Goal: Task Accomplishment & Management: Use online tool/utility

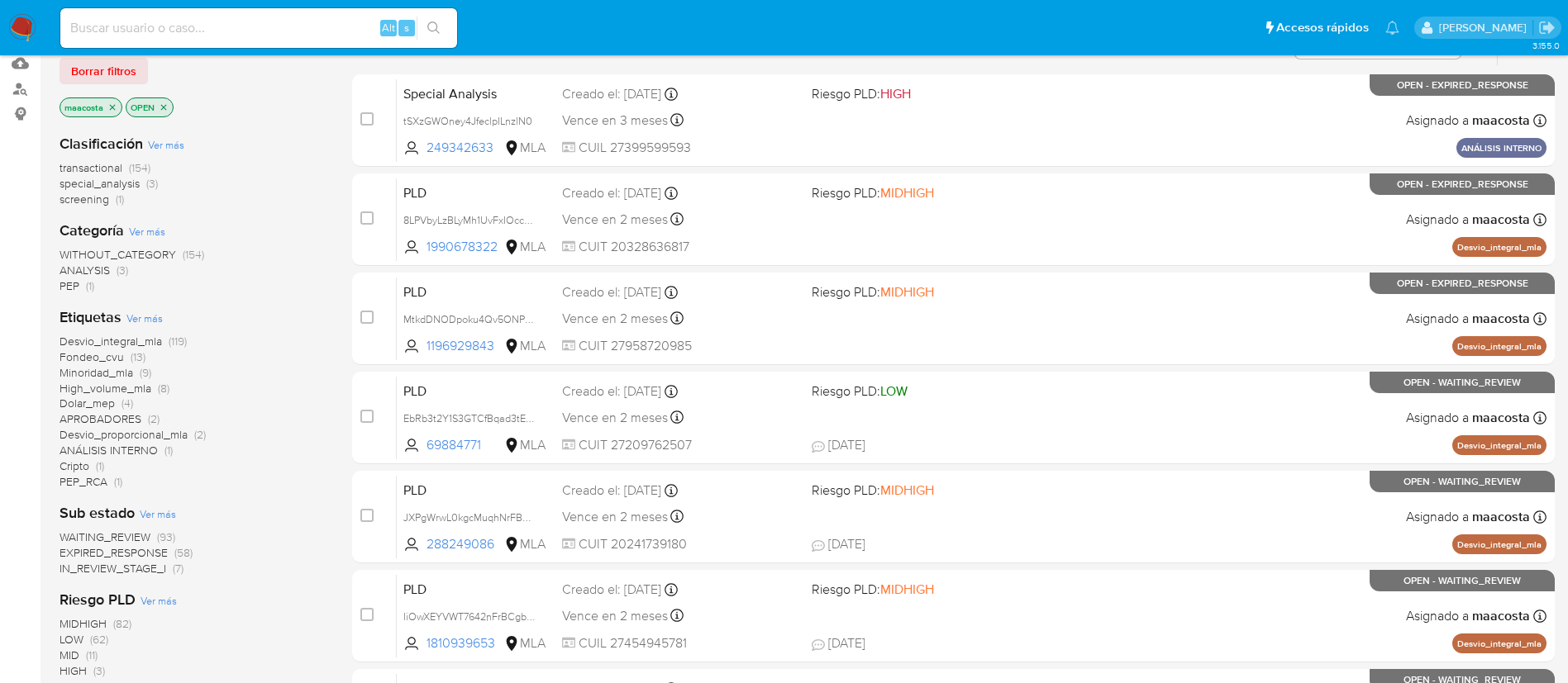
scroll to position [176, 0]
click at [114, 73] on span "Borrar filtros" at bounding box center [104, 70] width 65 height 23
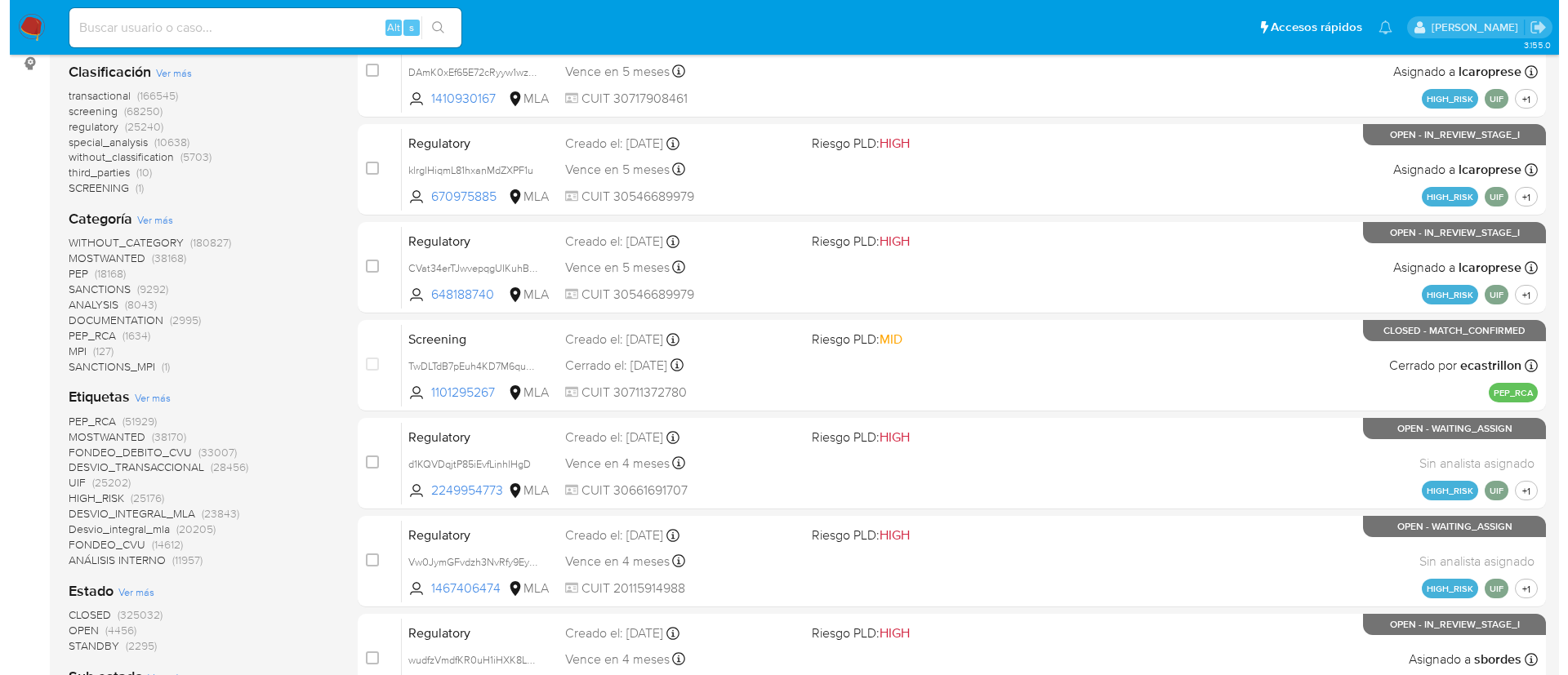
scroll to position [218, 0]
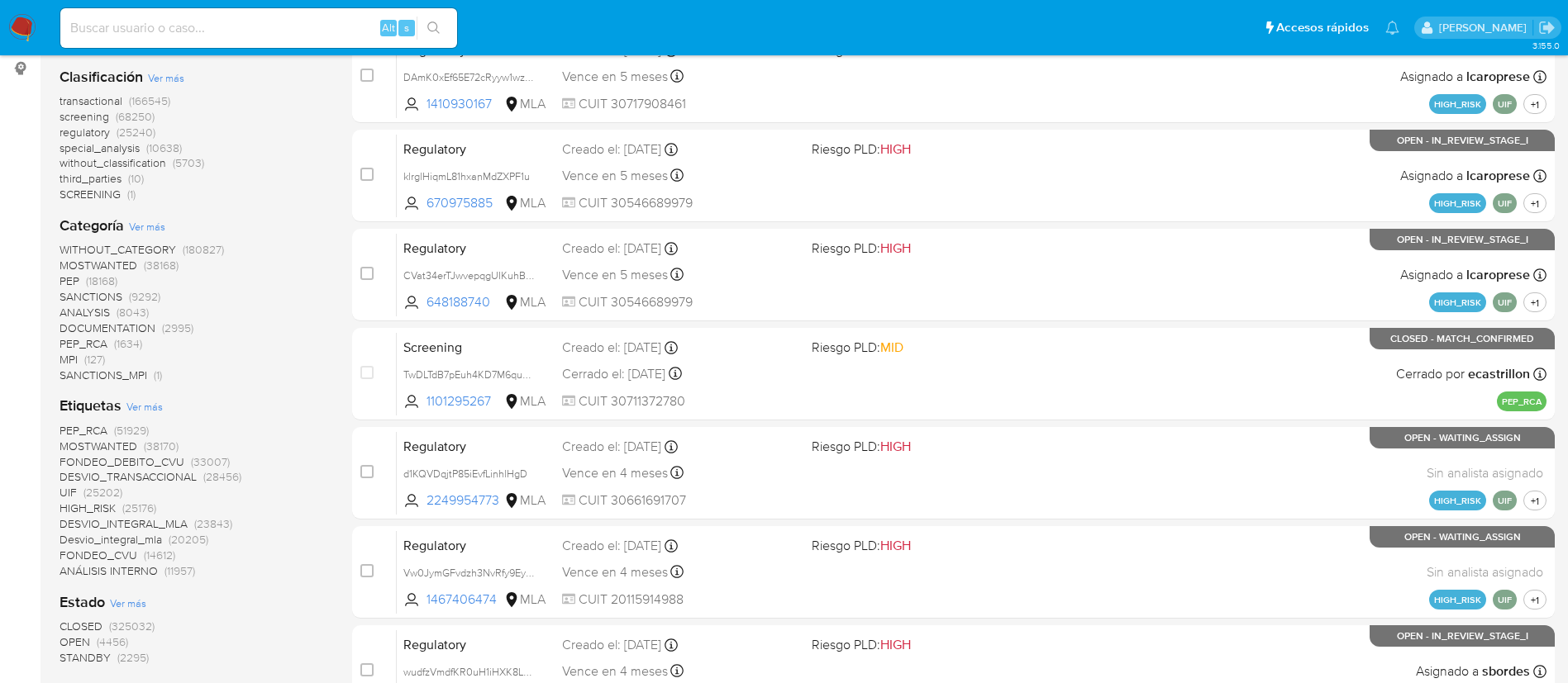
click at [128, 596] on span "Ver más" at bounding box center [128, 603] width 36 height 14
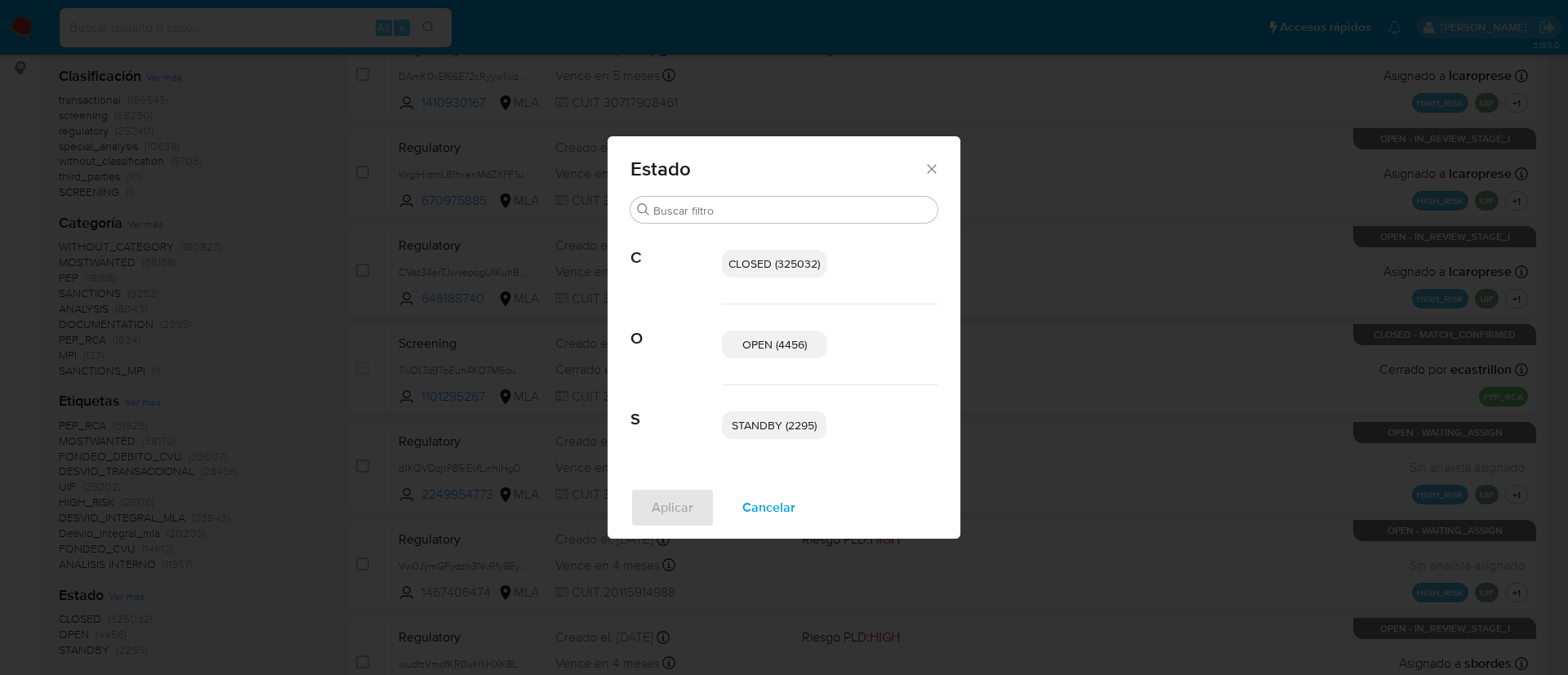
click at [747, 430] on span "STANDBY (2295)" at bounding box center [773, 425] width 85 height 16
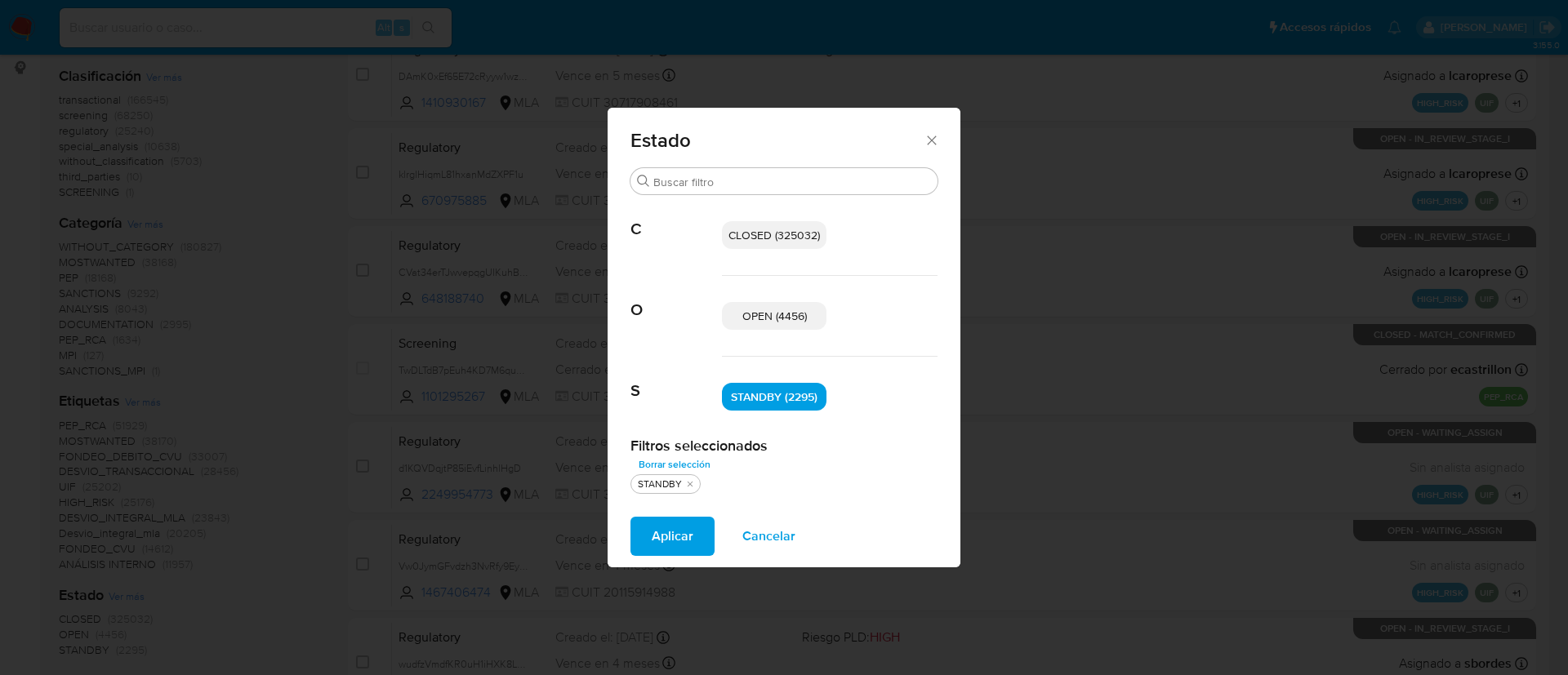
click at [795, 328] on p "OPEN (4456)" at bounding box center [773, 315] width 104 height 28
click at [690, 522] on span "Aplicar" at bounding box center [672, 536] width 42 height 36
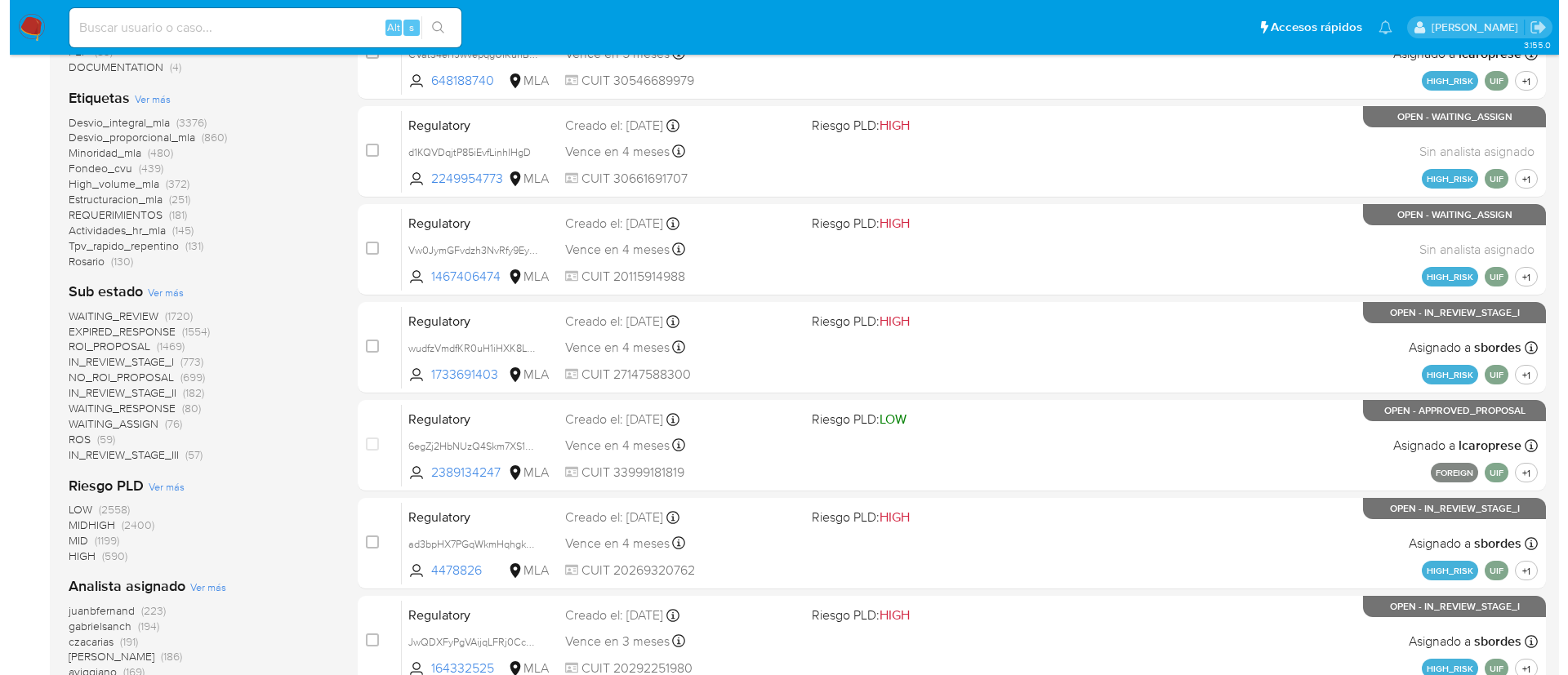
scroll to position [440, 0]
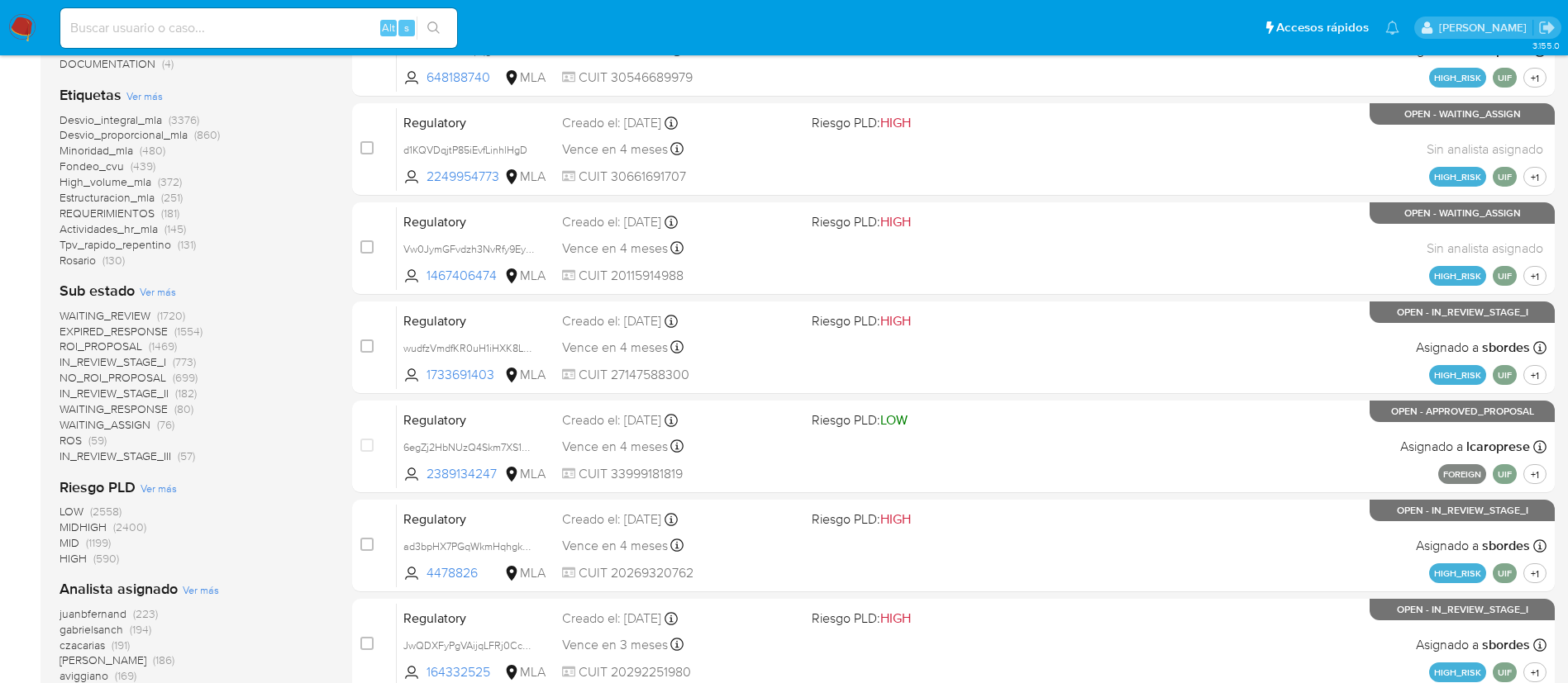
click at [162, 292] on span "Ver más" at bounding box center [158, 291] width 36 height 14
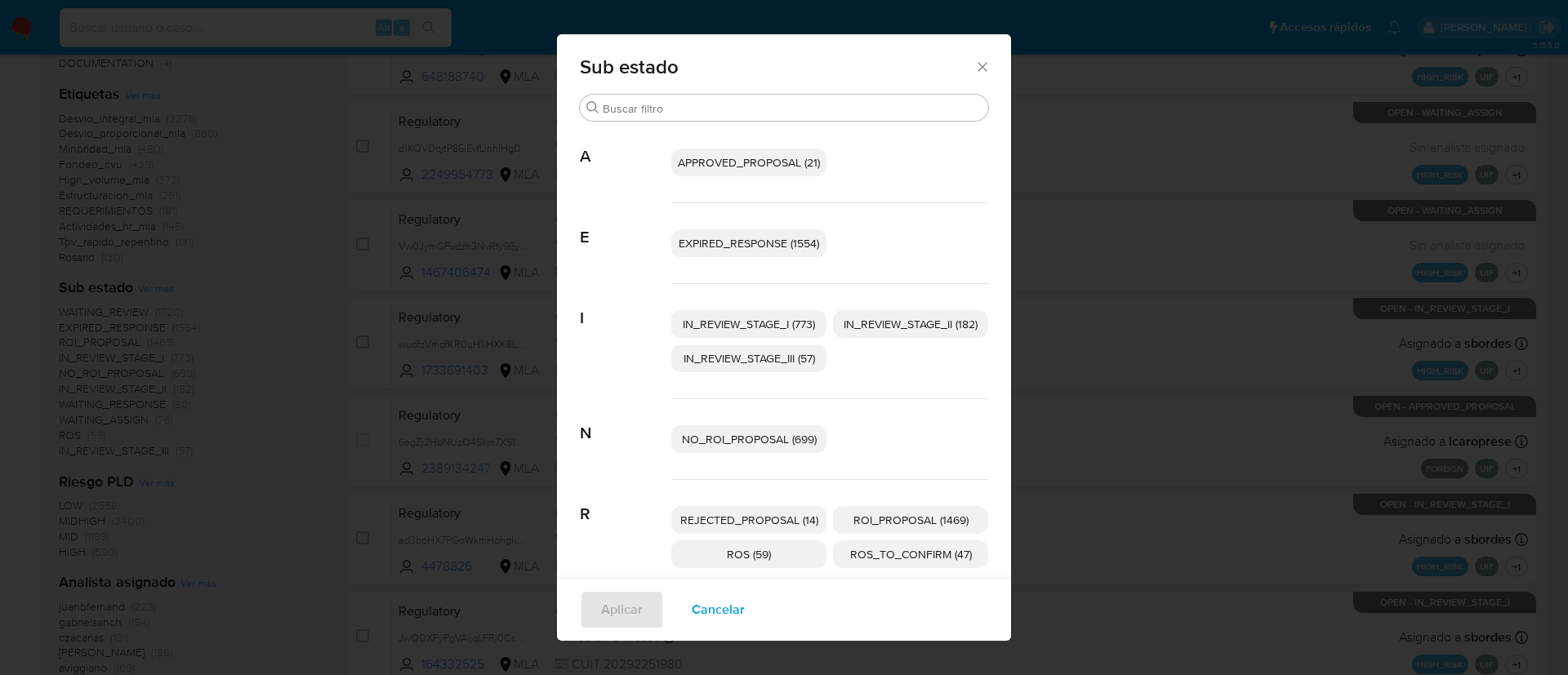
click at [734, 243] on span "EXPIRED_RESPONSE (1554)" at bounding box center [749, 243] width 141 height 16
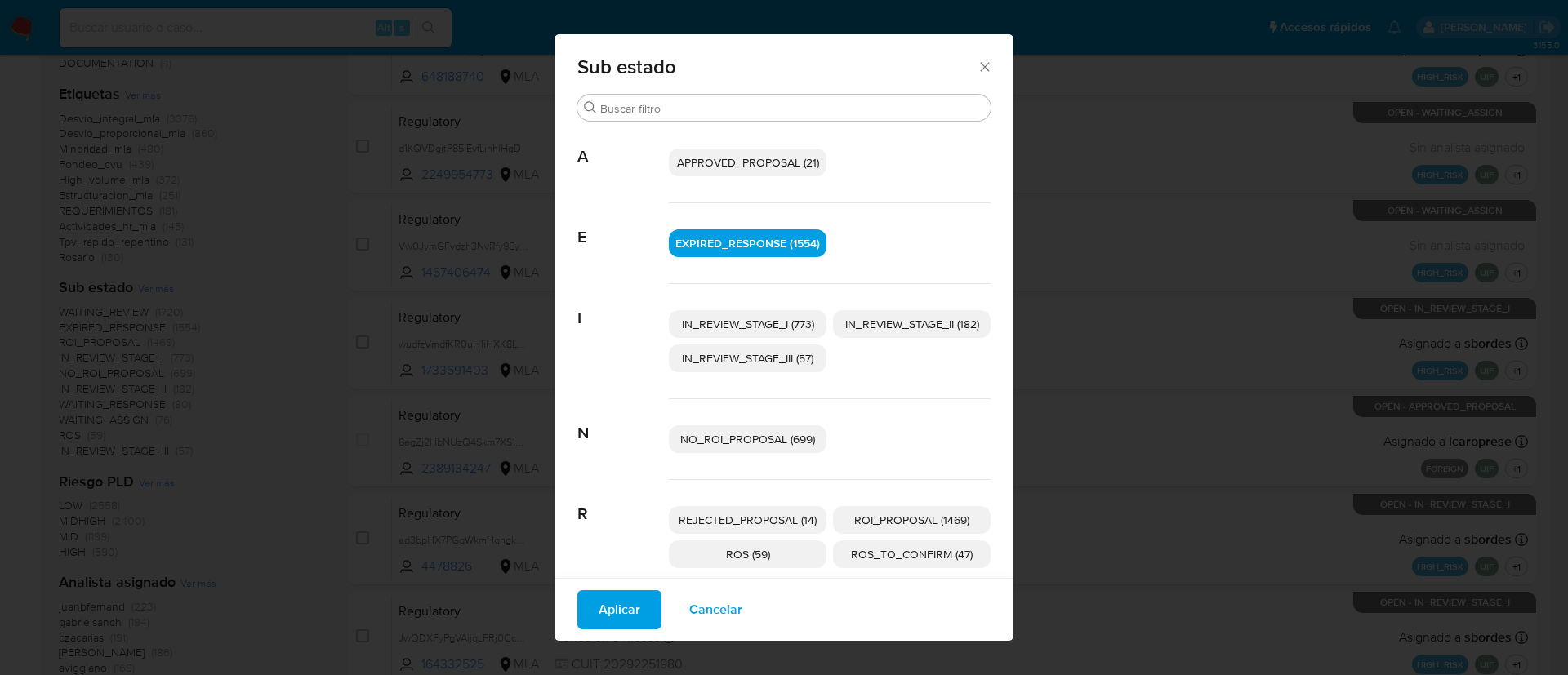
click at [744, 321] on span "IN_REVIEW_STAGE_I (773)" at bounding box center [747, 324] width 132 height 16
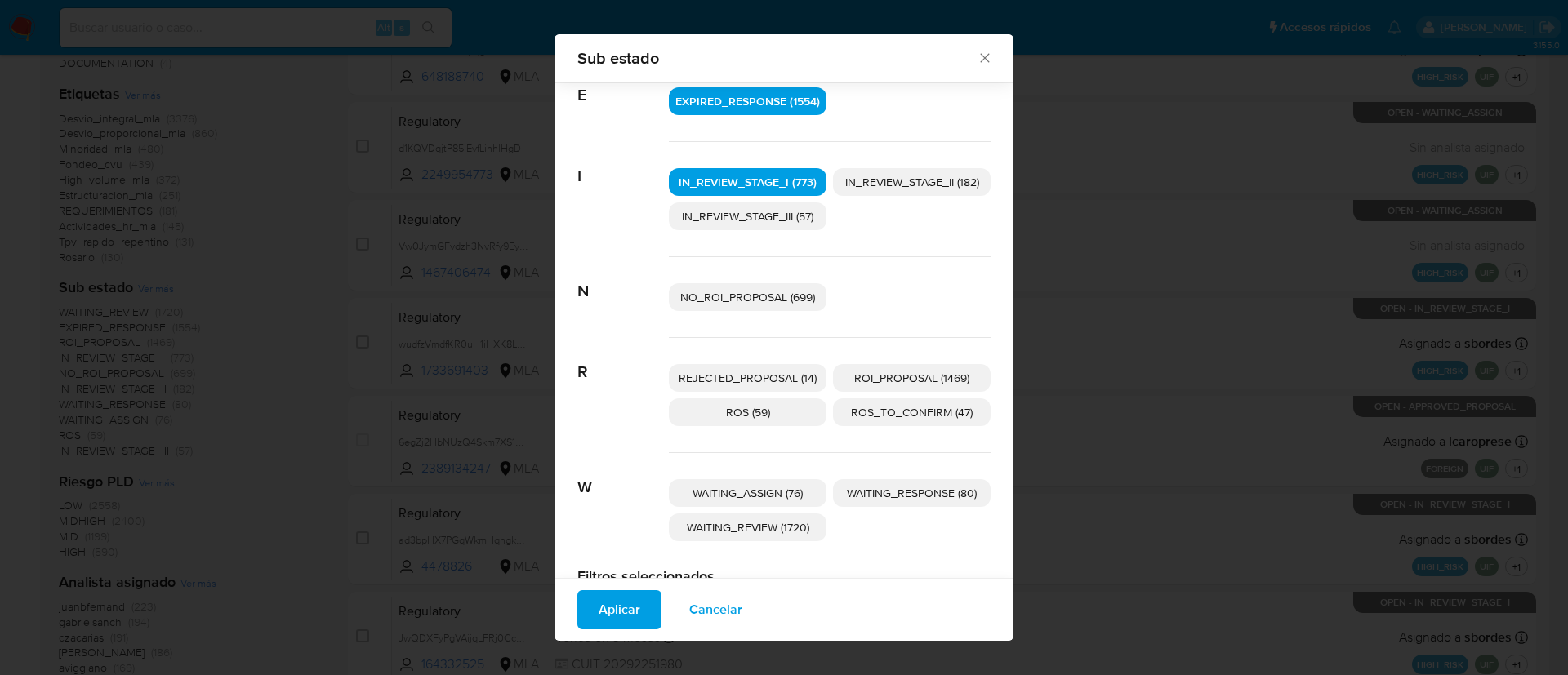
scroll to position [175, 0]
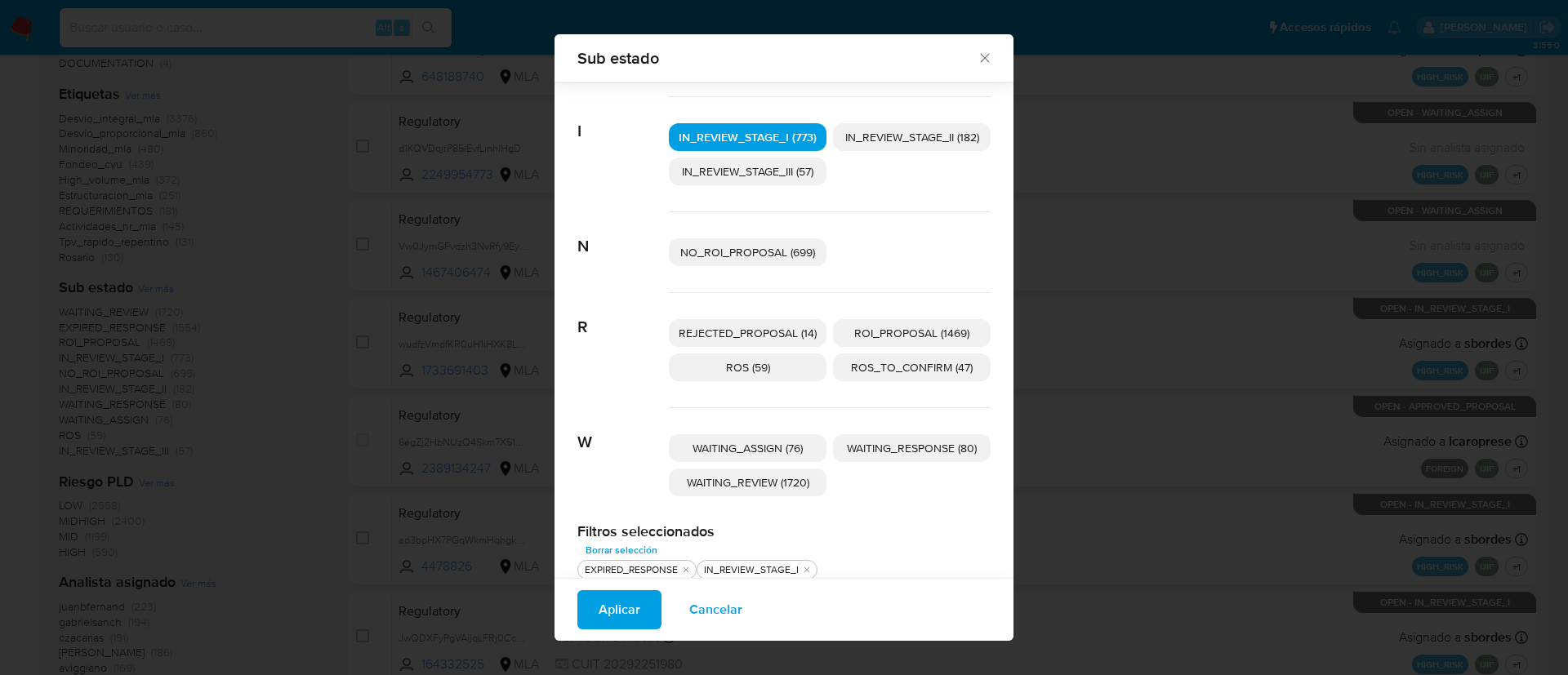
click at [778, 484] on span "WAITING_REVIEW (1720)" at bounding box center [747, 482] width 122 height 16
click at [883, 447] on span "WAITING_RESPONSE (80)" at bounding box center [911, 448] width 130 height 16
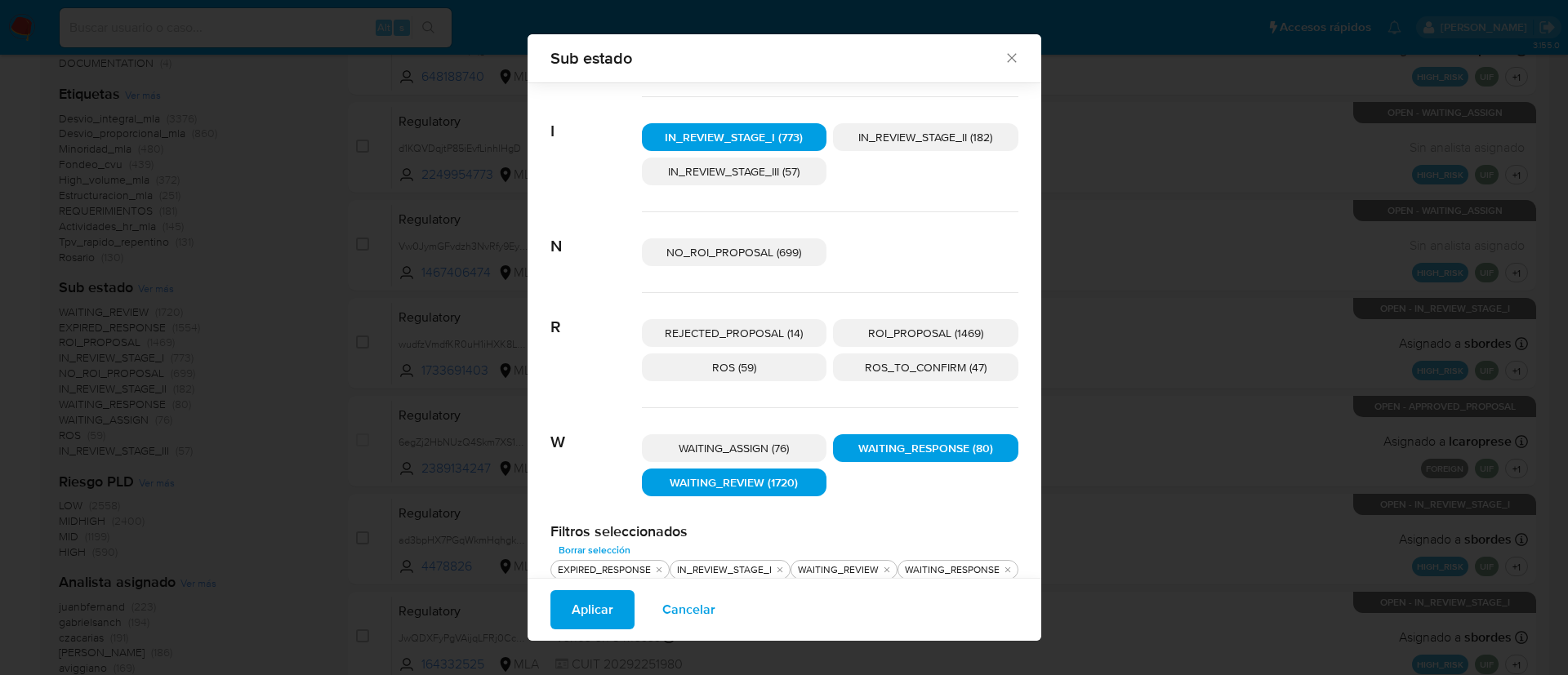
click at [598, 604] on span "Aplicar" at bounding box center [592, 609] width 42 height 36
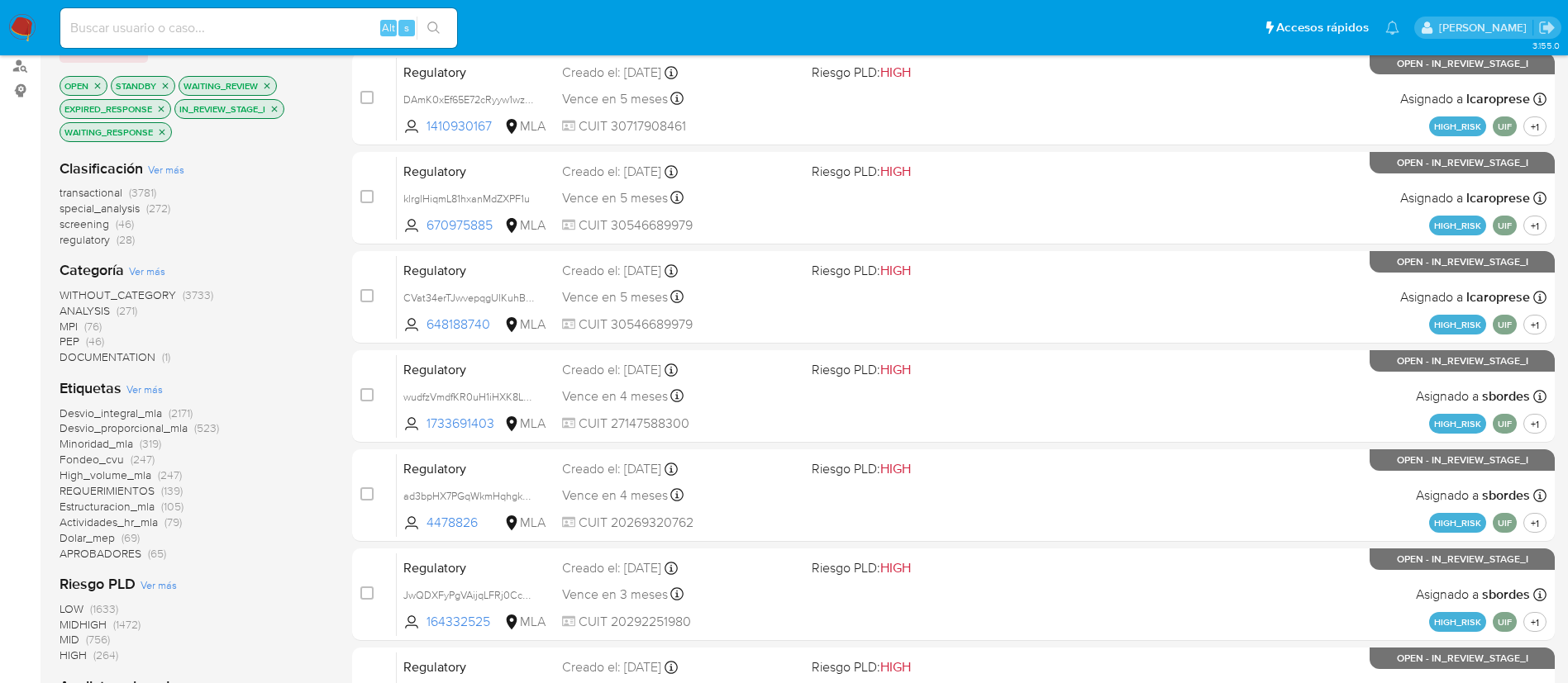
scroll to position [197, 0]
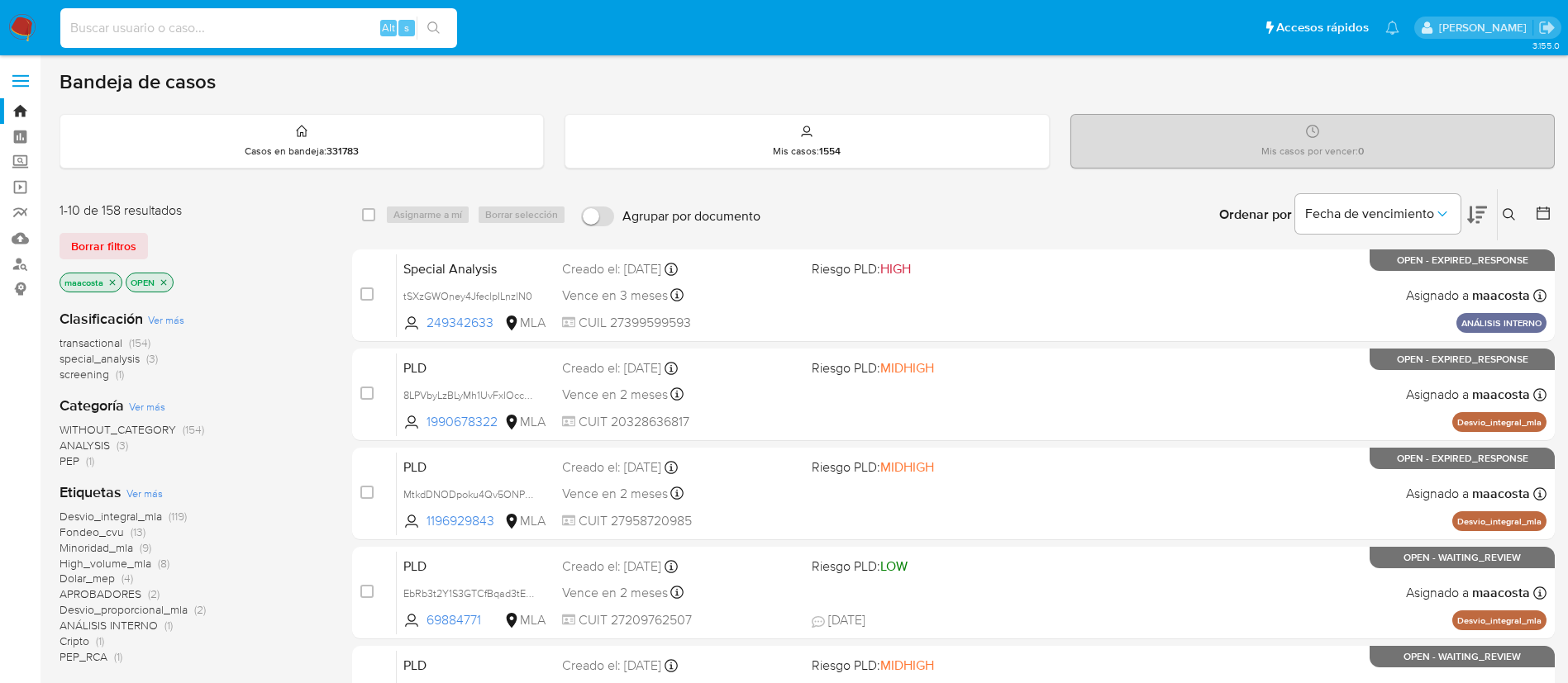
paste input "DeF5iOunNrSxLWQzF0RUxzzq"
click at [334, 22] on input at bounding box center [259, 28] width 397 height 22
type input "DeF5iOunNrSxLWQzF0RUxzzq"
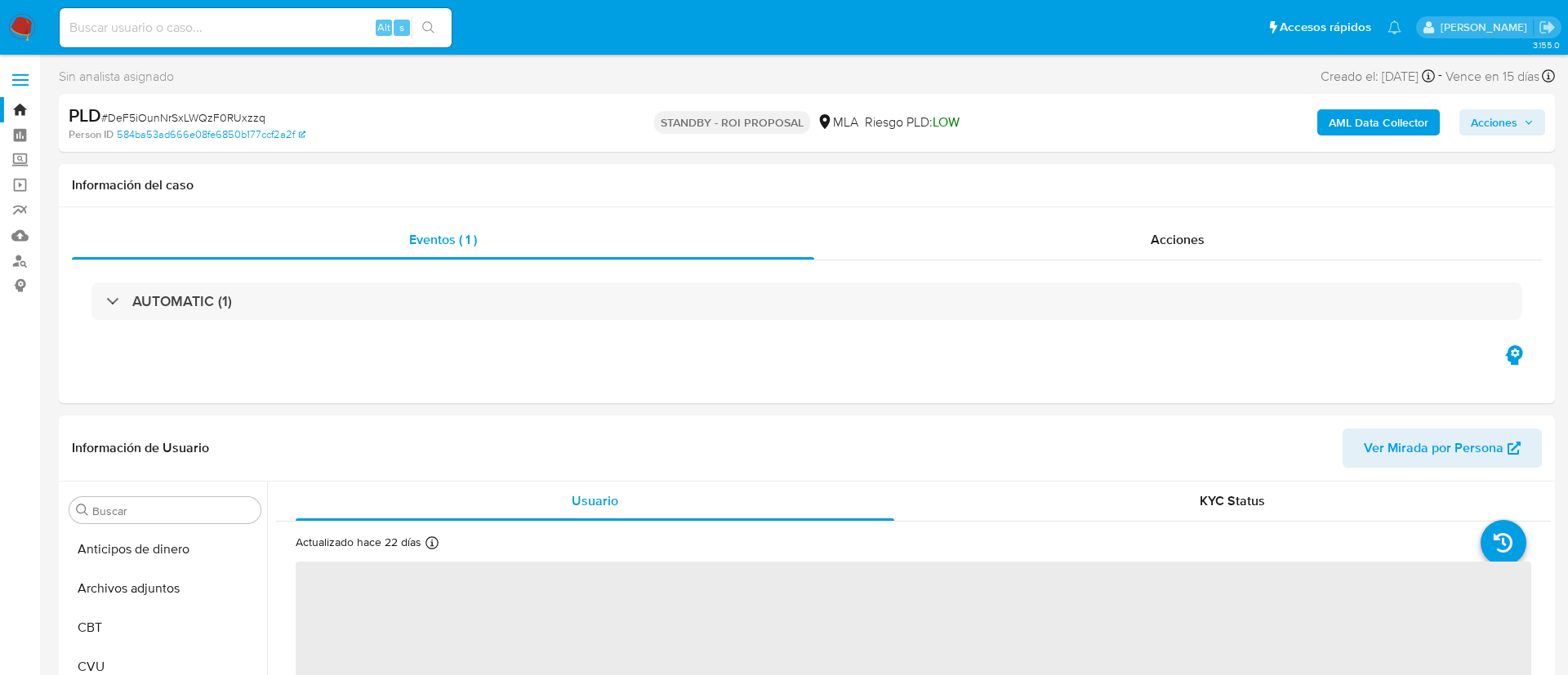
select select "10"
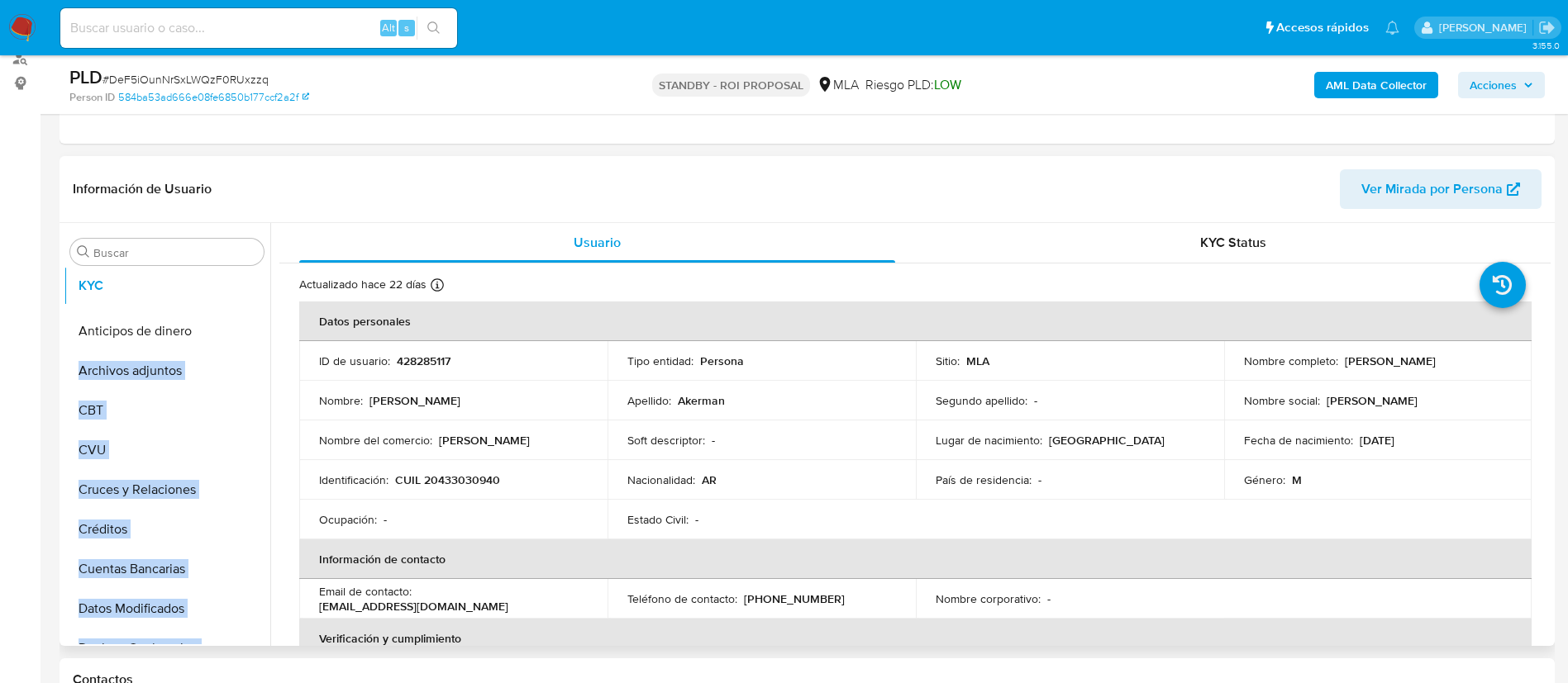
drag, startPoint x: 245, startPoint y: 383, endPoint x: 243, endPoint y: 283, distance: 100.0
click at [243, 283] on ul "Anticipos de dinero Archivos adjuntos CBT CVU Cruces y Relaciones Créditos Cuen…" at bounding box center [167, 458] width 206 height 372
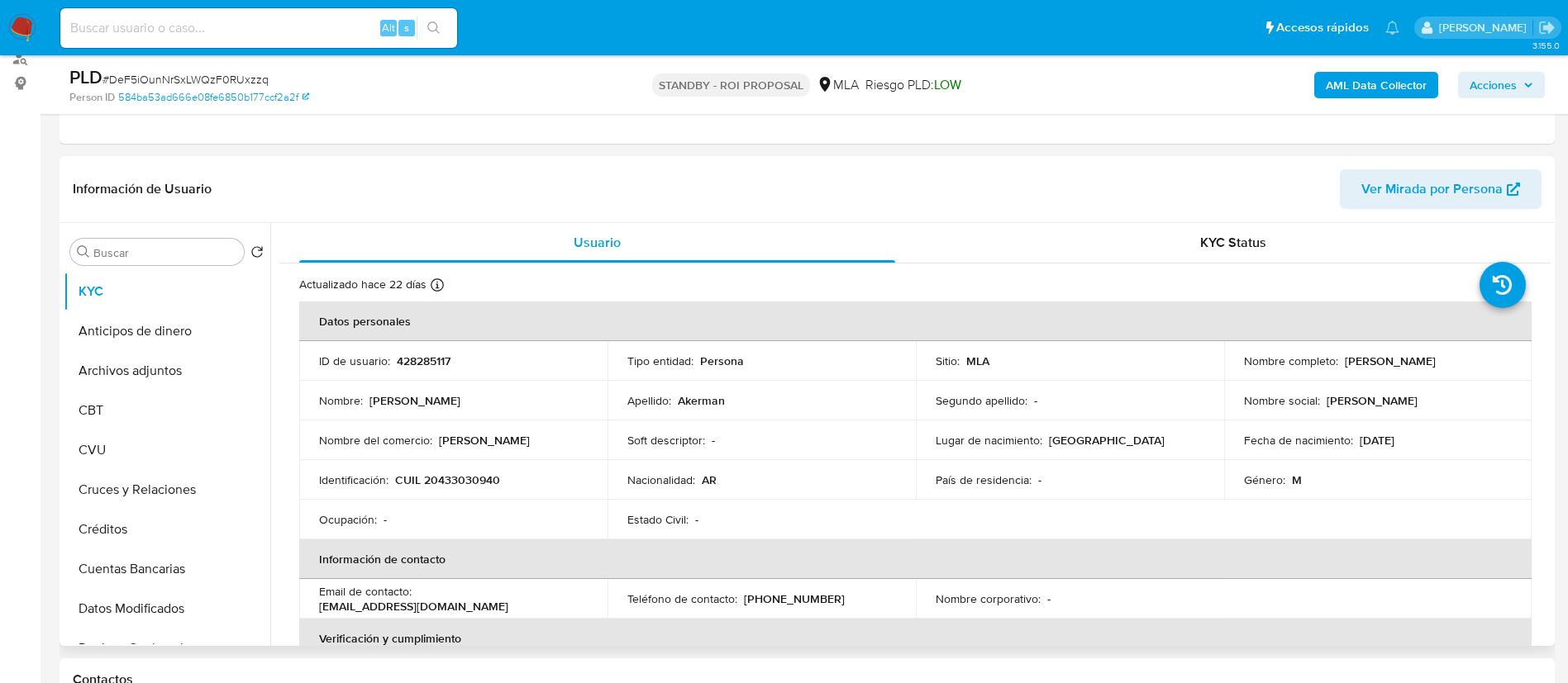
click at [393, 184] on header "Información de Usuario Ver Mirada por Persona" at bounding box center [807, 189] width 1469 height 40
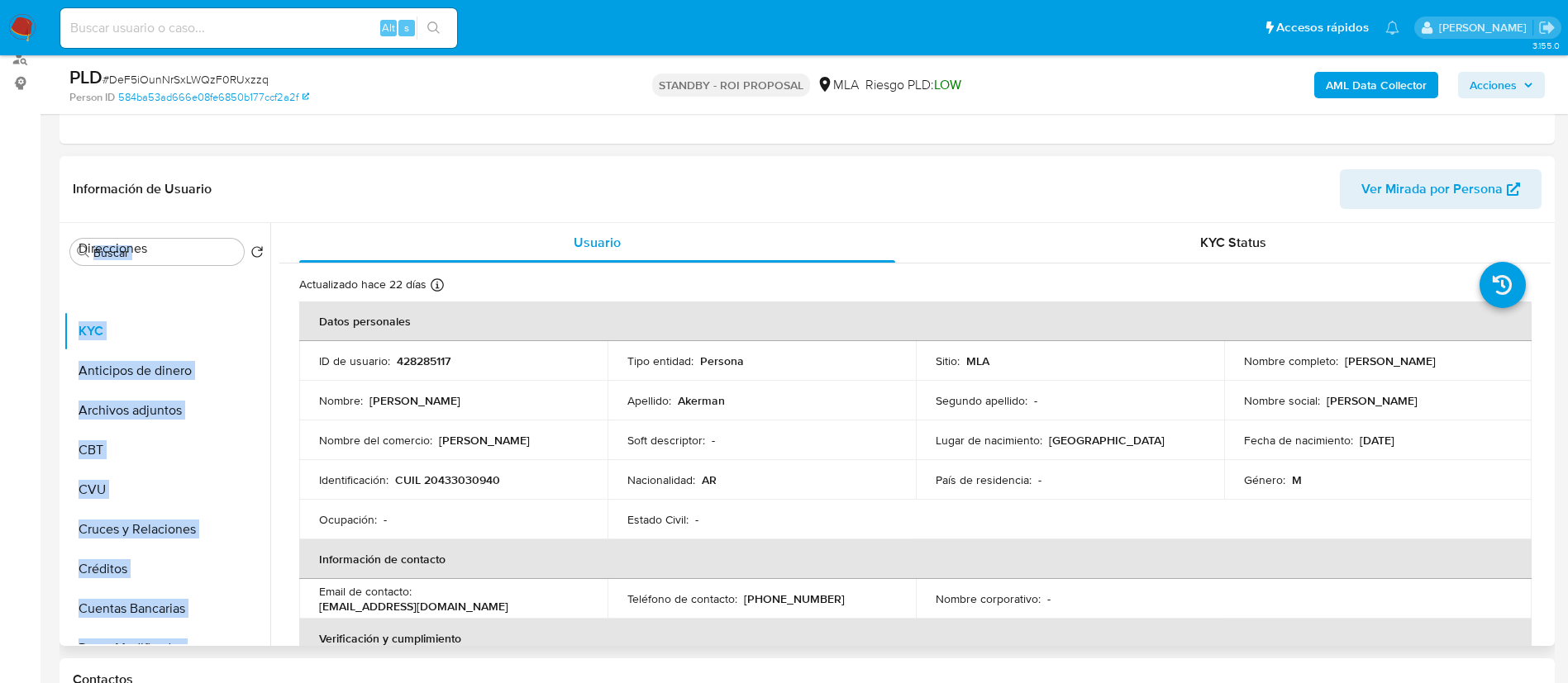
scroll to position [1, 0]
drag, startPoint x: 242, startPoint y: 509, endPoint x: 230, endPoint y: 337, distance: 172.4
click at [230, 337] on ul "KYC Anticipos de dinero Archivos adjuntos CBT CVU Cruces y Relaciones Créditos …" at bounding box center [167, 458] width 206 height 372
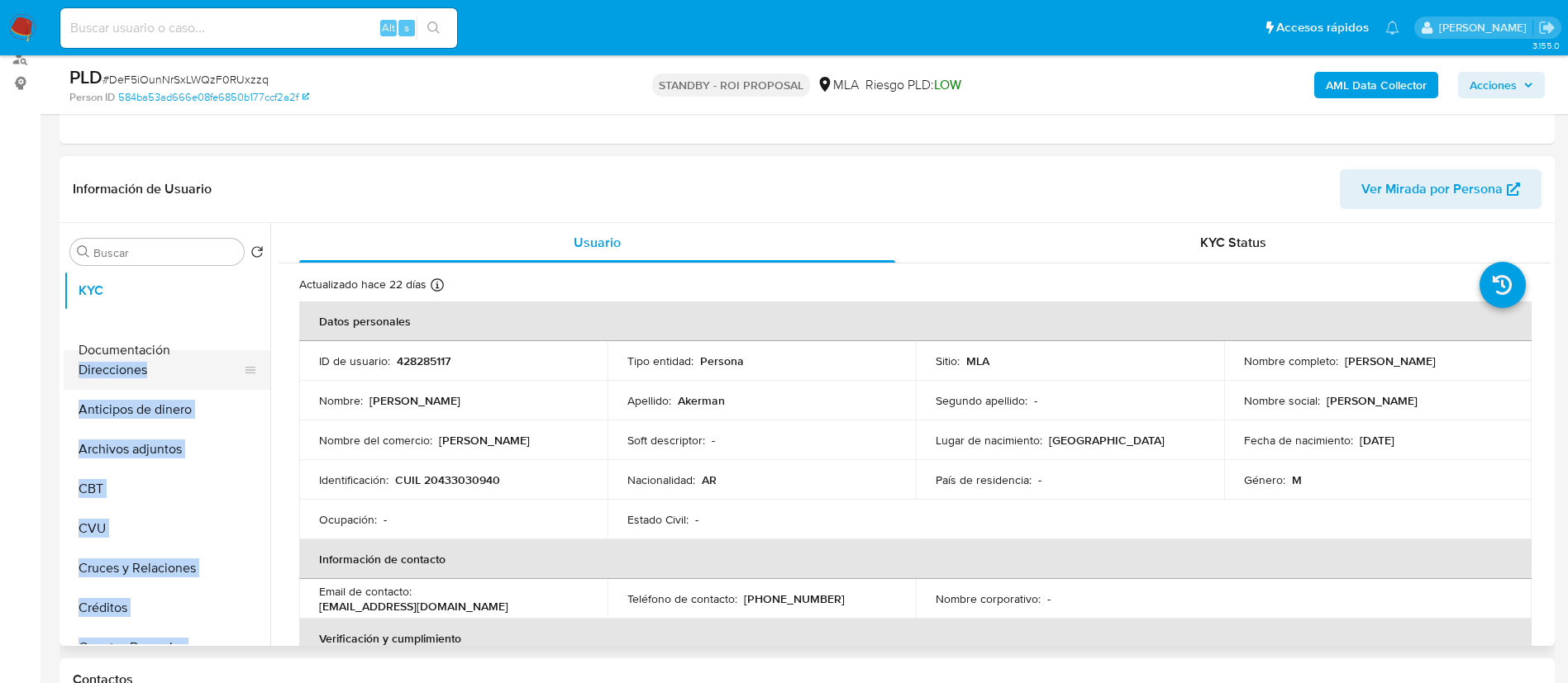
drag, startPoint x: 244, startPoint y: 384, endPoint x: 233, endPoint y: 351, distance: 34.8
click at [233, 351] on ul "KYC Direcciones Anticipos de dinero Archivos adjuntos CBT CVU Cruces y Relacion…" at bounding box center [167, 458] width 206 height 372
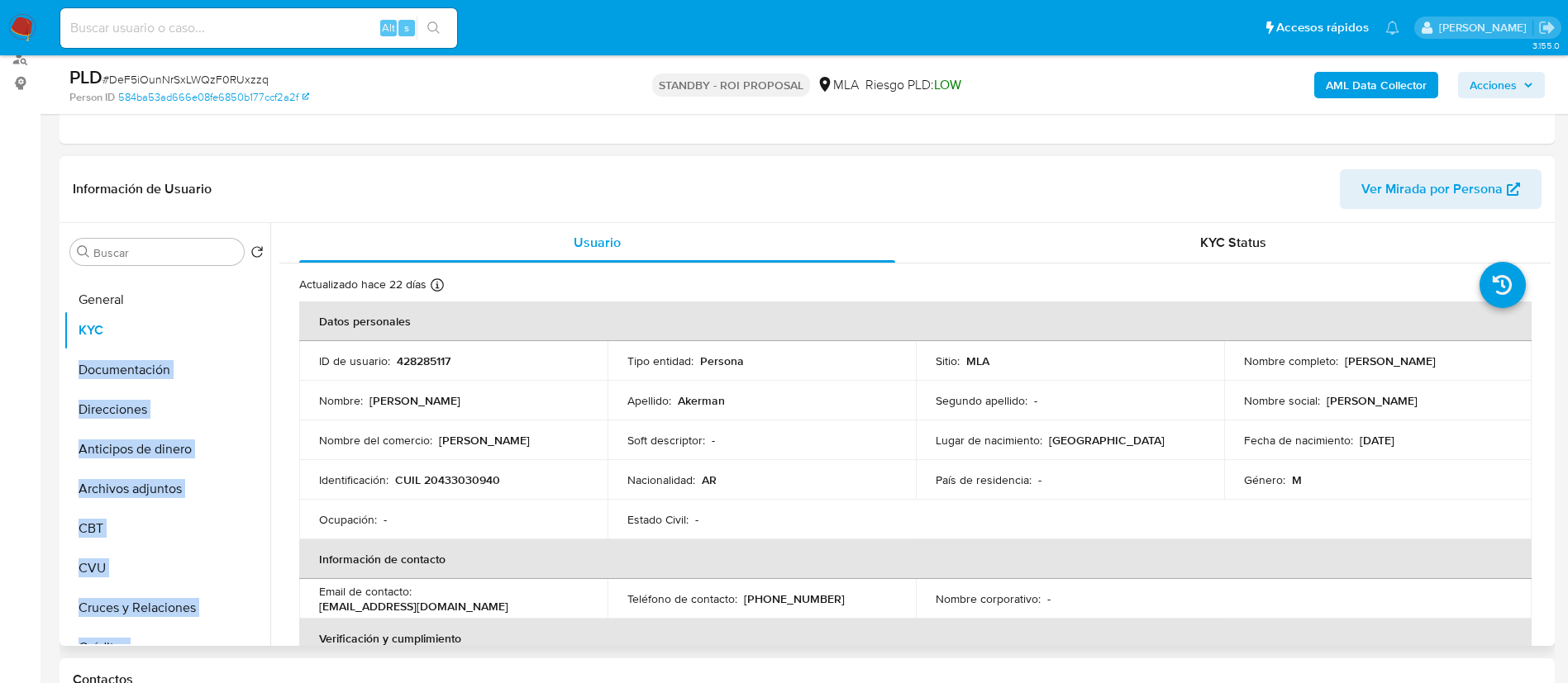
drag, startPoint x: 239, startPoint y: 362, endPoint x: 212, endPoint y: 300, distance: 67.6
click at [212, 300] on ul "KYC Documentación Direcciones Anticipos de dinero Archivos adjuntos CBT CVU Cru…" at bounding box center [167, 458] width 206 height 372
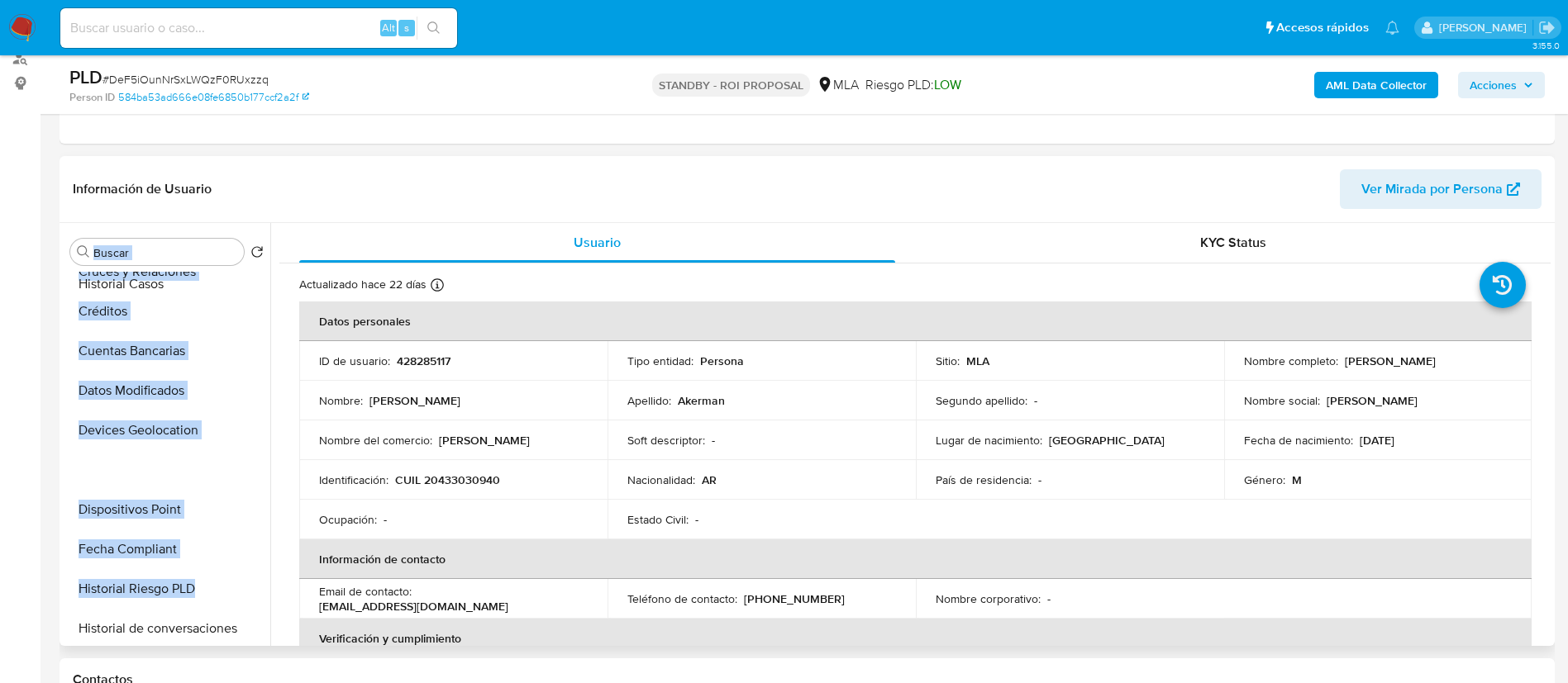
scroll to position [0, 0]
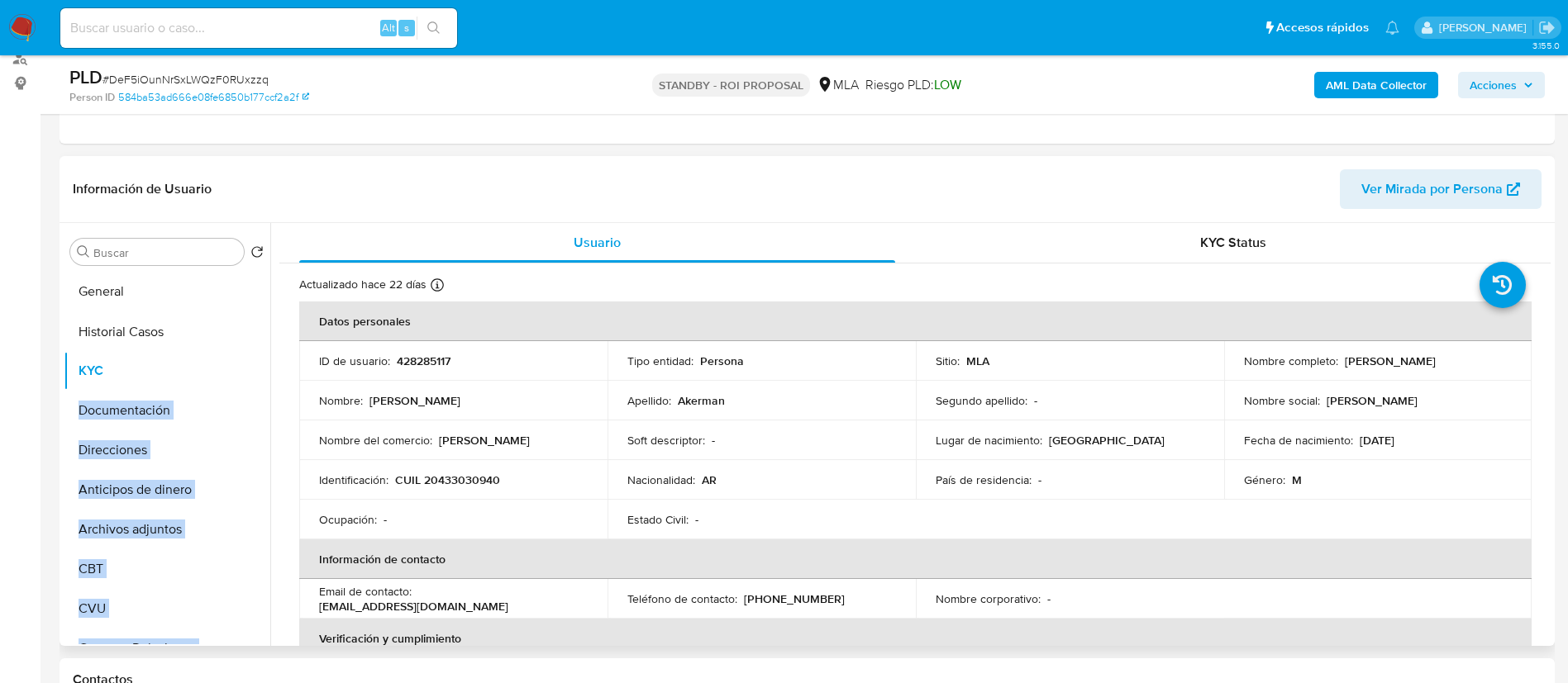
drag, startPoint x: 240, startPoint y: 345, endPoint x: 225, endPoint y: 331, distance: 20.5
click at [225, 331] on ul "General KYC Documentación Direcciones Anticipos de dinero Archivos adjuntos CBT…" at bounding box center [167, 458] width 206 height 372
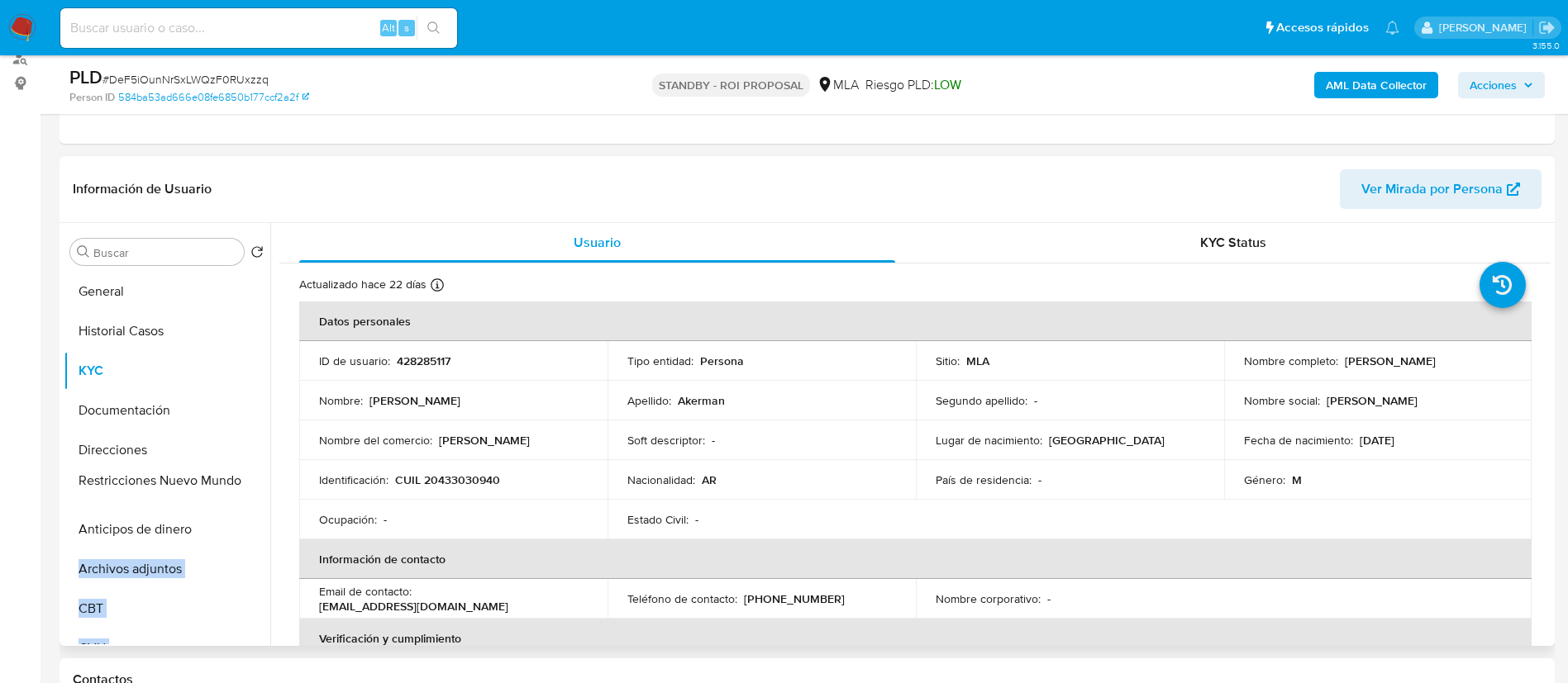
drag, startPoint x: 241, startPoint y: 585, endPoint x: 221, endPoint y: 481, distance: 105.9
click at [221, 481] on ul "General Historial Casos KYC Documentación Direcciones Anticipos de dinero Archi…" at bounding box center [167, 458] width 206 height 372
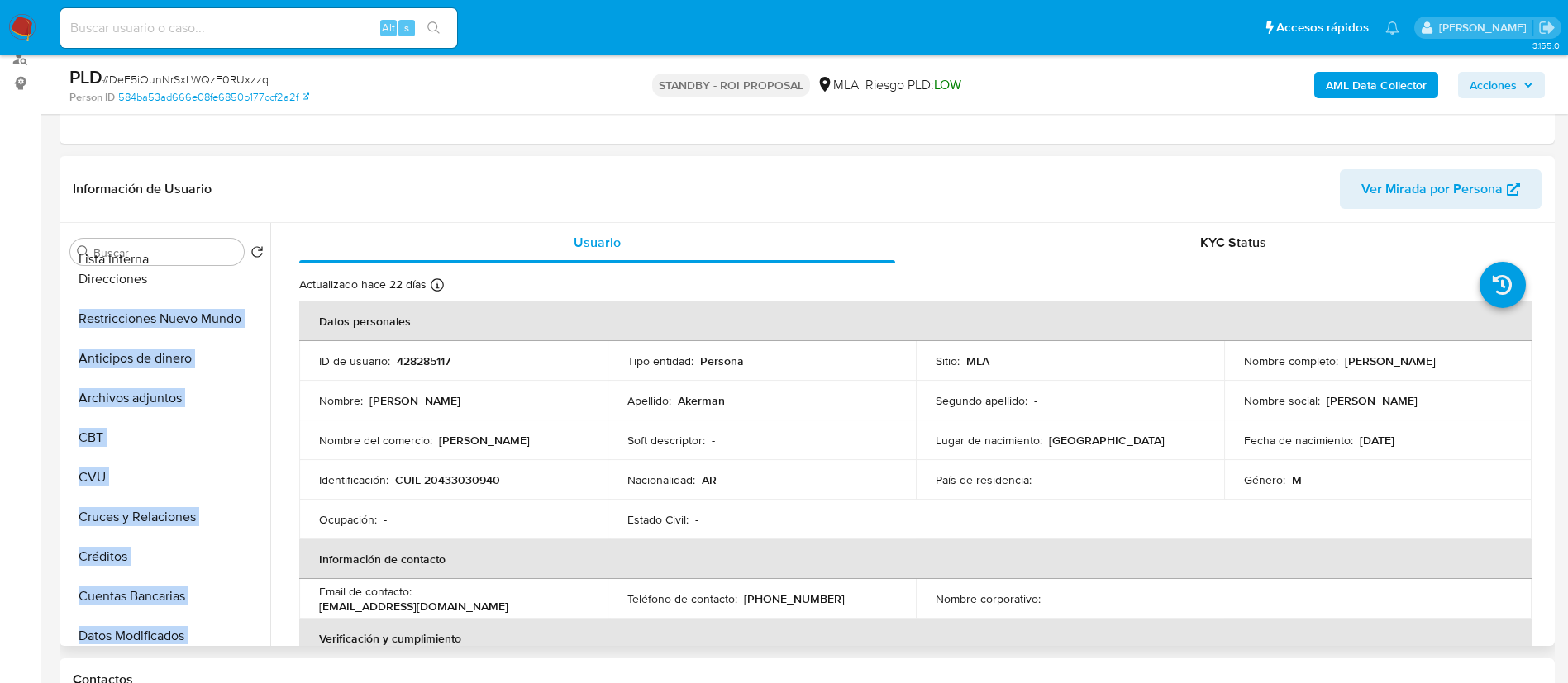
scroll to position [156, 0]
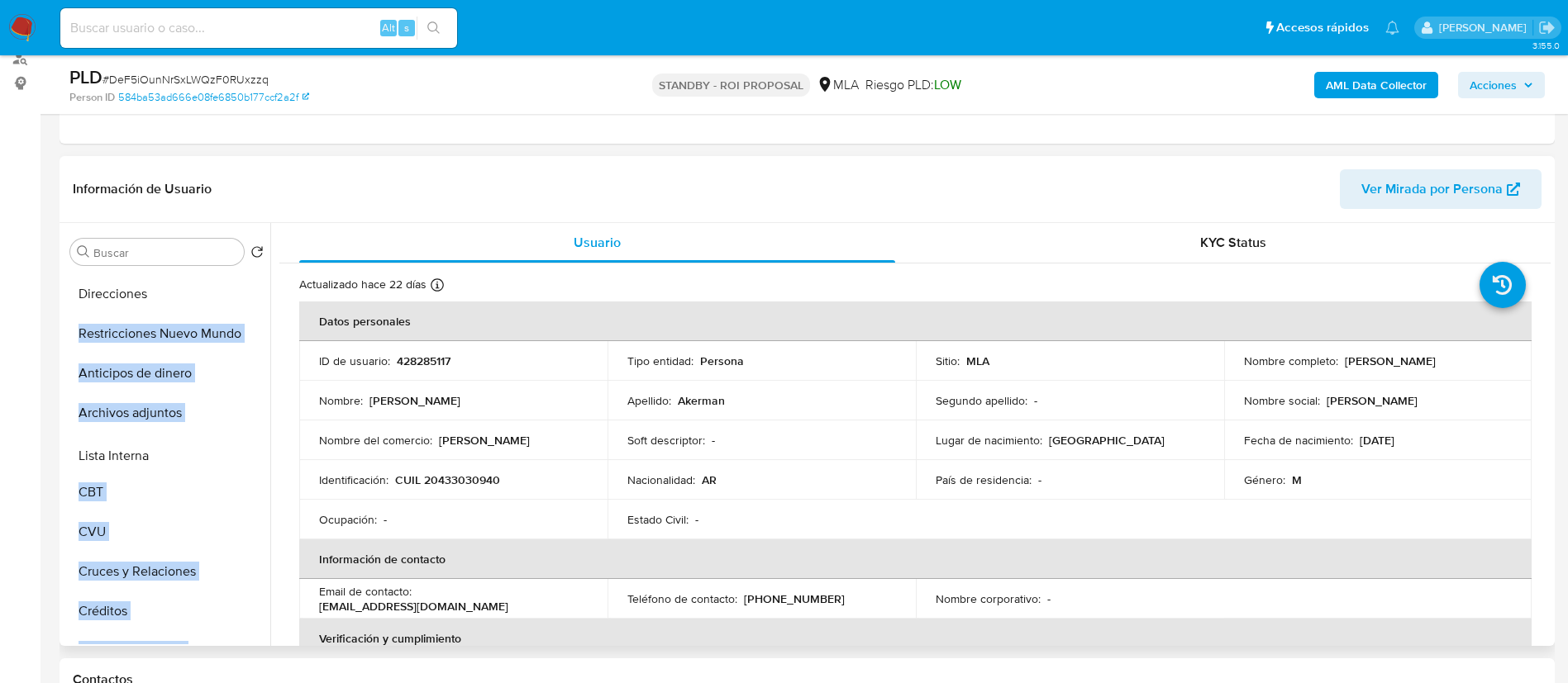
click at [201, 458] on ul "General Historial Casos KYC Documentación Direcciones Restricciones Nuevo Mundo…" at bounding box center [167, 458] width 206 height 372
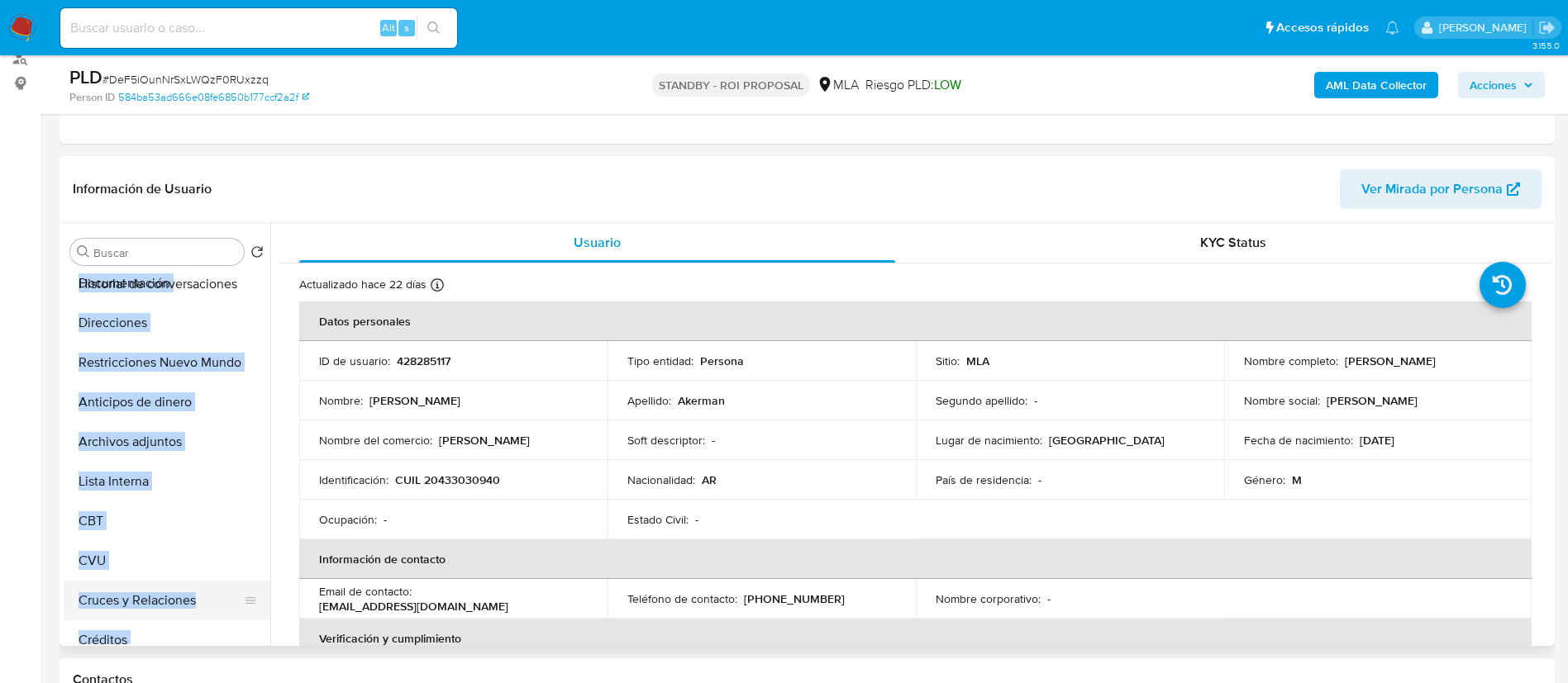
scroll to position [119, 0]
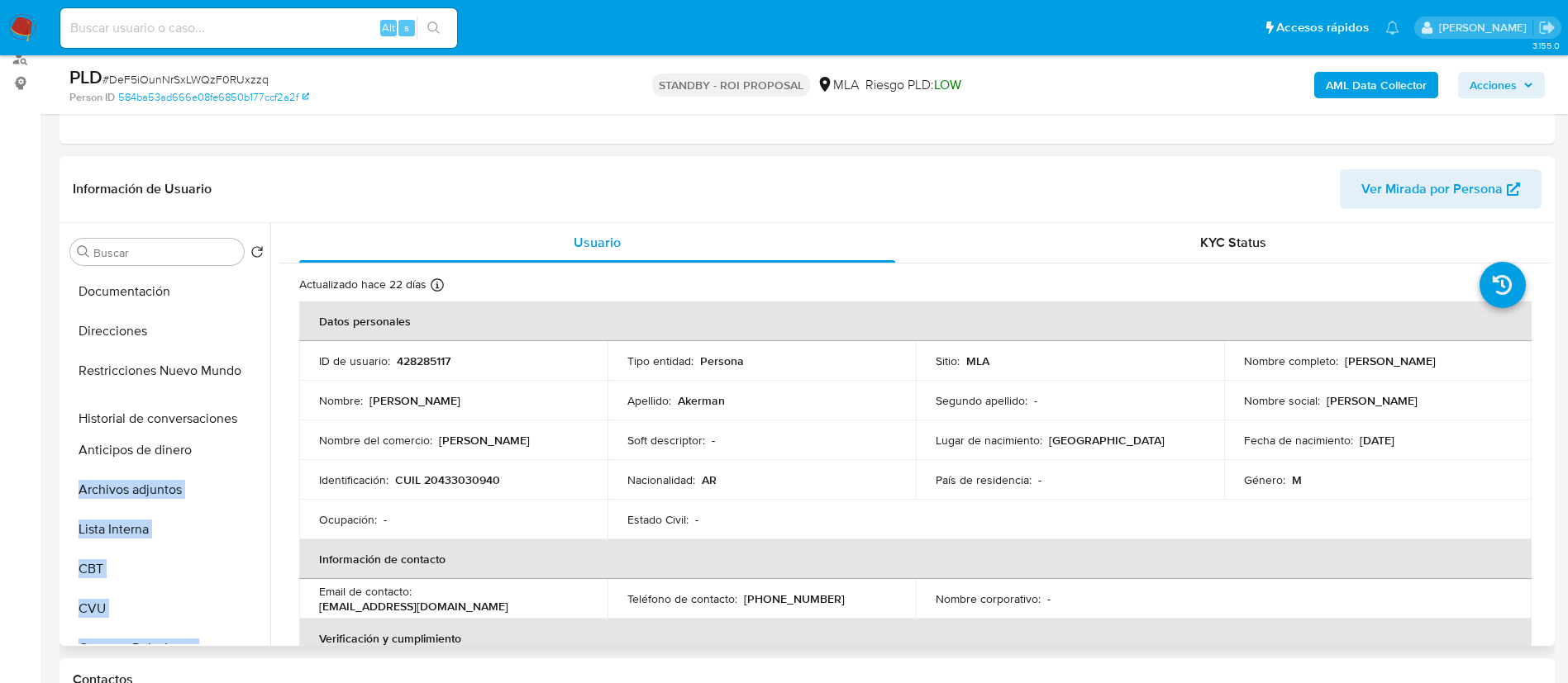
drag, startPoint x: 249, startPoint y: 578, endPoint x: 212, endPoint y: 422, distance: 160.3
click at [212, 422] on ul "General Historial Casos KYC Documentación Direcciones Restricciones Nuevo Mundo…" at bounding box center [167, 458] width 206 height 372
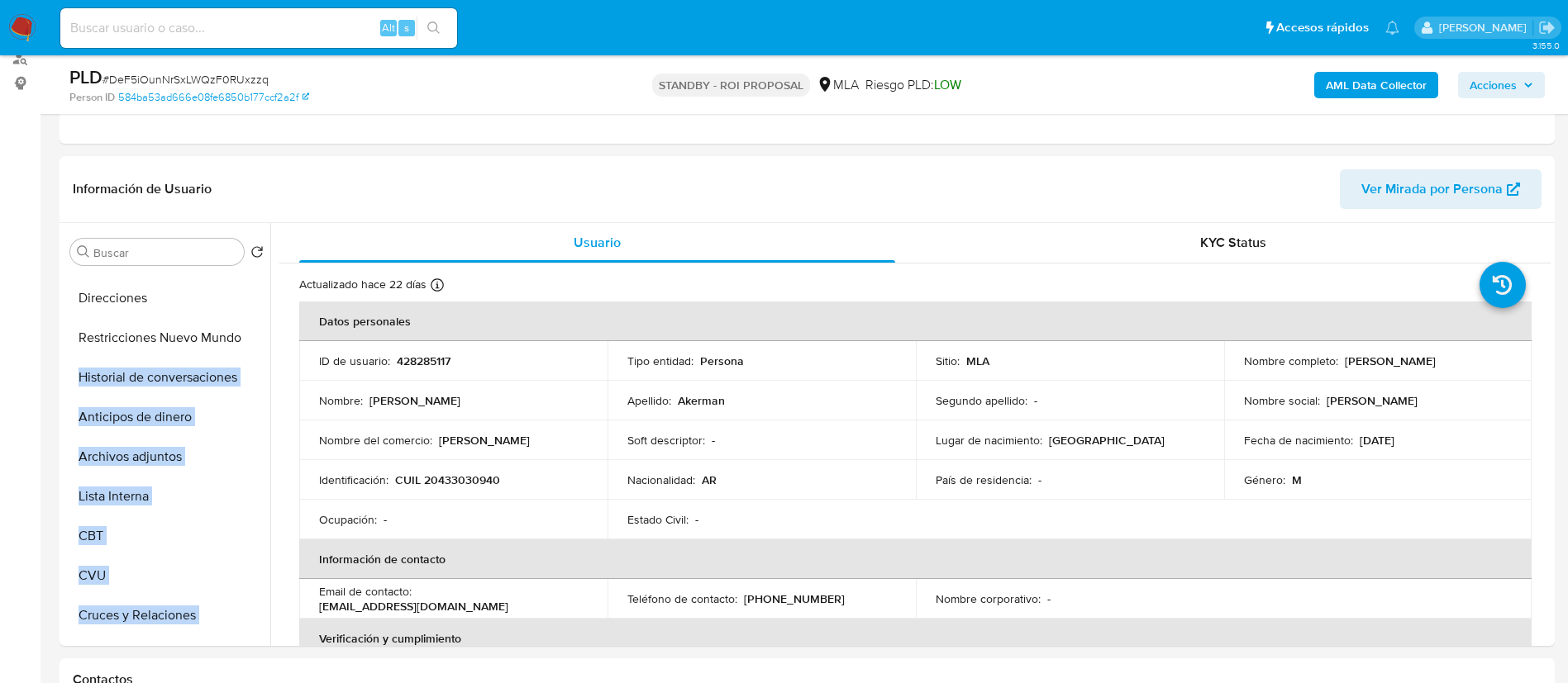
scroll to position [151, 0]
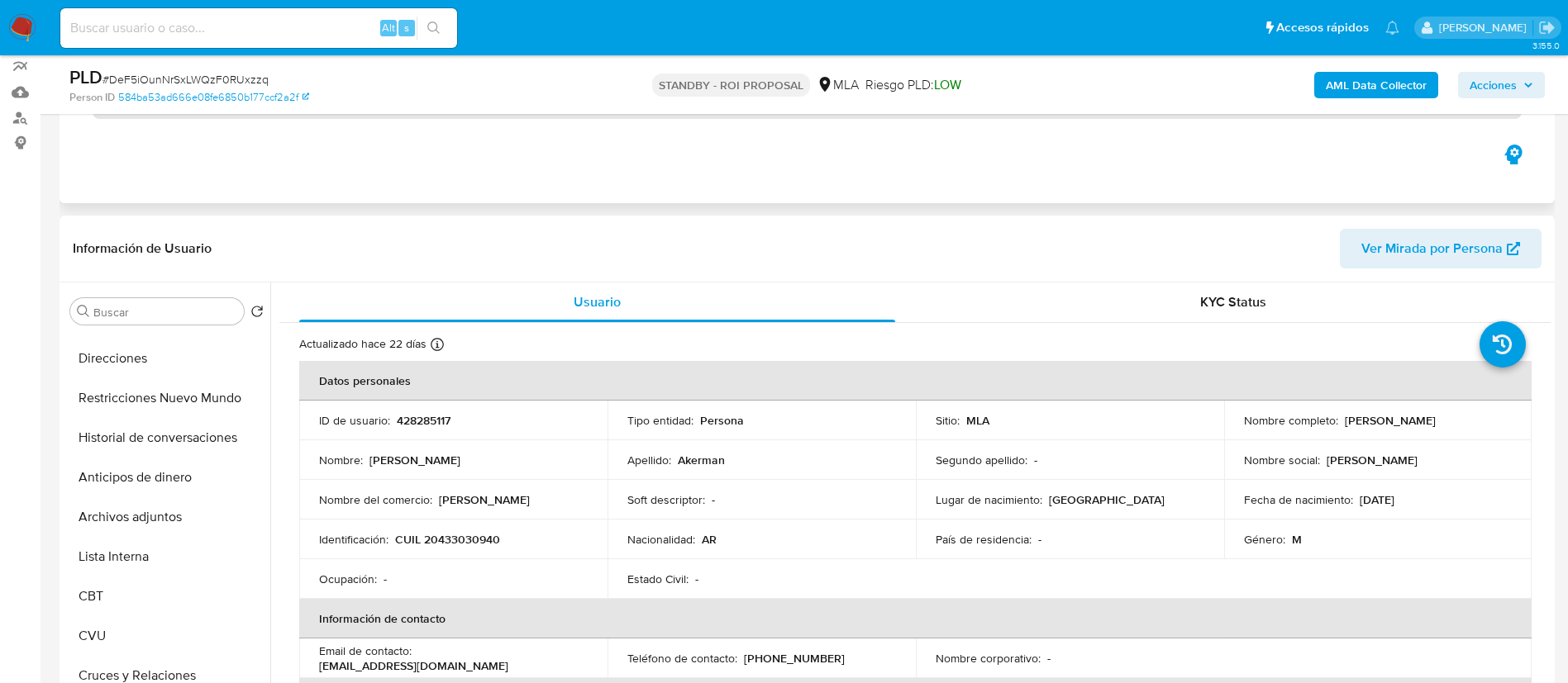
scroll to position [158, 0]
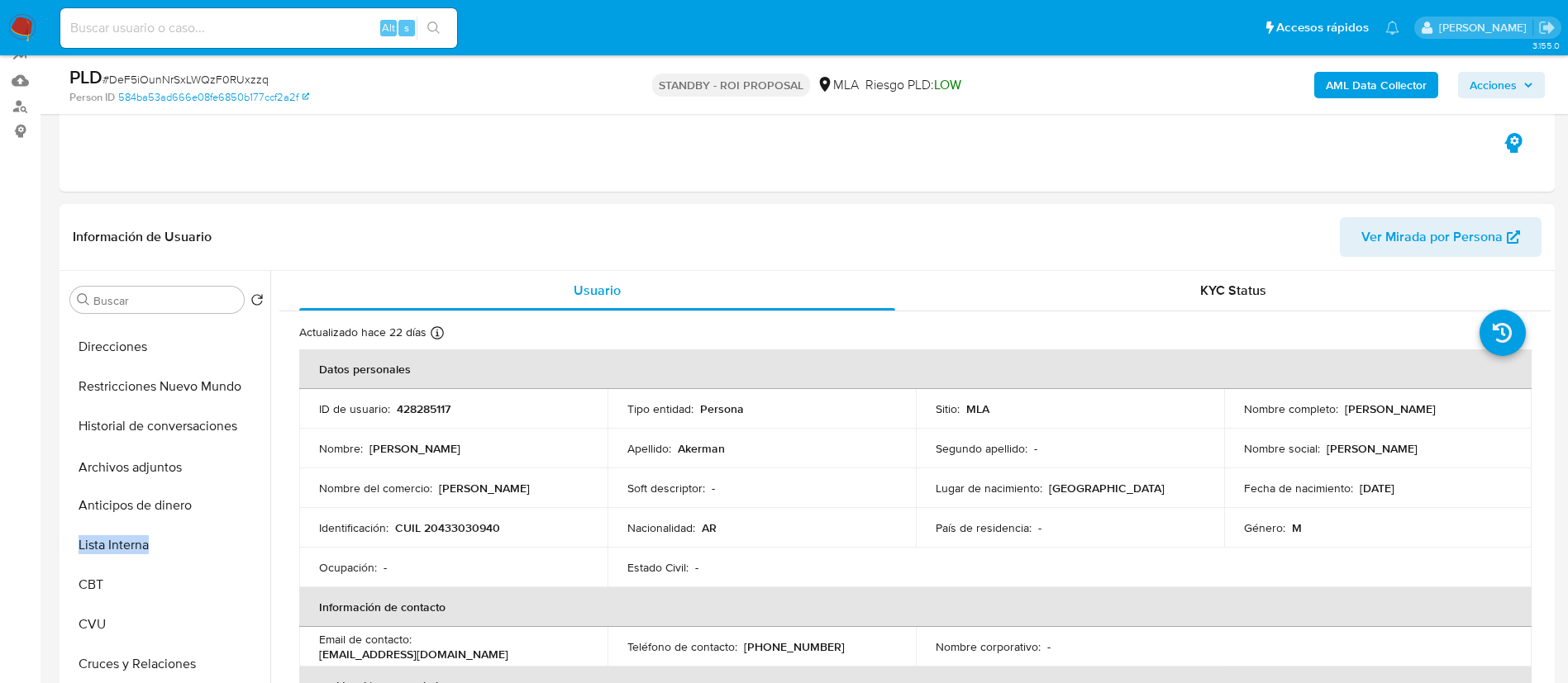
drag, startPoint x: 248, startPoint y: 505, endPoint x: 243, endPoint y: 466, distance: 39.3
click at [243, 466] on ul "General Historial Casos KYC Documentación Direcciones Restricciones Nuevo Mundo…" at bounding box center [167, 505] width 206 height 372
click at [96, 469] on button "Archivos adjuntos" at bounding box center [160, 466] width 193 height 40
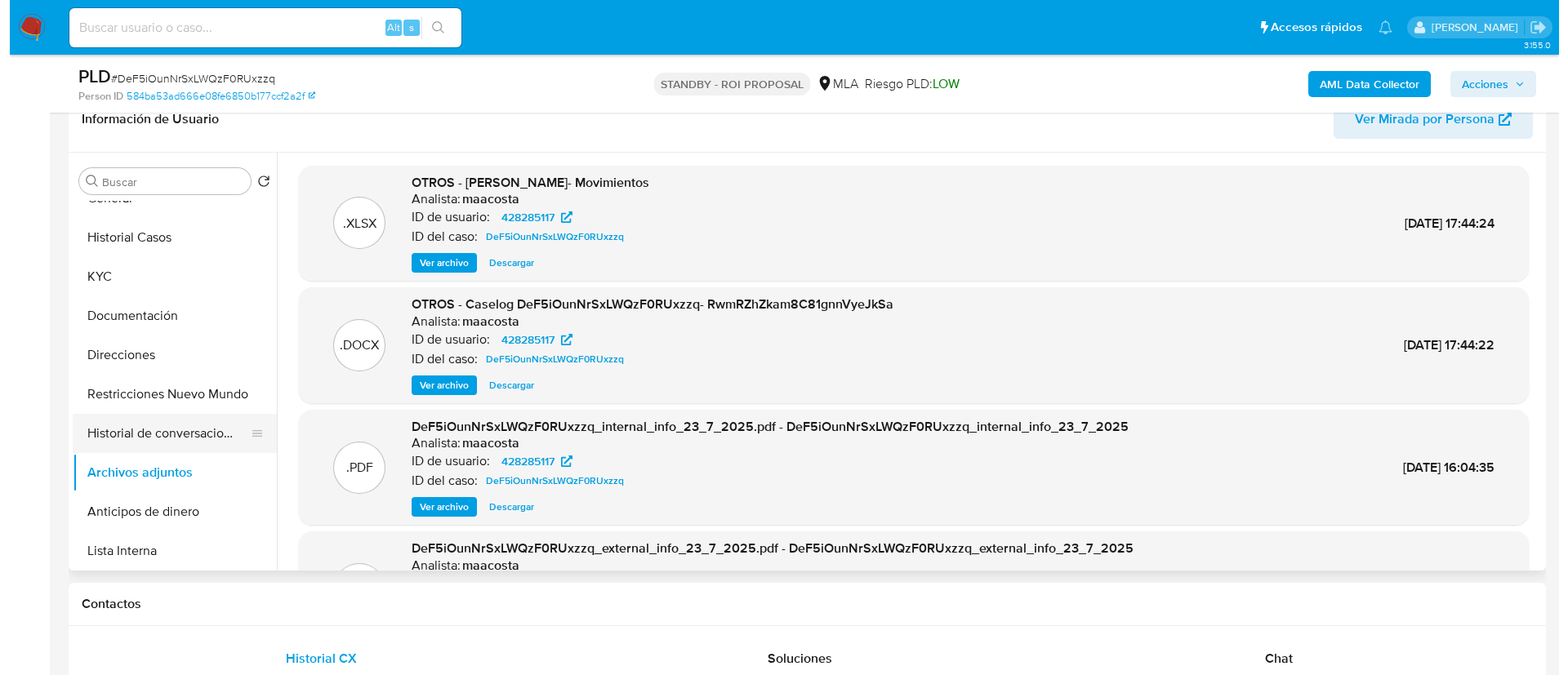
scroll to position [0, 0]
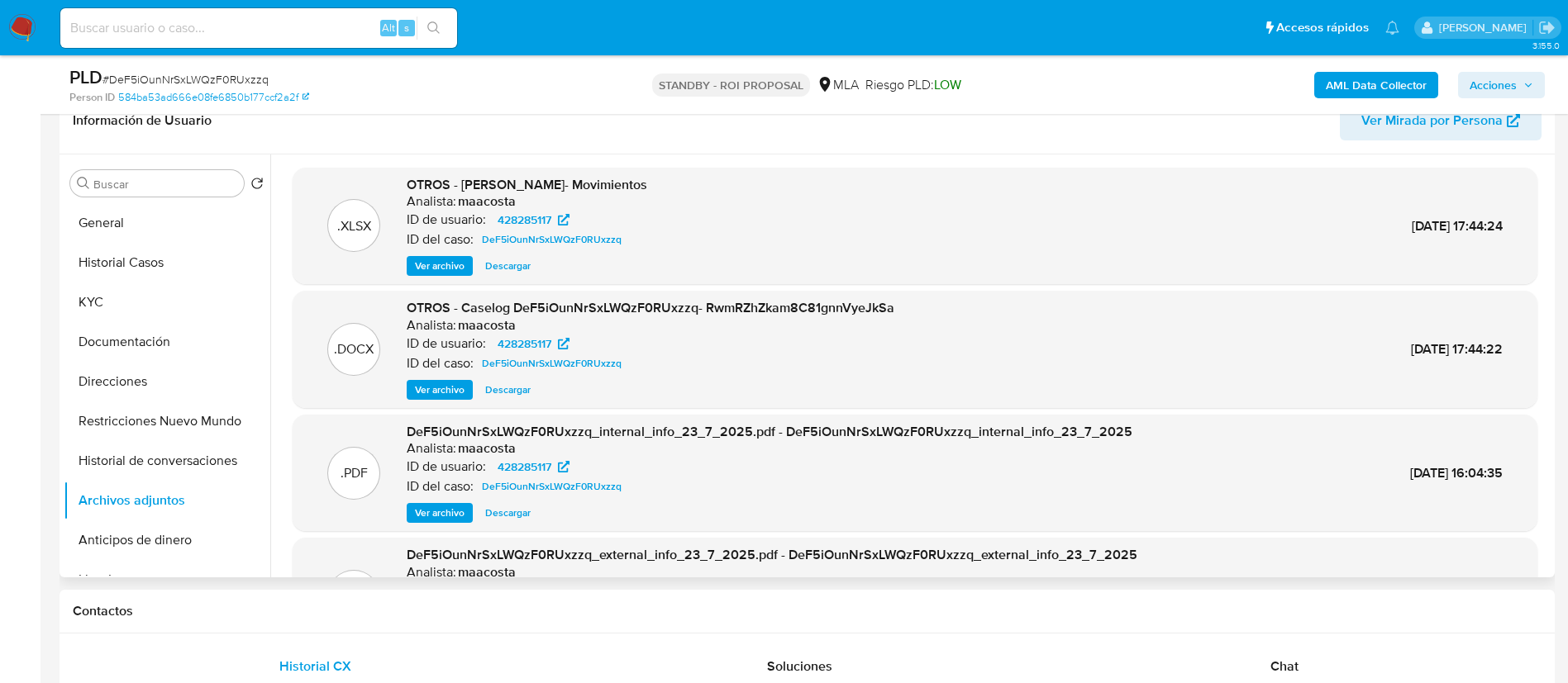
click at [445, 398] on span "Ver archivo" at bounding box center [439, 389] width 50 height 16
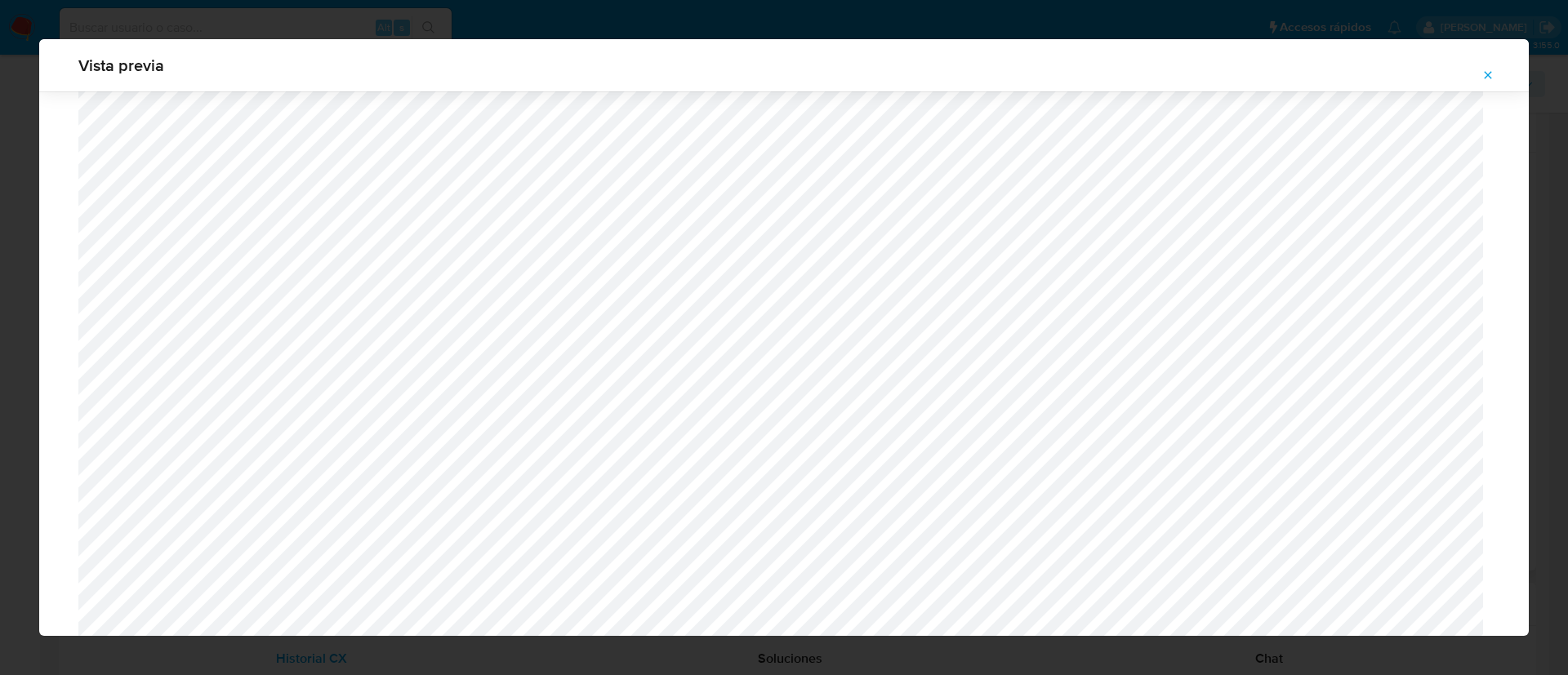
scroll to position [1035, 0]
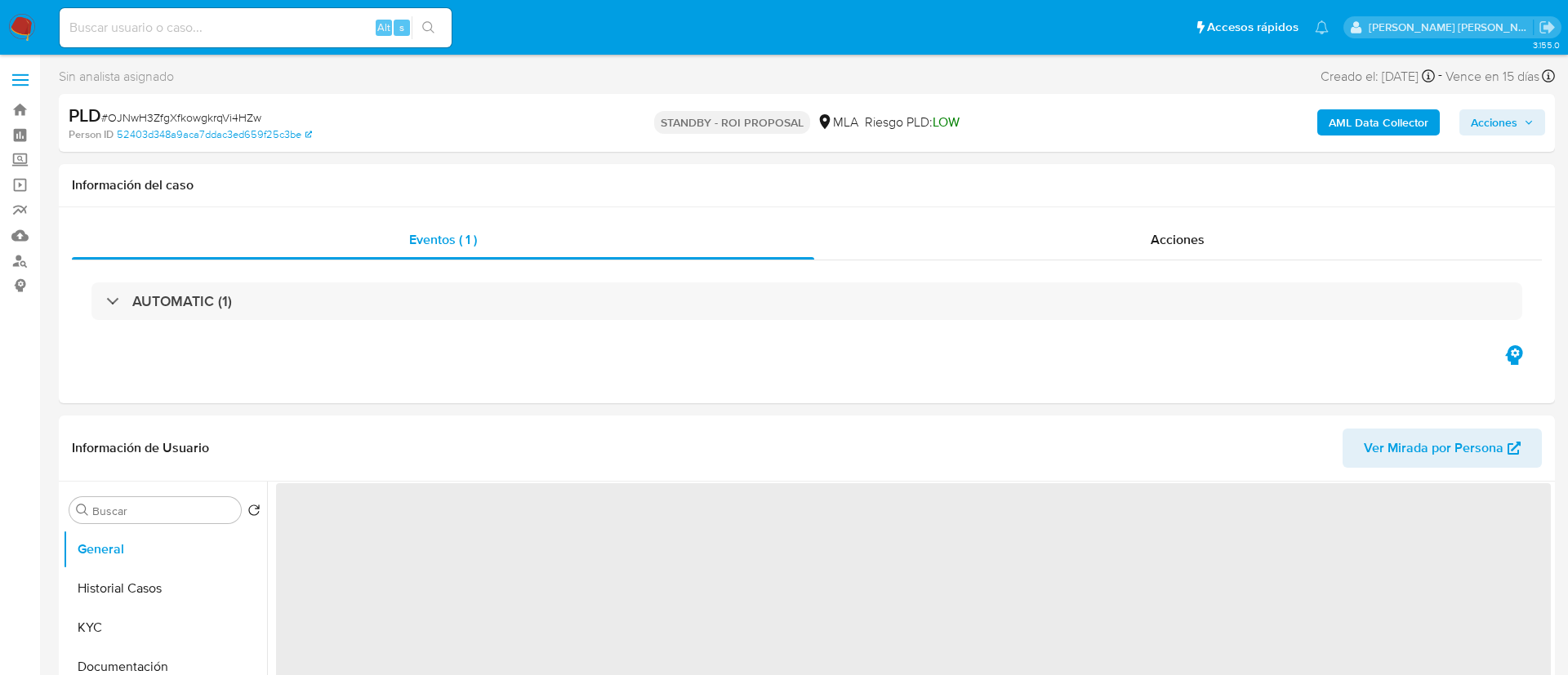
select select "10"
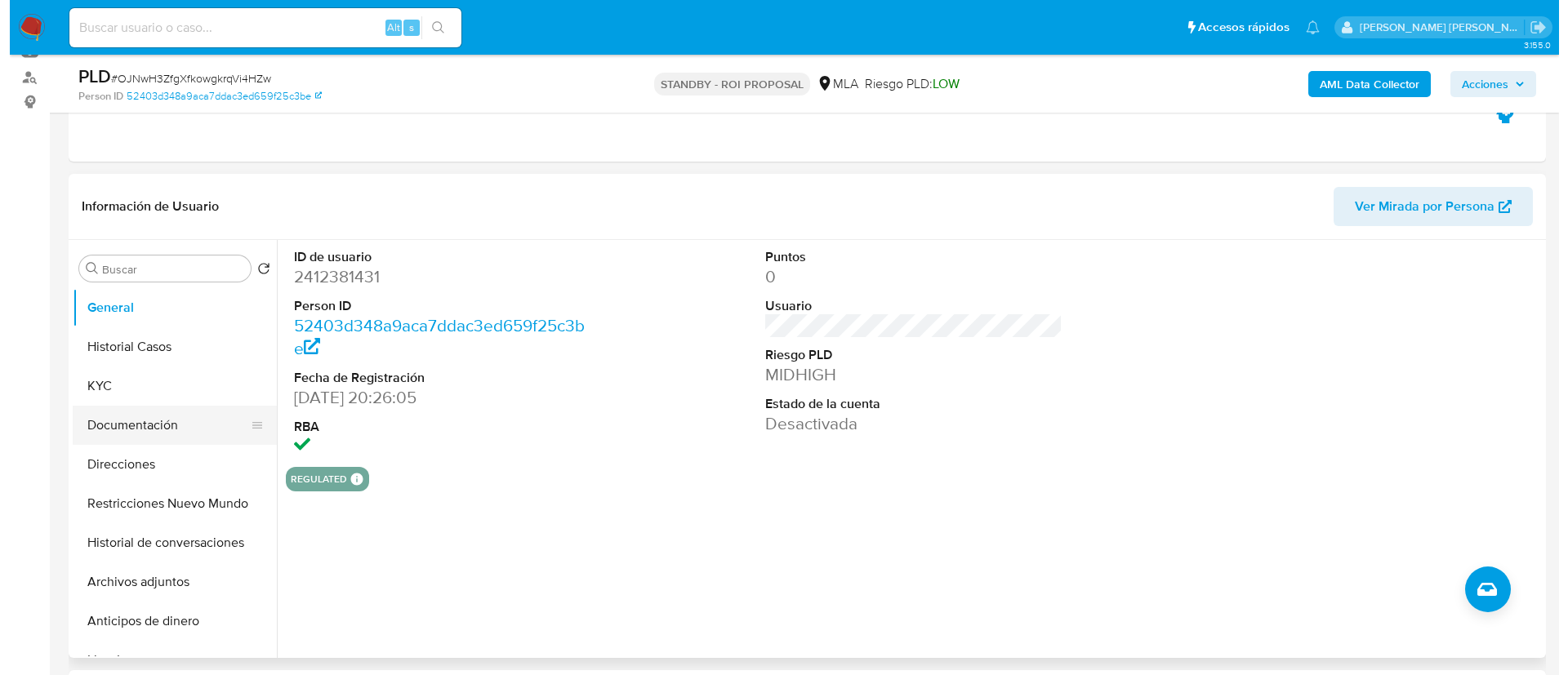
scroll to position [193, 0]
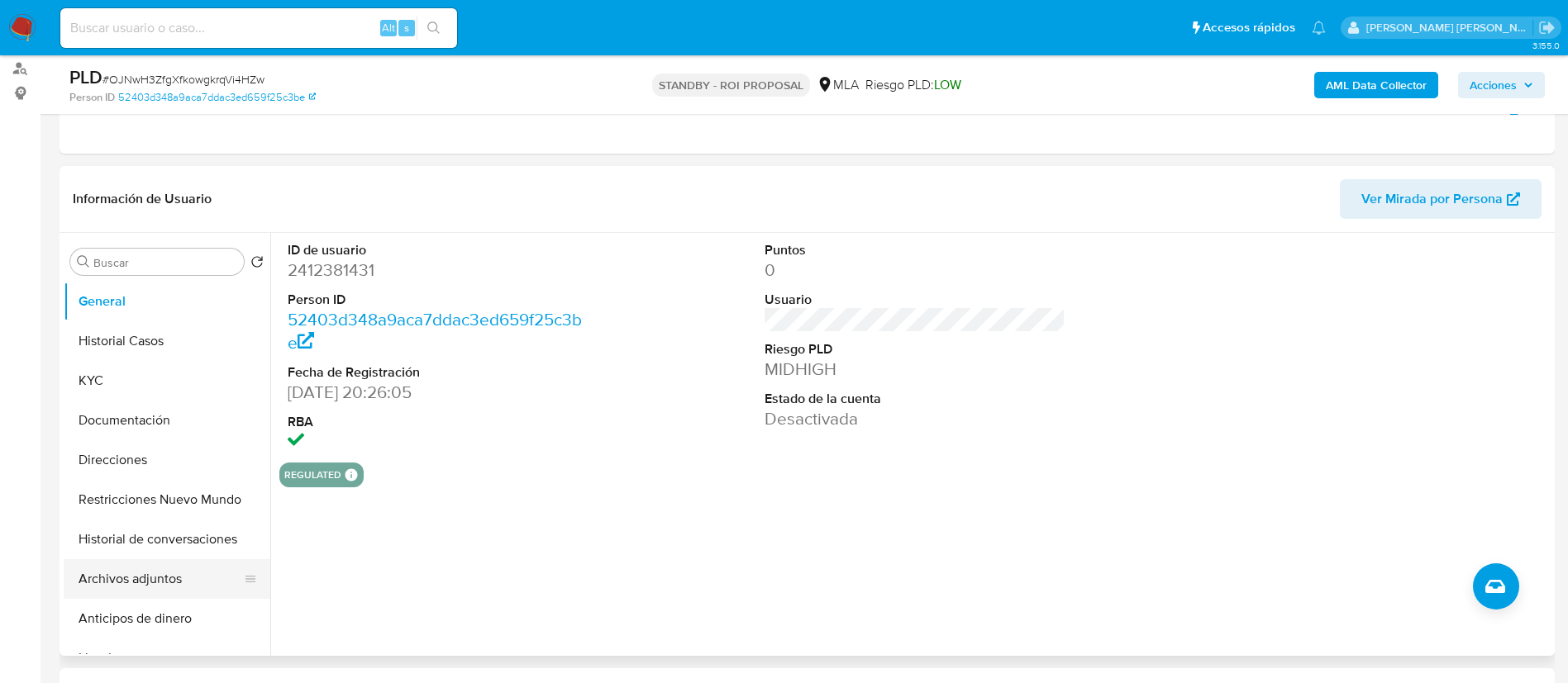
click at [127, 578] on button "Archivos adjuntos" at bounding box center [160, 578] width 193 height 40
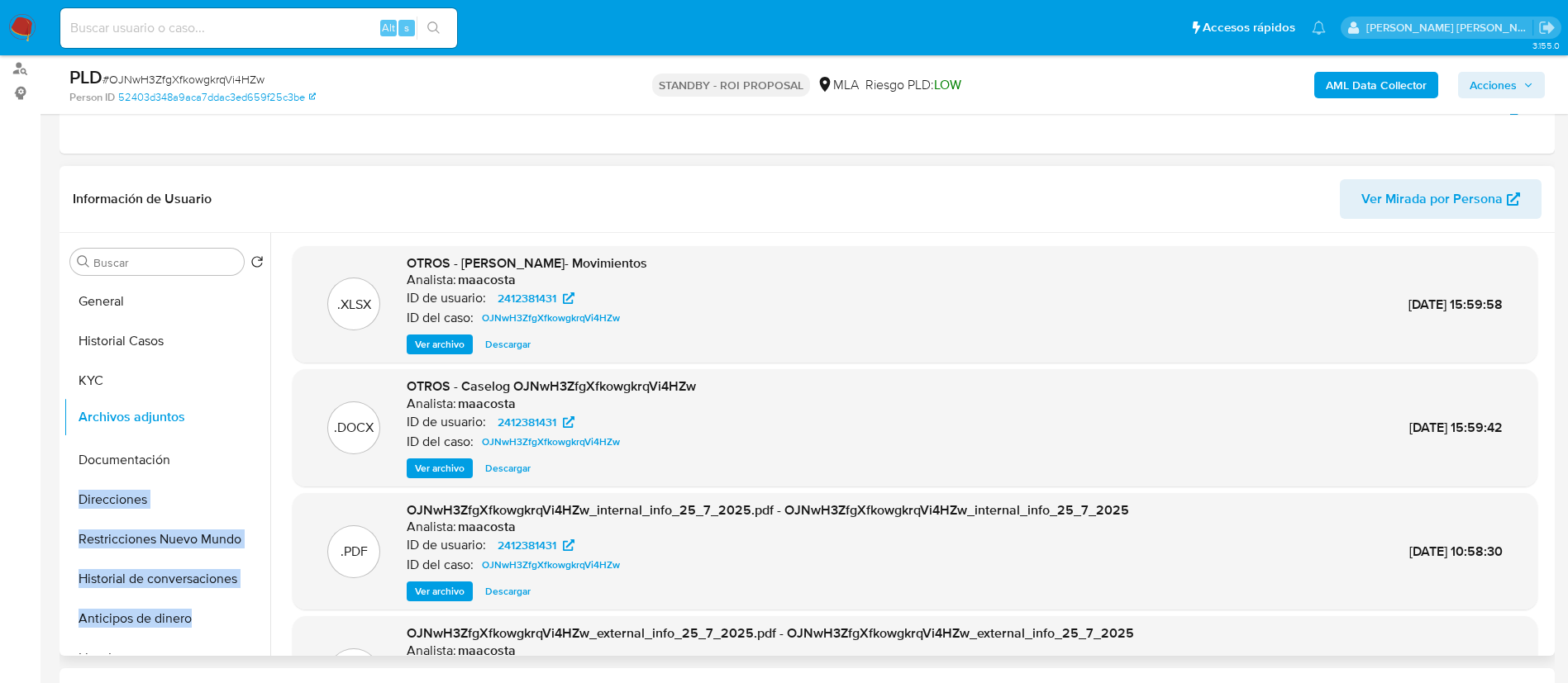
drag, startPoint x: 240, startPoint y: 578, endPoint x: 223, endPoint y: 420, distance: 158.9
click at [223, 420] on ul "General Historial Casos KYC Documentación Direcciones Restricciones Nuevo Mundo…" at bounding box center [167, 468] width 206 height 372
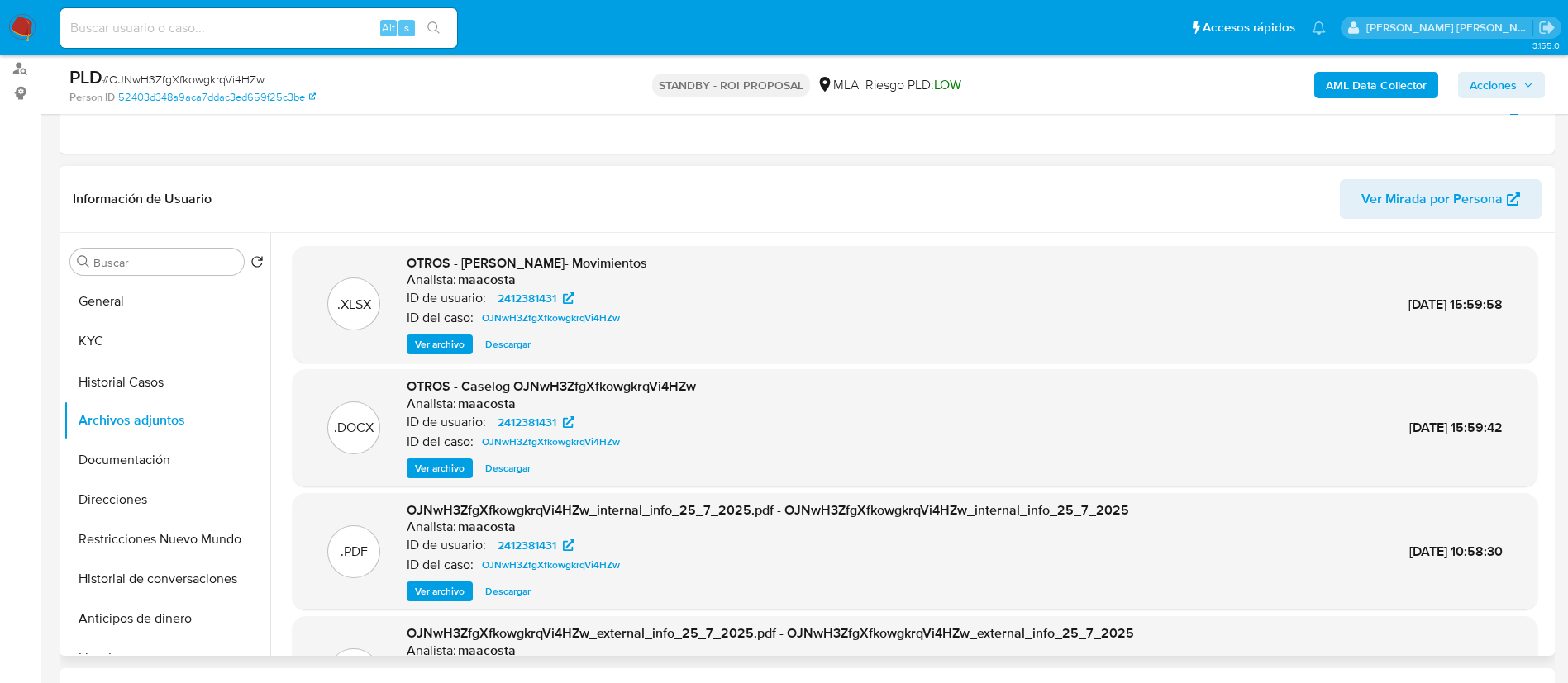
drag, startPoint x: 243, startPoint y: 342, endPoint x: 252, endPoint y: 384, distance: 43.0
click at [440, 468] on span "Ver archivo" at bounding box center [439, 468] width 50 height 16
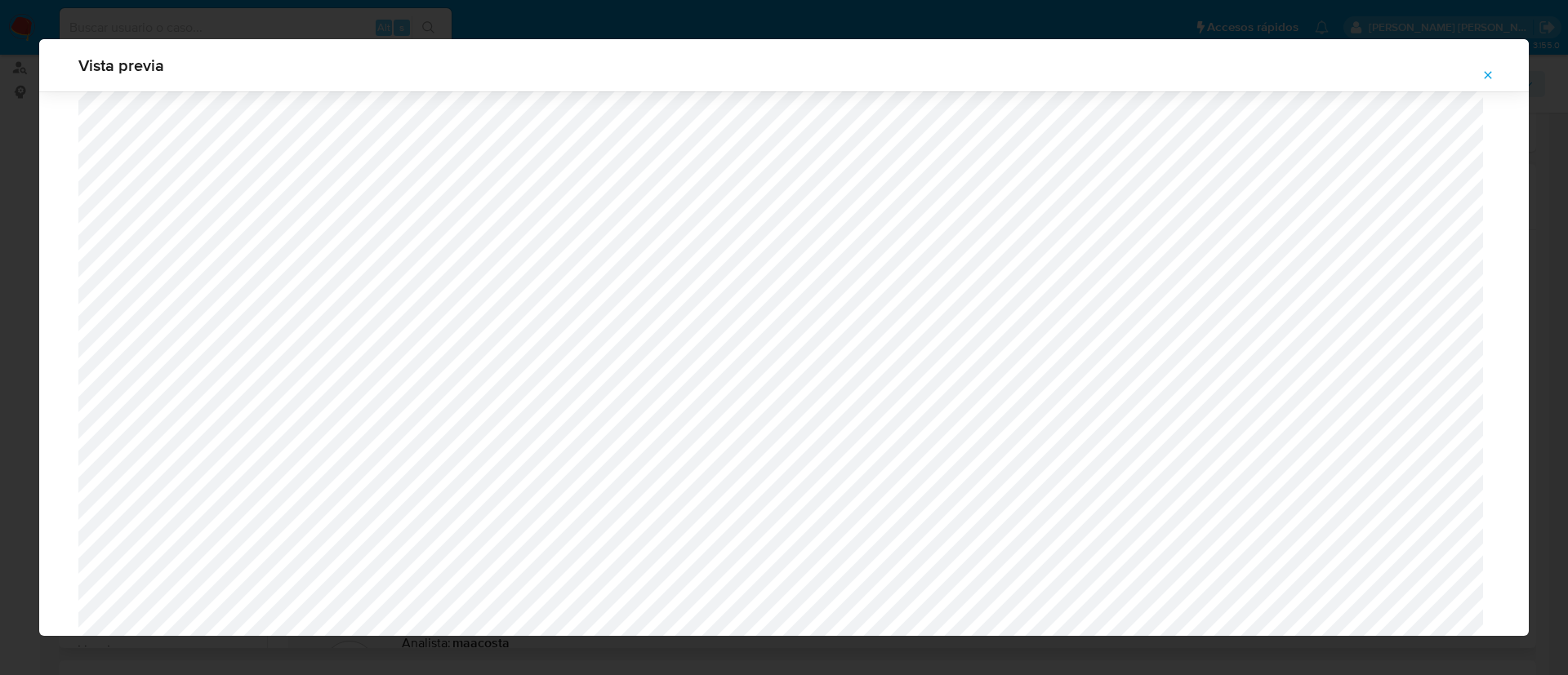
scroll to position [665, 0]
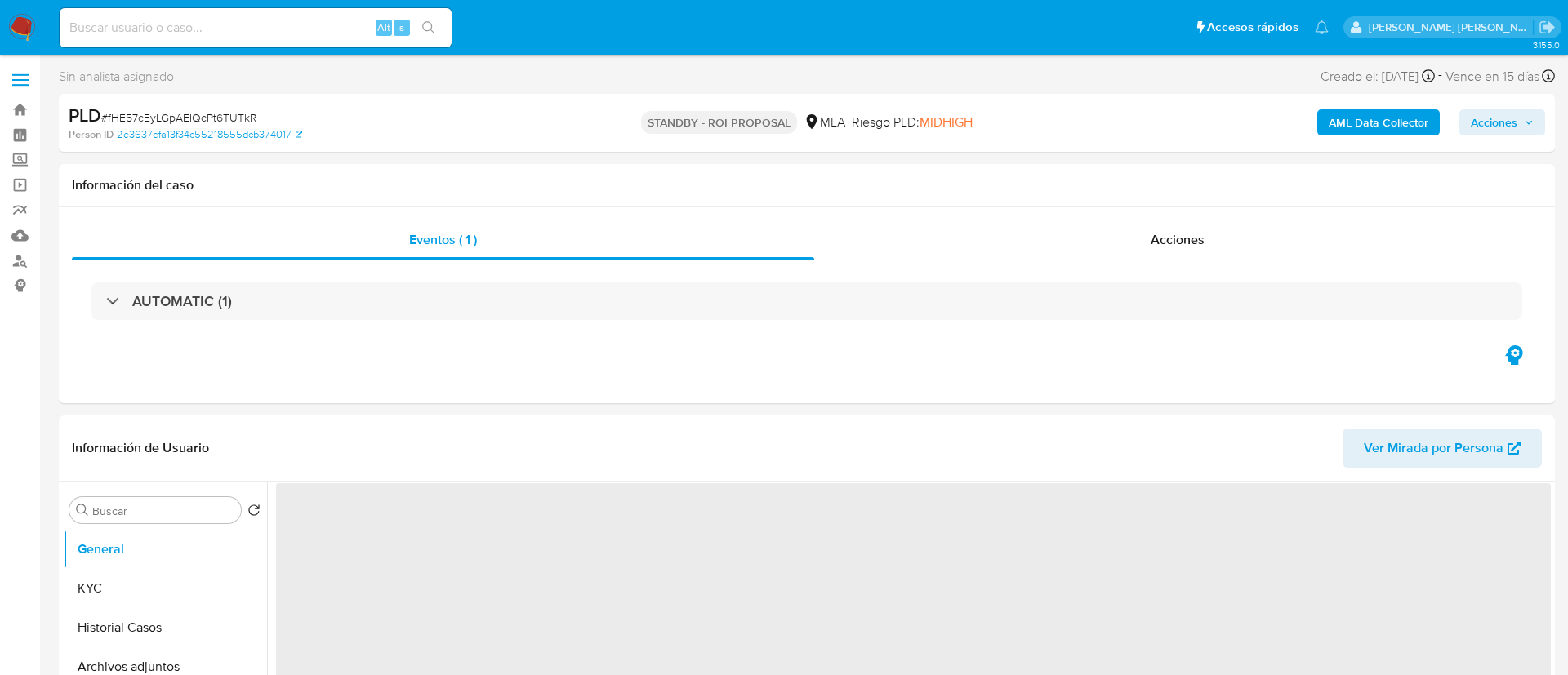
select select "10"
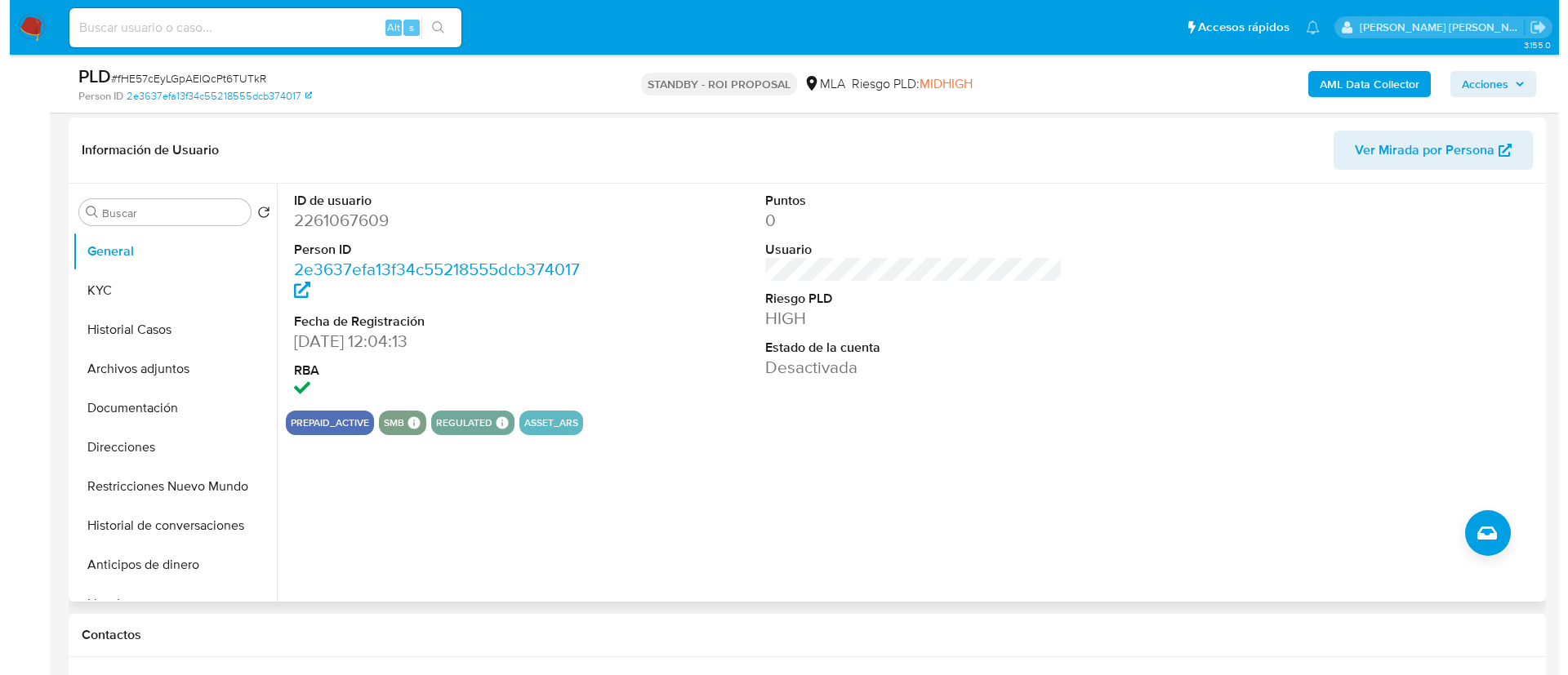
scroll to position [247, 0]
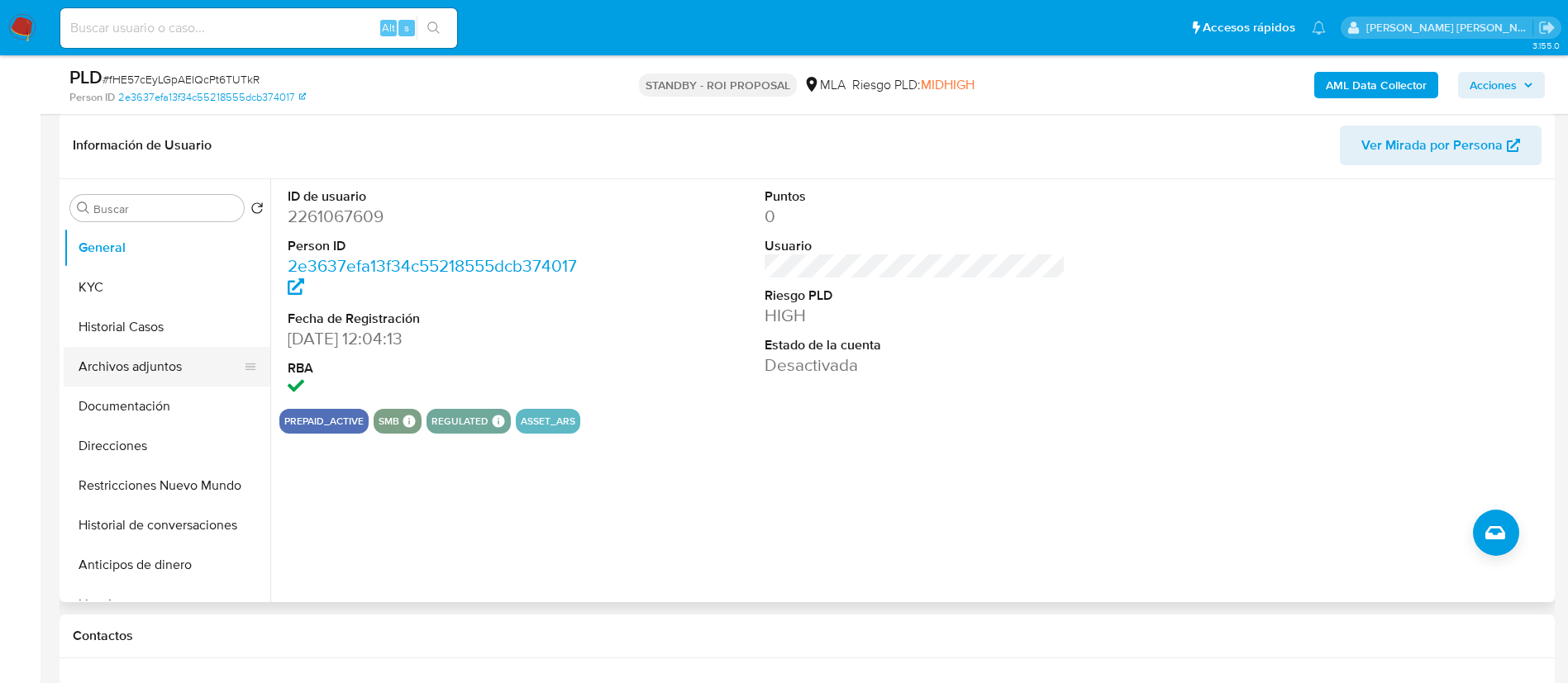
click at [174, 369] on button "Archivos adjuntos" at bounding box center [160, 367] width 193 height 40
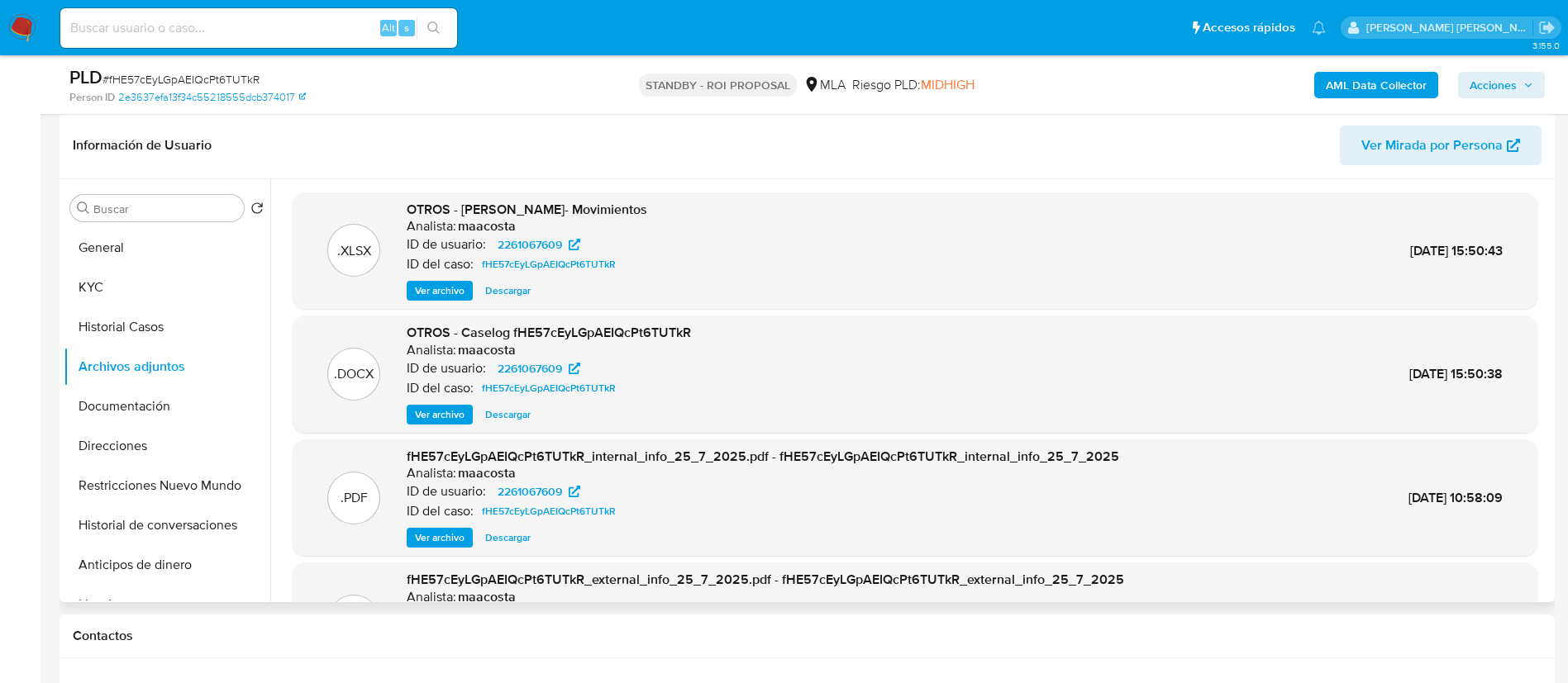
click at [289, 360] on div ".XLSX OTROS - Elias Federico Peralta- Movimientos Analista: maacosta ID de usua…" at bounding box center [915, 436] width 1271 height 487
click at [433, 414] on span "Ver archivo" at bounding box center [439, 414] width 50 height 16
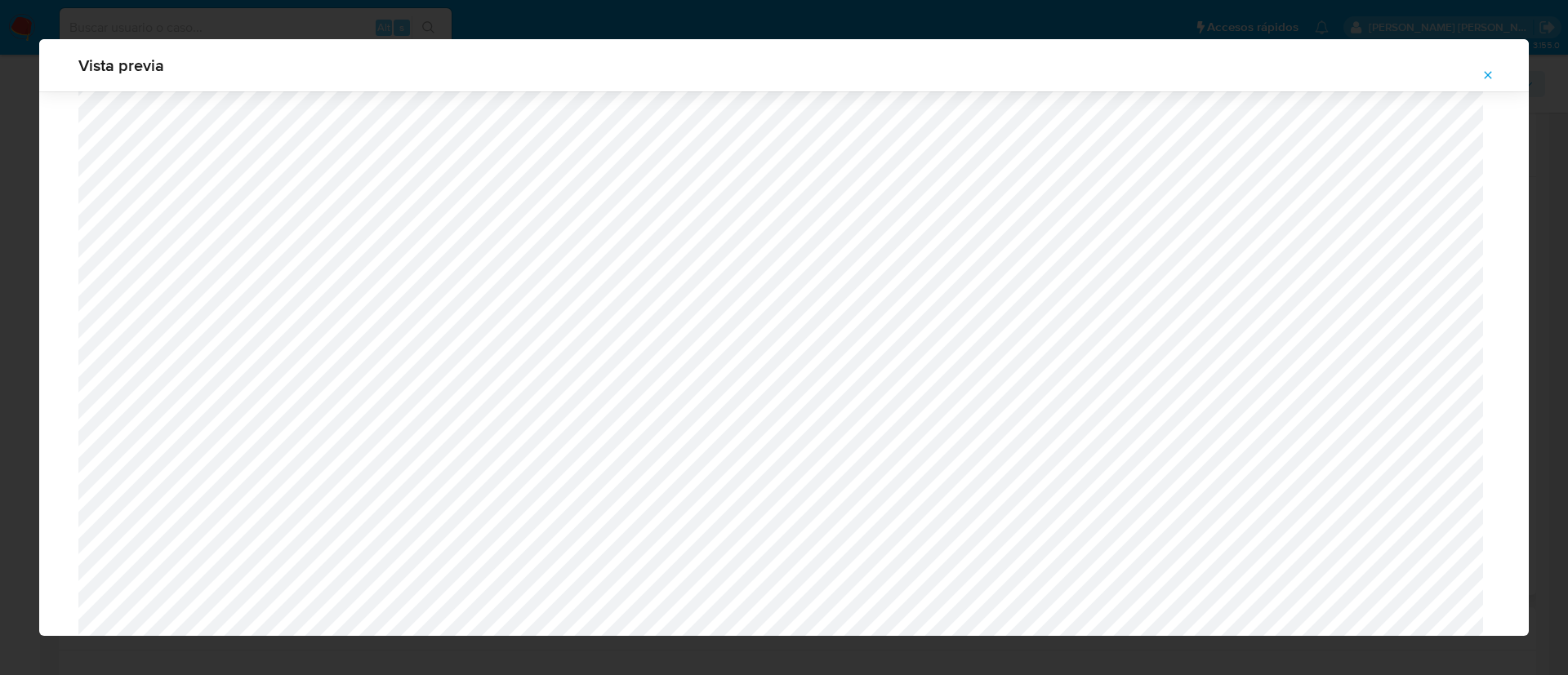
scroll to position [961, 0]
click at [423, 5] on div "Vista previa" at bounding box center [784, 338] width 1568 height 675
click at [1489, 76] on icon "Attachment preview" at bounding box center [1488, 75] width 7 height 7
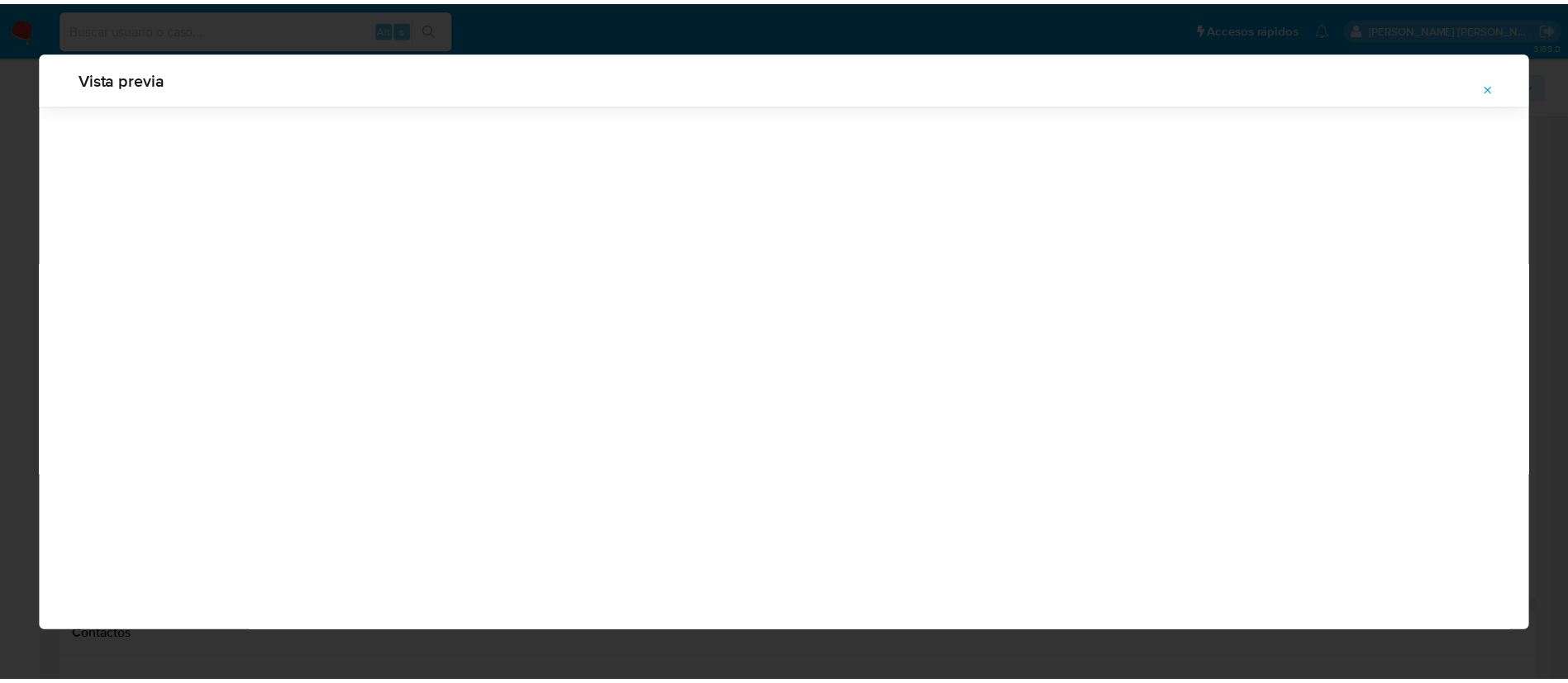
scroll to position [0, 0]
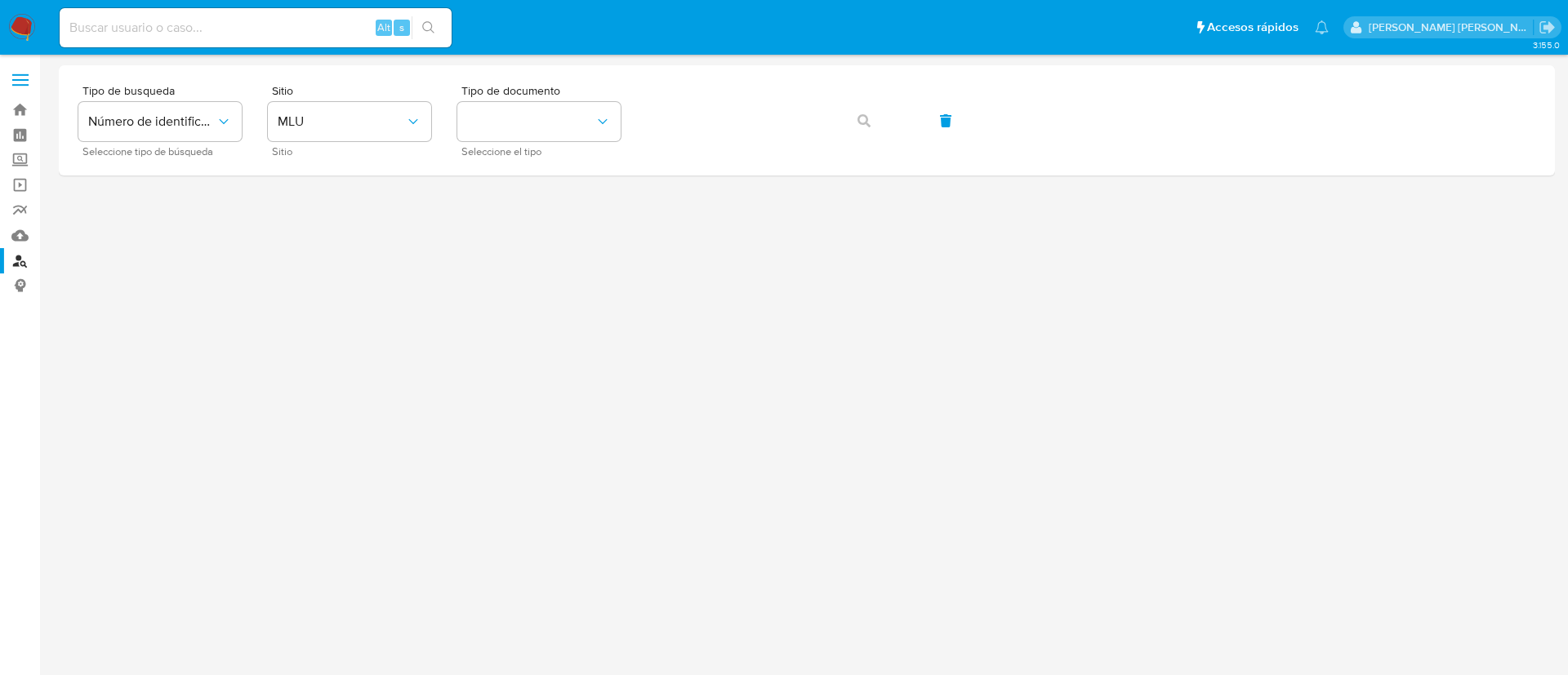
click at [128, 516] on div at bounding box center [806, 364] width 1496 height 599
click at [299, 137] on button "MLU" at bounding box center [349, 122] width 163 height 39
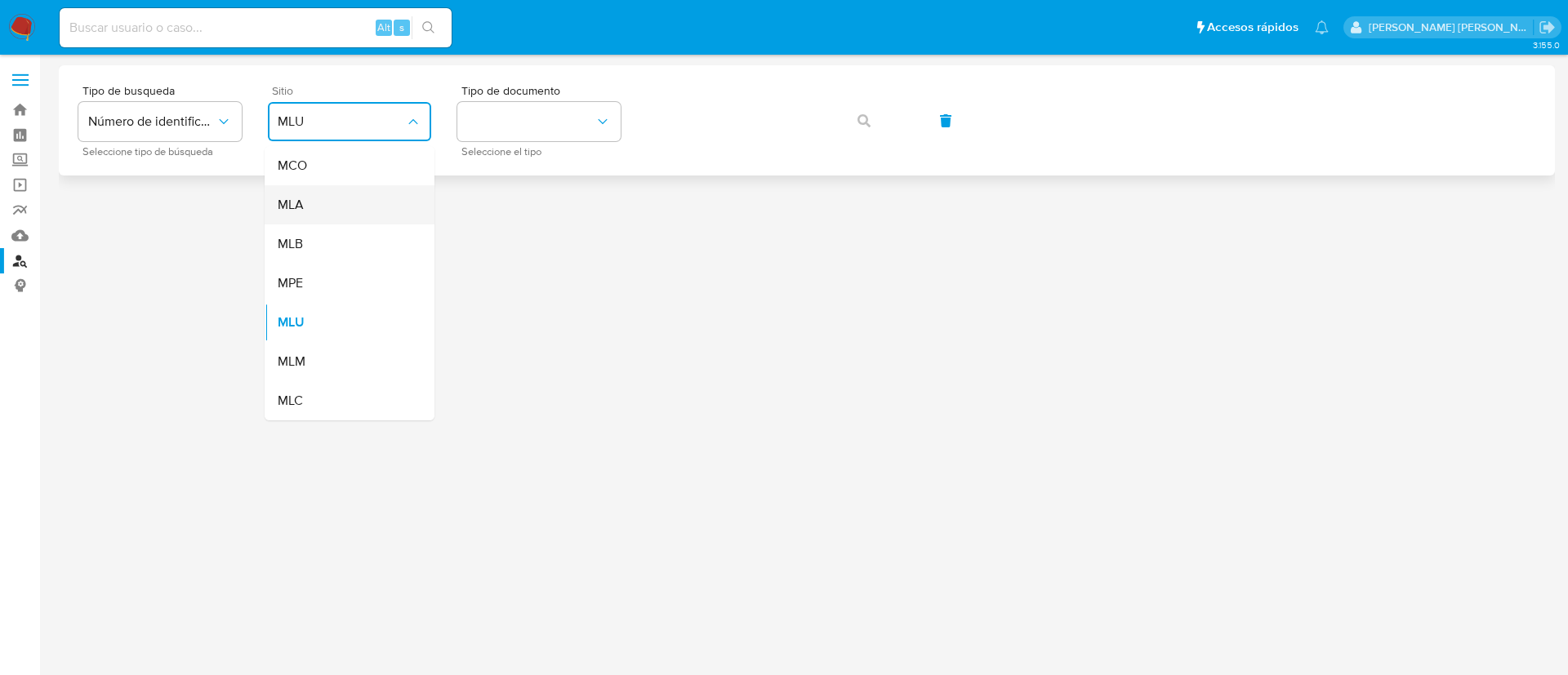
click at [312, 213] on div "MLA" at bounding box center [345, 205] width 134 height 39
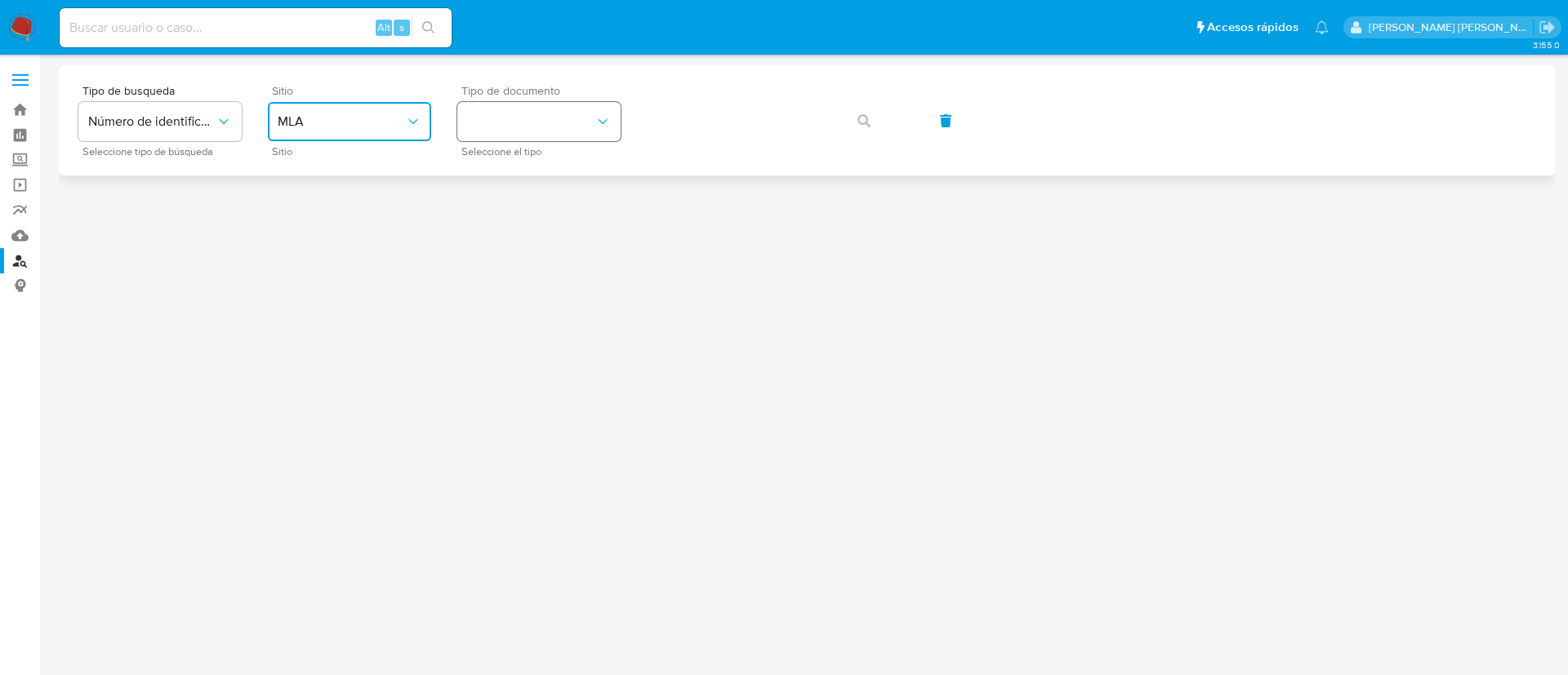
click at [499, 122] on button "identificationType" at bounding box center [538, 122] width 163 height 39
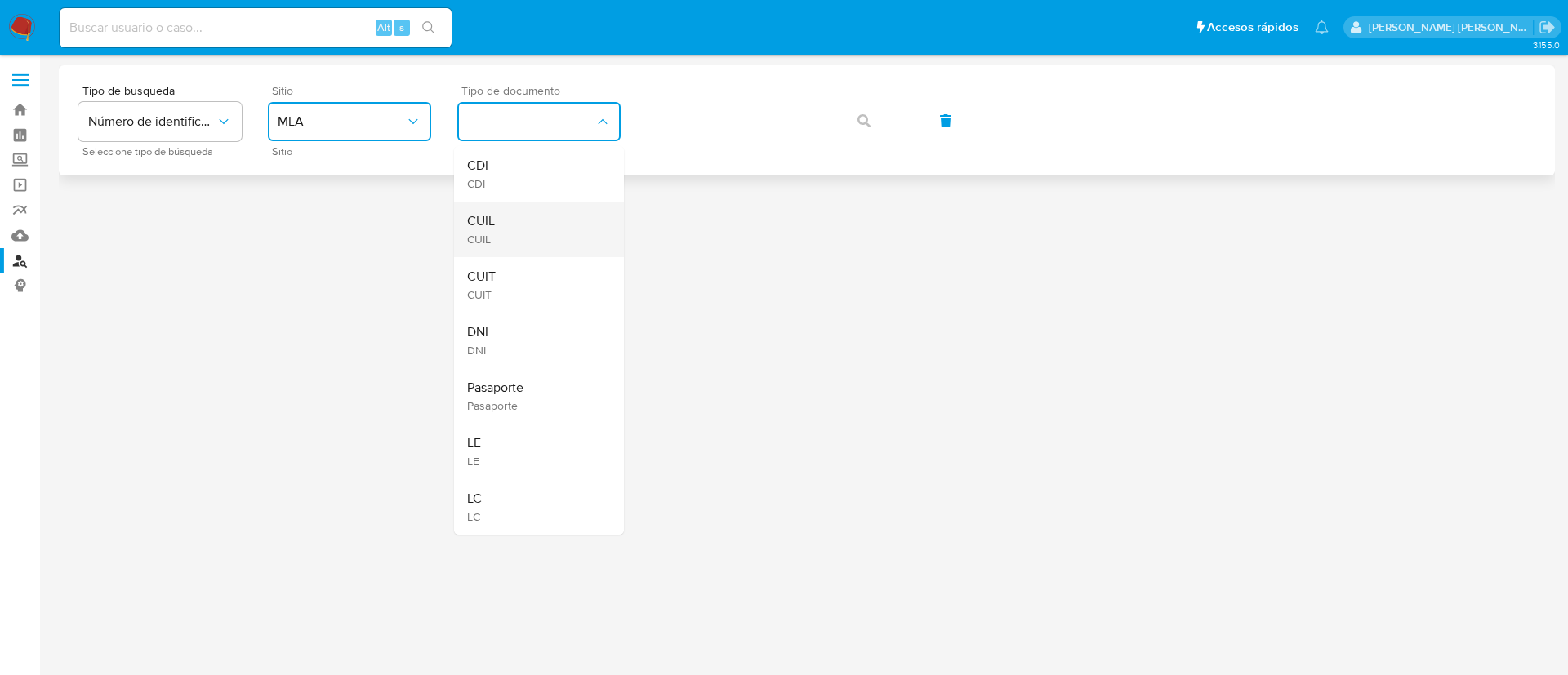
click at [507, 216] on div "CUIL CUIL" at bounding box center [534, 229] width 134 height 55
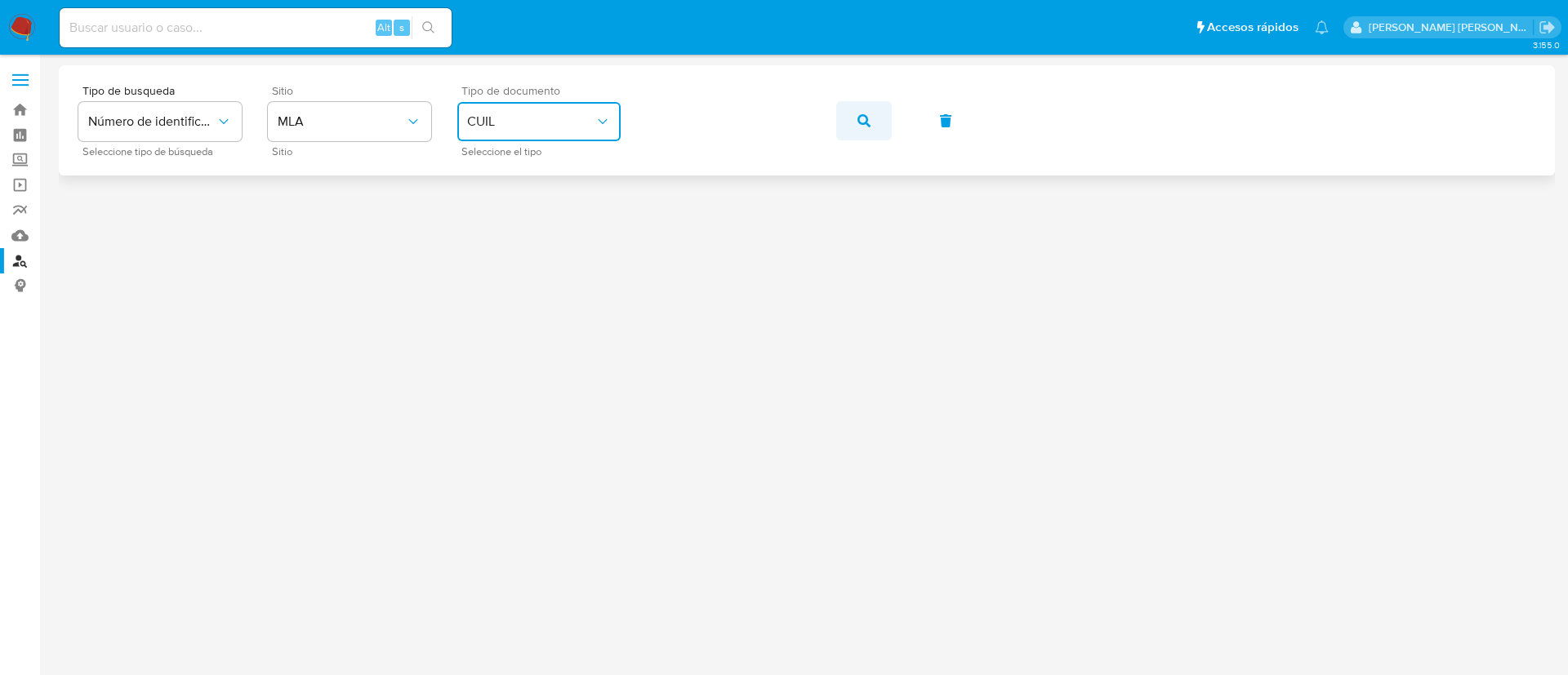
click at [859, 112] on span "button" at bounding box center [863, 120] width 13 height 36
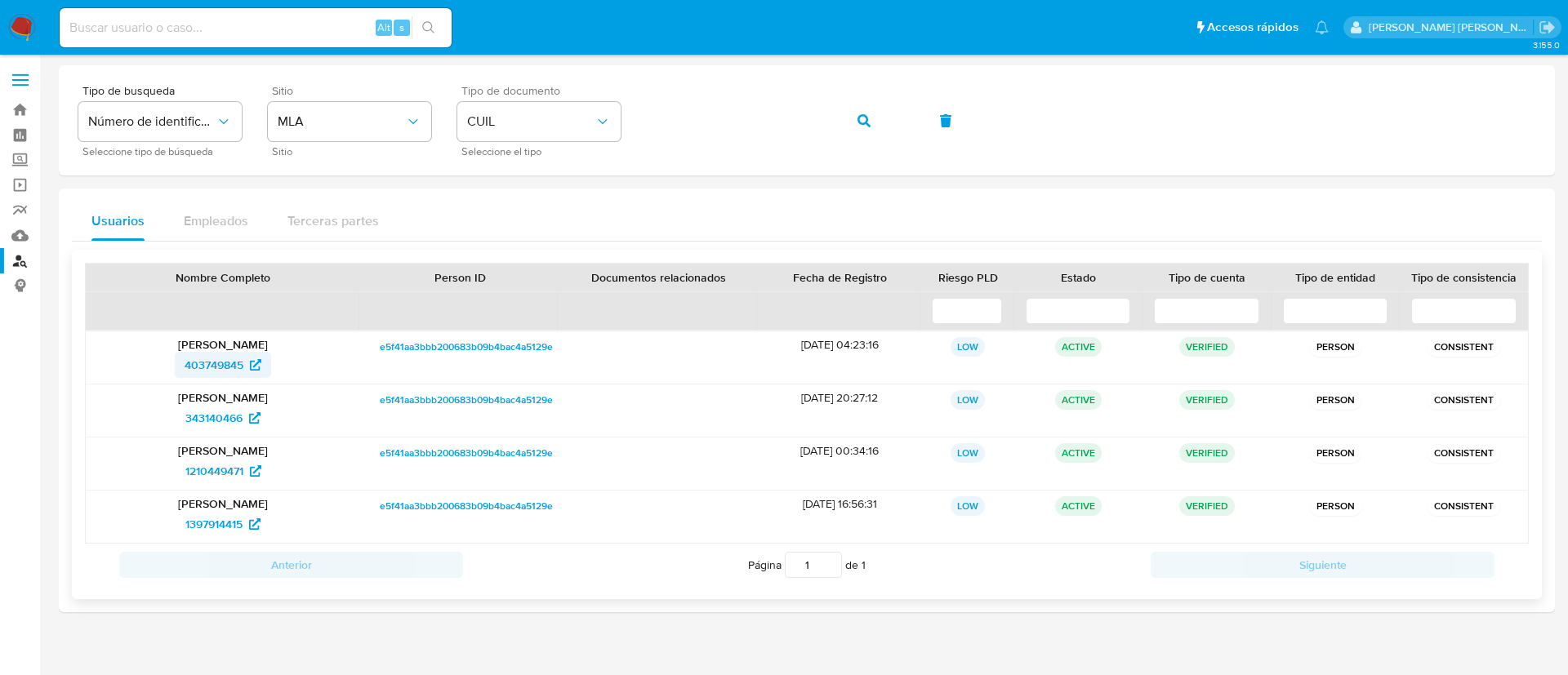
click at [200, 370] on span "403749845" at bounding box center [214, 364] width 59 height 26
click at [226, 417] on span "343140466" at bounding box center [214, 418] width 57 height 26
click at [221, 472] on span "1210449471" at bounding box center [214, 470] width 58 height 26
click at [224, 525] on span "1397914415" at bounding box center [214, 524] width 57 height 26
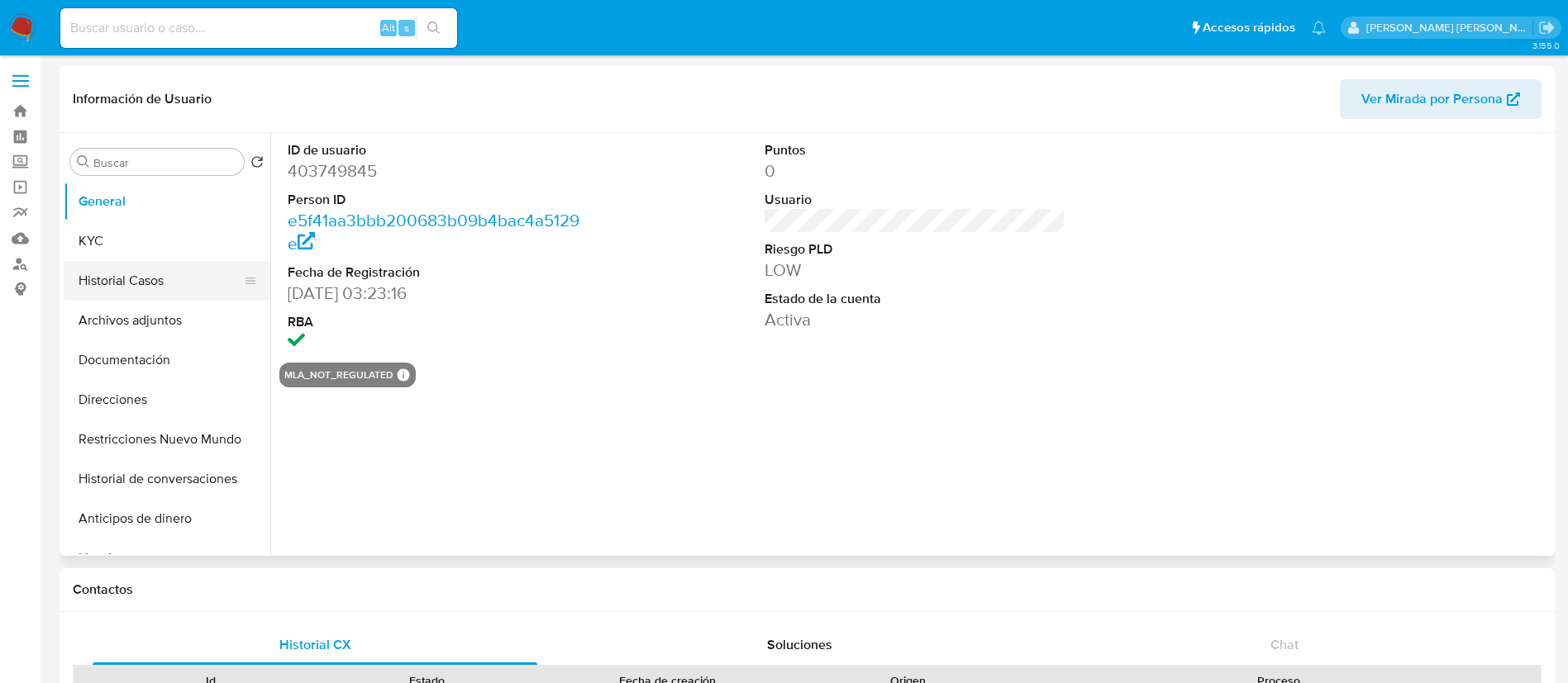
select select "10"
click at [145, 270] on button "Historial Casos" at bounding box center [160, 281] width 193 height 40
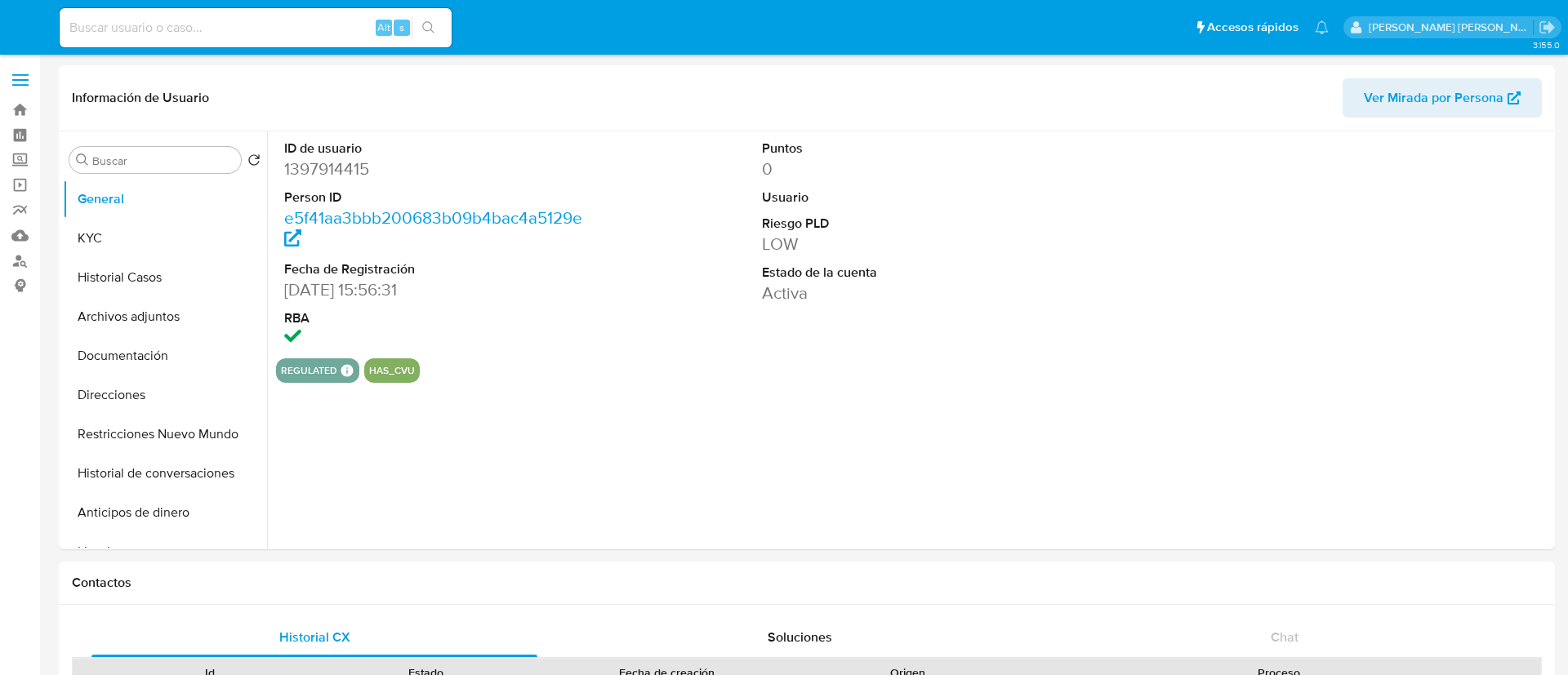
select select "10"
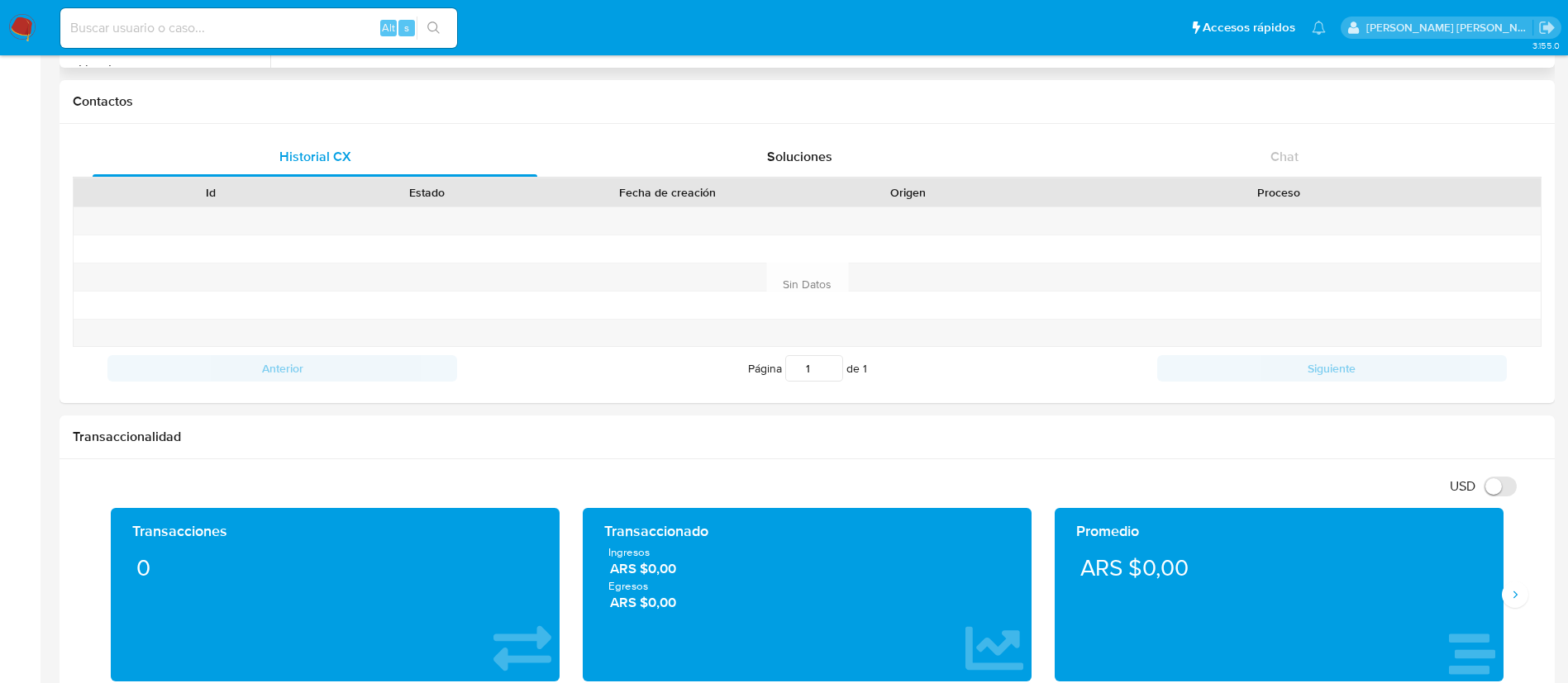
scroll to position [562, 0]
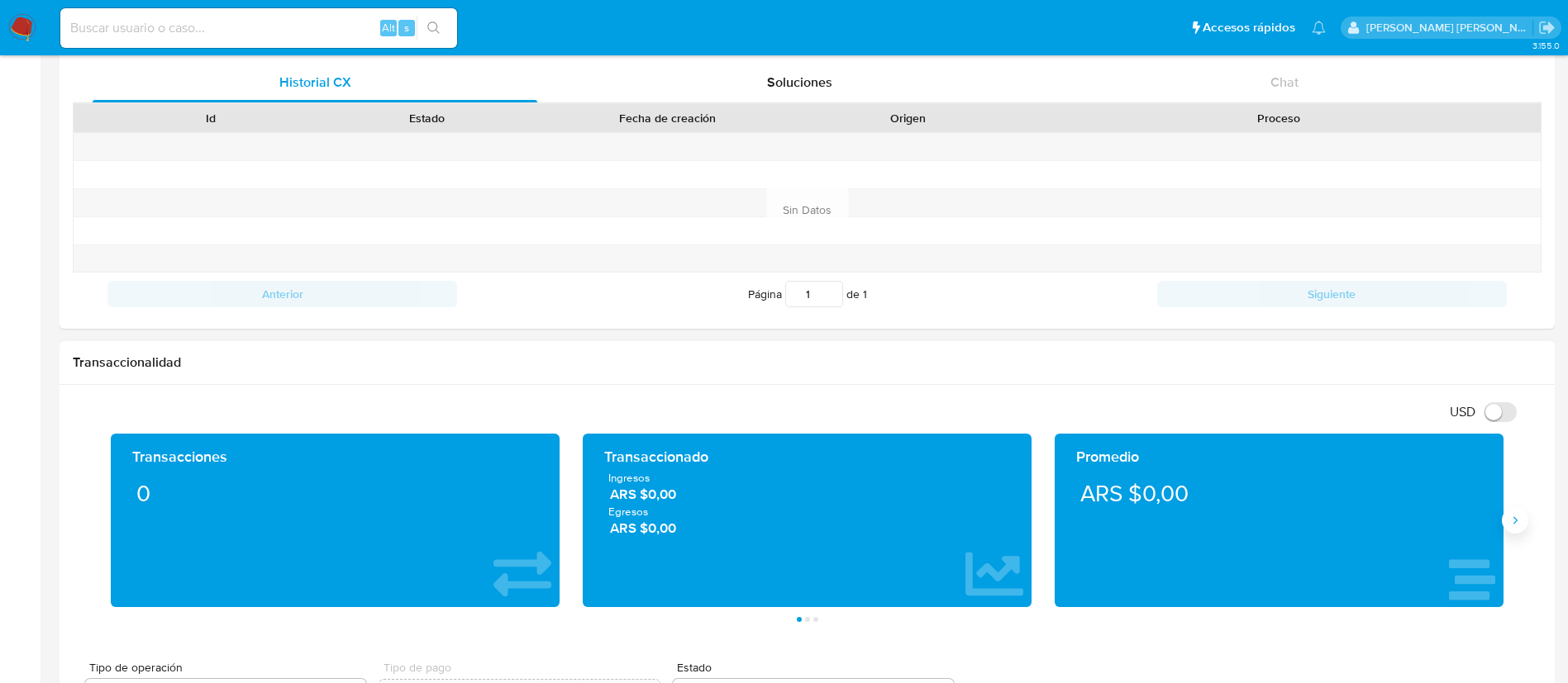
click at [1508, 530] on button "Siguiente" at bounding box center [1514, 520] width 26 height 26
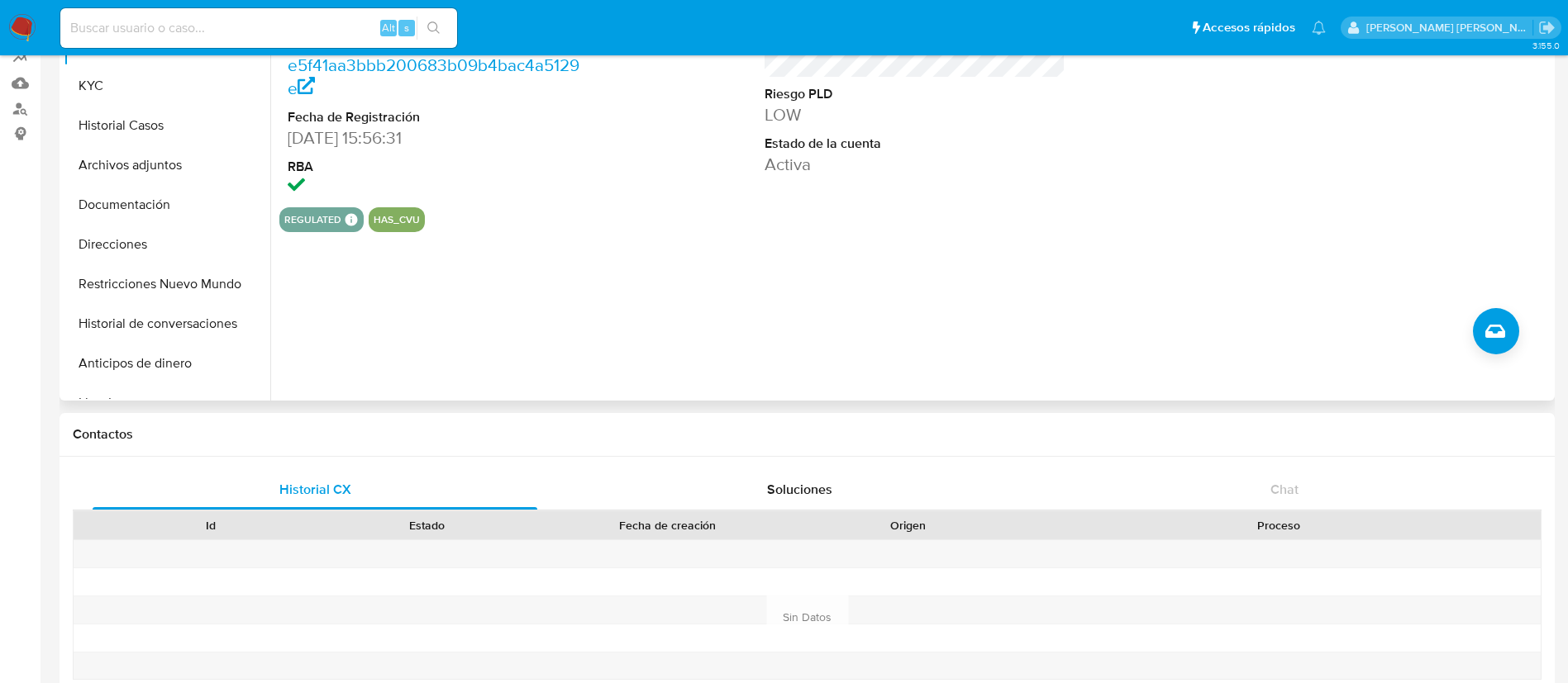
scroll to position [149, 0]
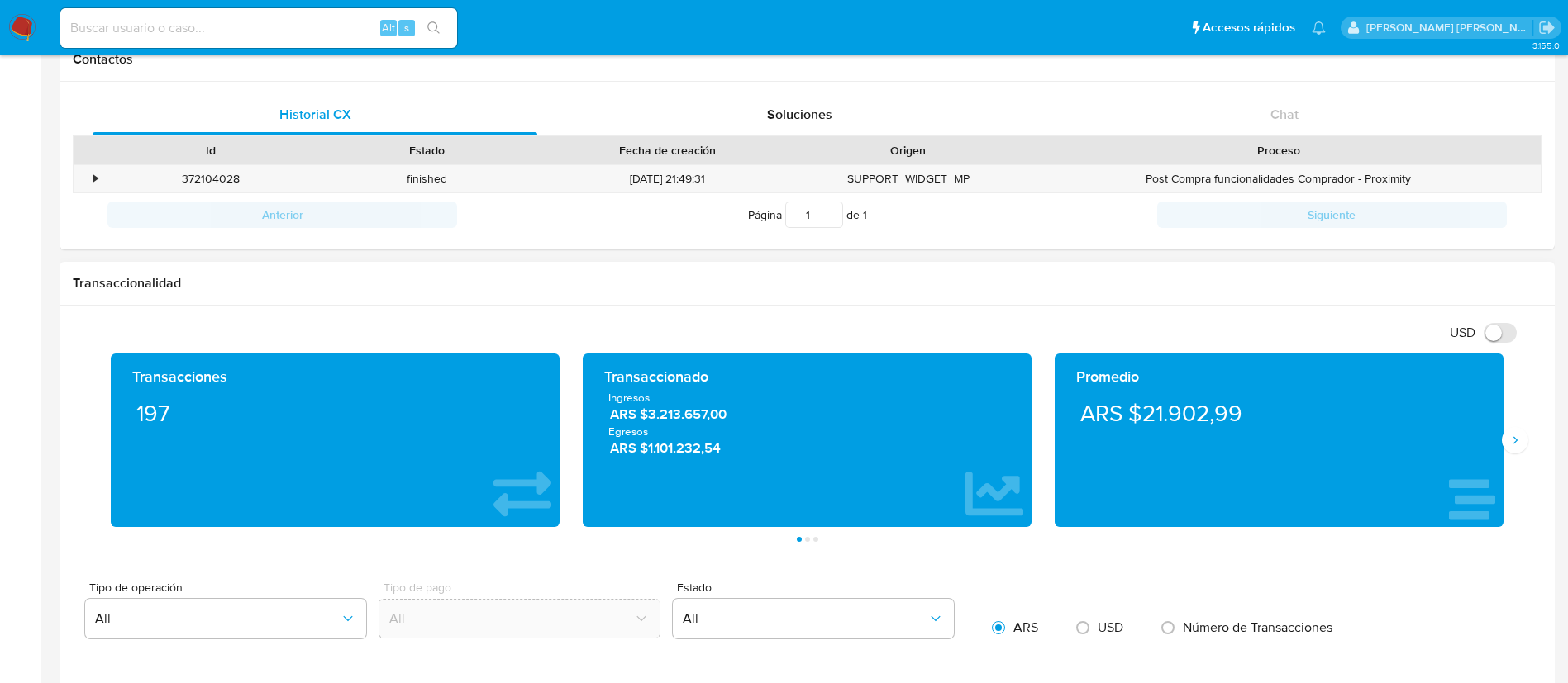
scroll to position [528, 0]
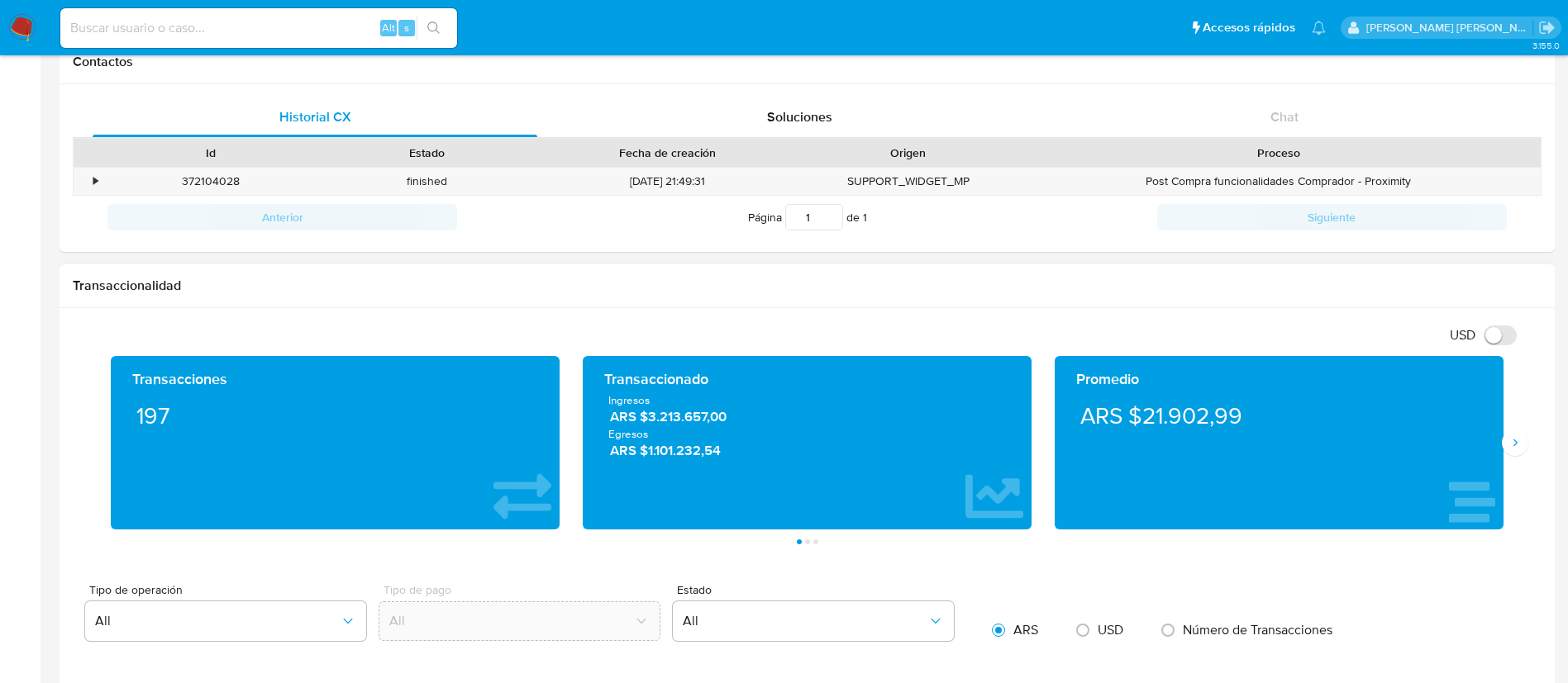
click at [1518, 458] on div "Transacciones 197 Transaccionado Ingresos ARS $3.213.657,00 Egresos ARS $1.101.…" at bounding box center [807, 450] width 1469 height 188
click at [1514, 443] on icon "Siguiente" at bounding box center [1515, 442] width 14 height 14
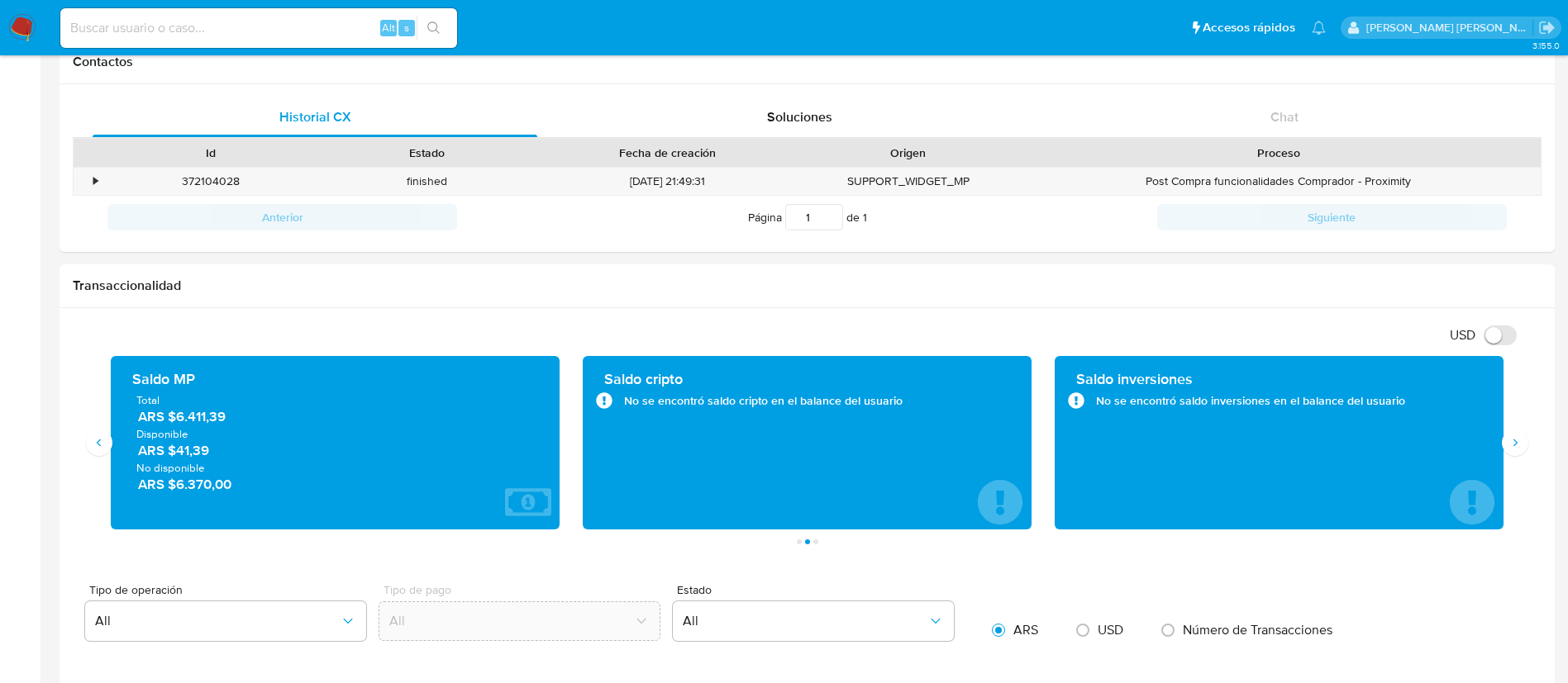
scroll to position [0, 0]
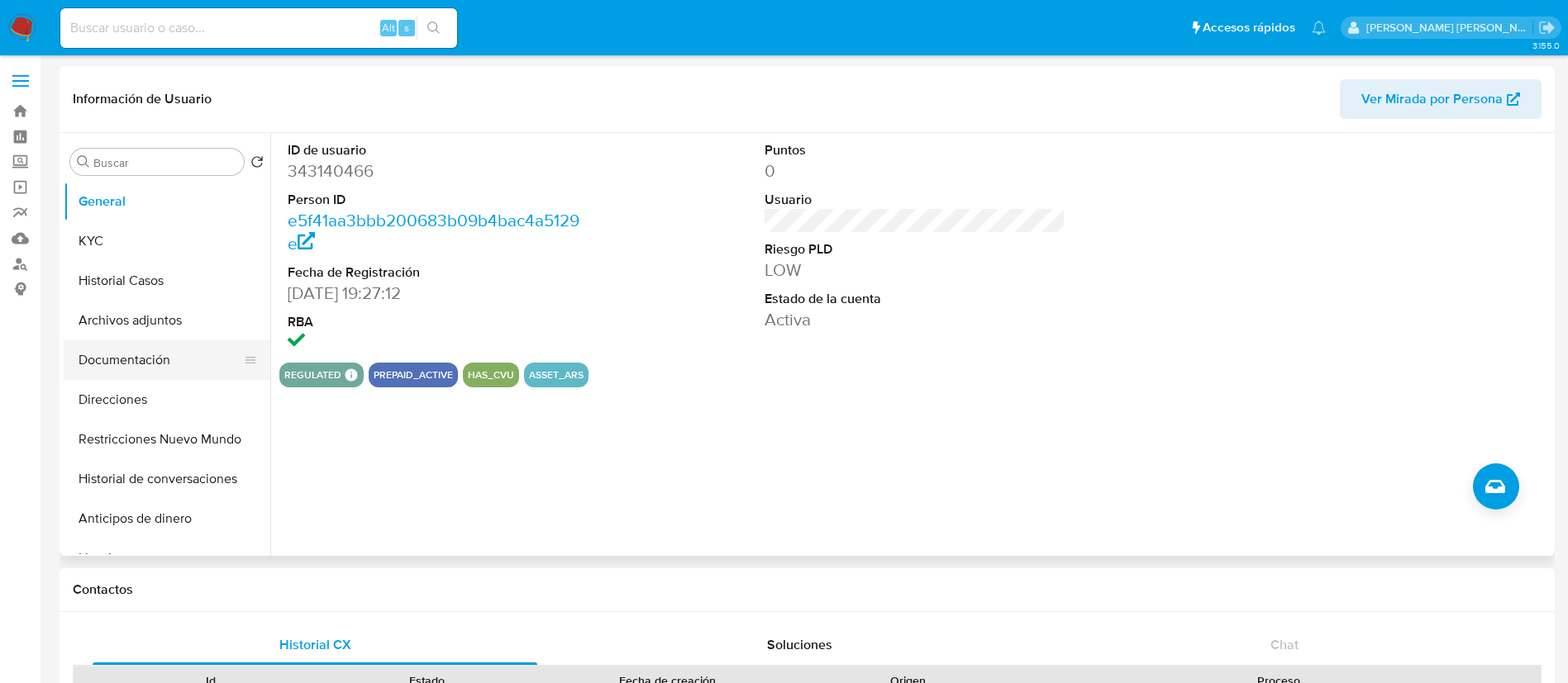
click at [126, 377] on button "Documentación" at bounding box center [160, 360] width 193 height 40
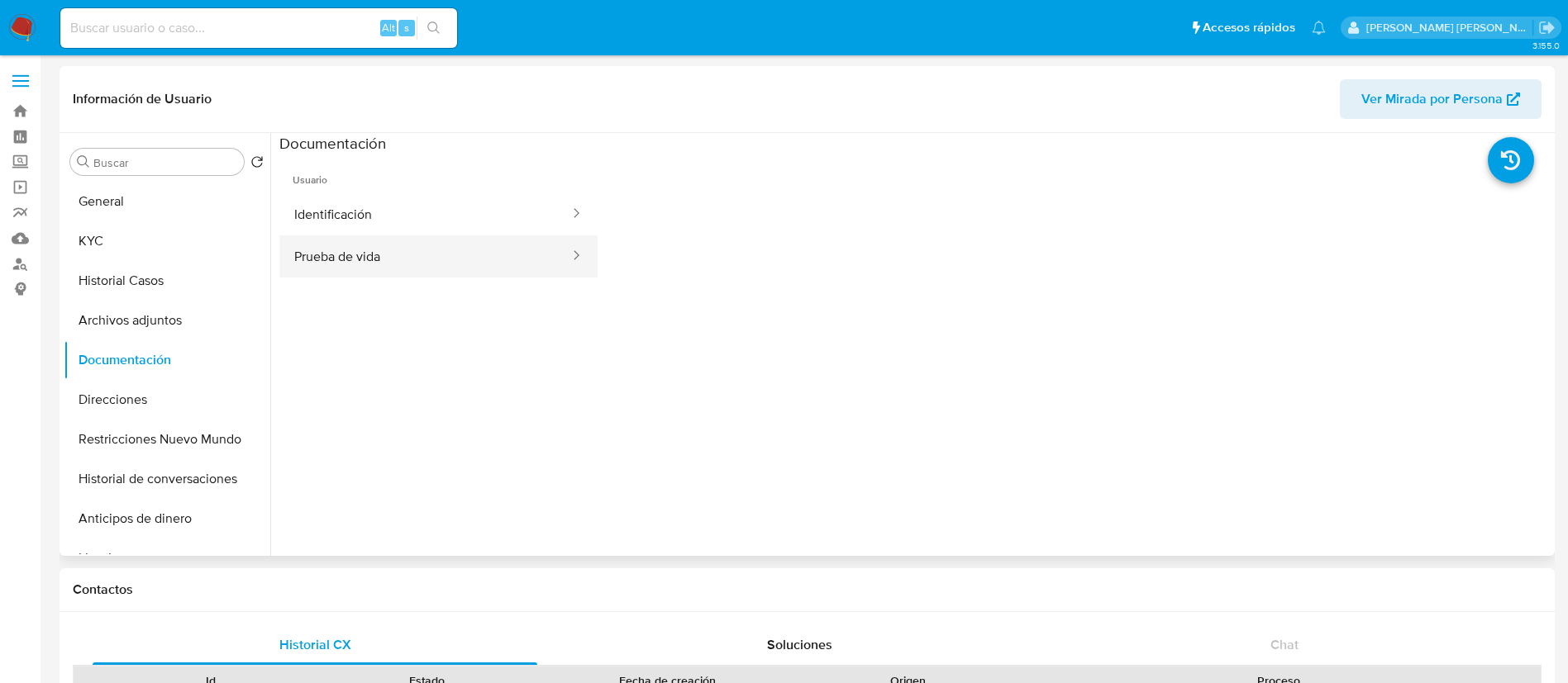
click at [387, 237] on button "Prueba de vida" at bounding box center [426, 256] width 292 height 42
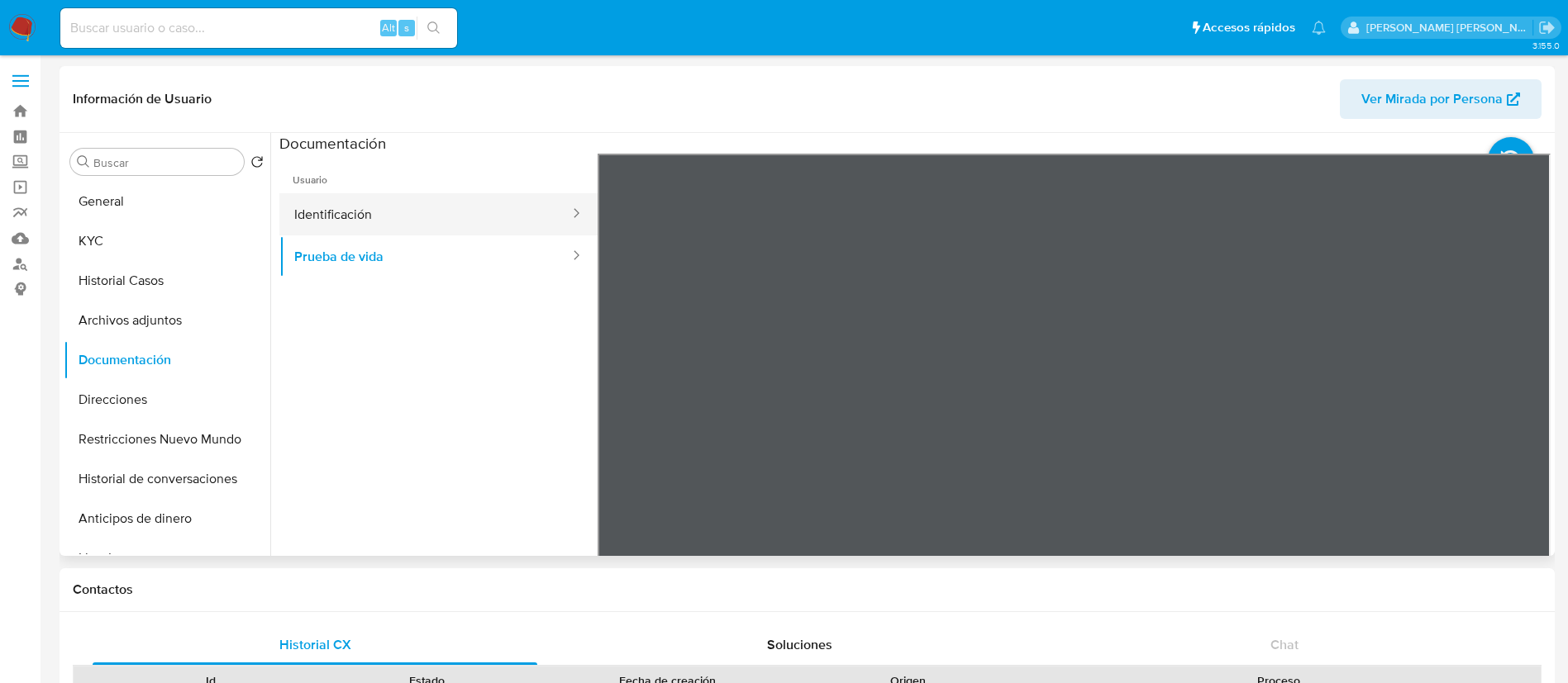
click at [355, 222] on button "Identificación" at bounding box center [426, 214] width 292 height 42
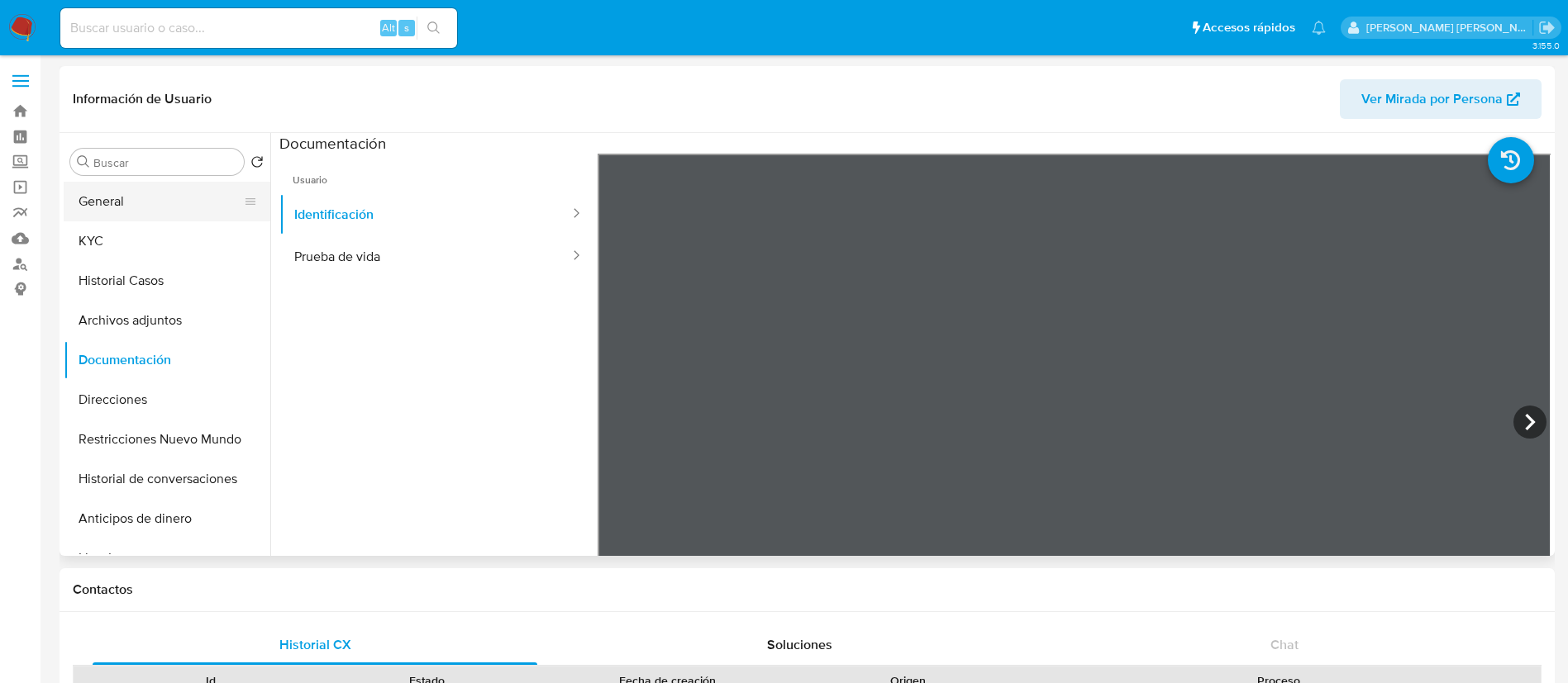
click at [113, 214] on button "General" at bounding box center [160, 202] width 193 height 40
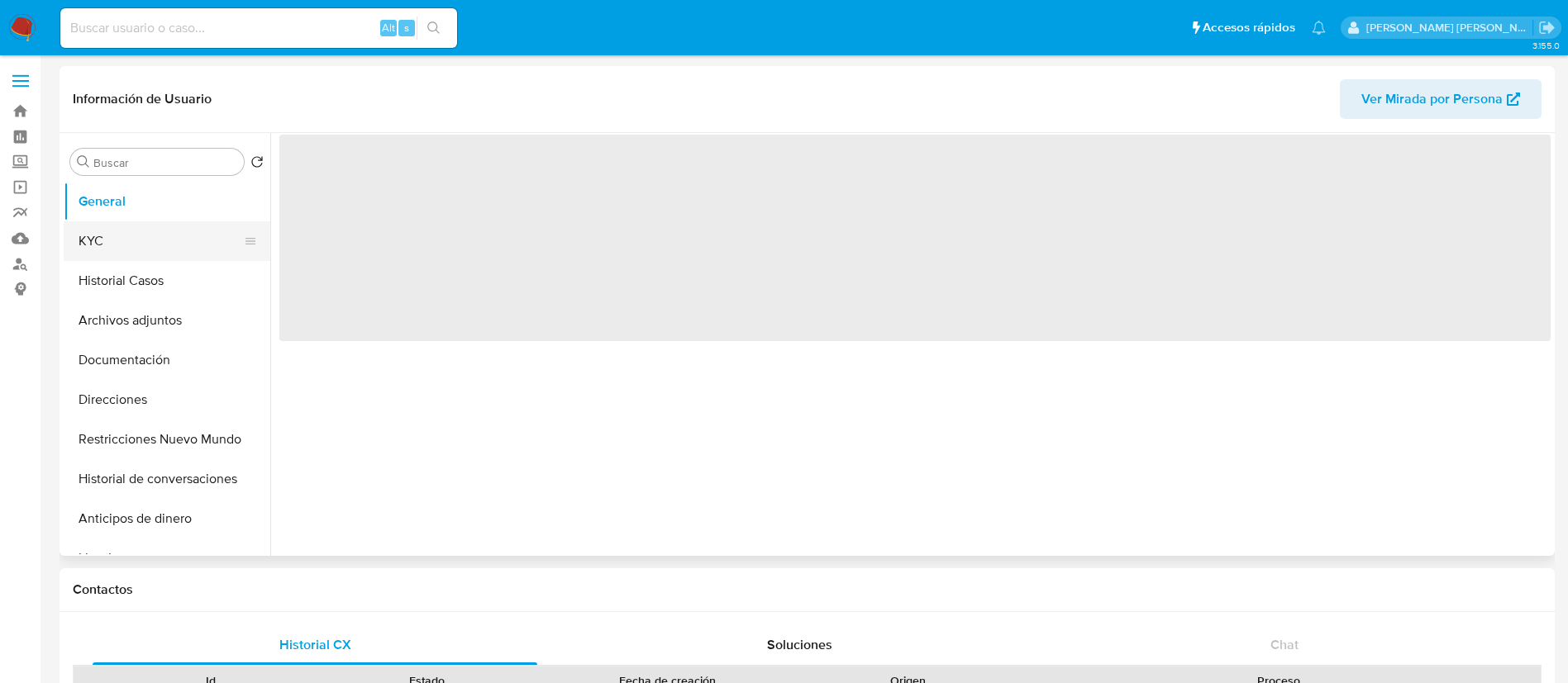
click at [105, 243] on button "KYC" at bounding box center [160, 241] width 193 height 40
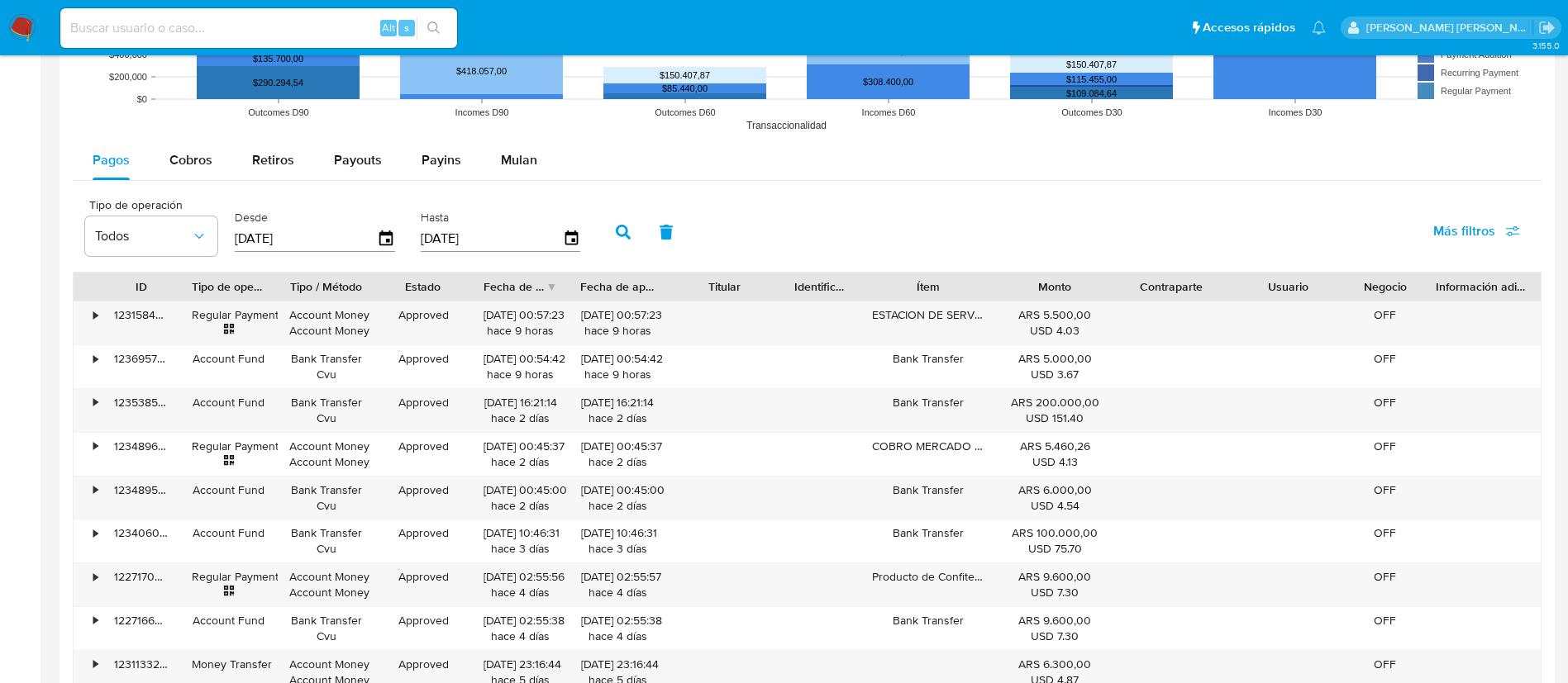
scroll to position [1380, 0]
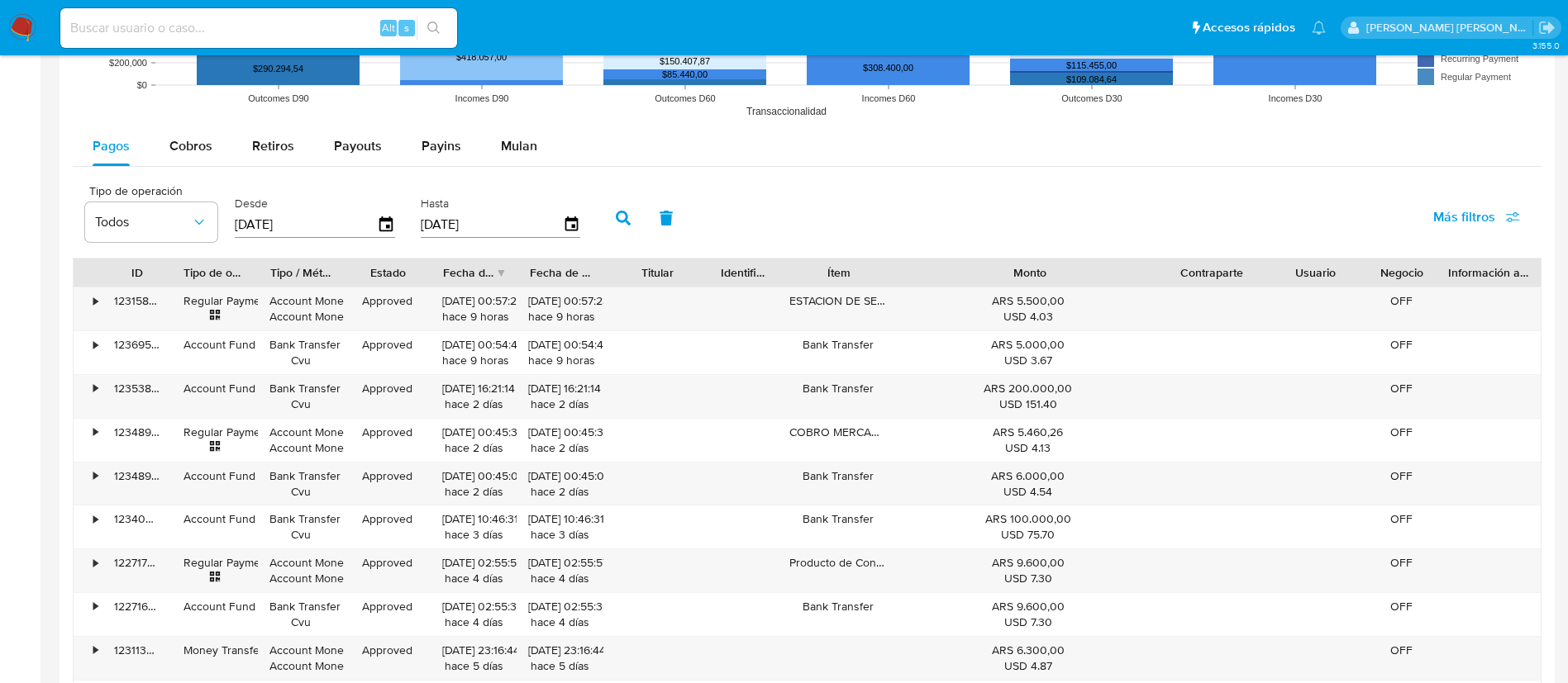
click at [1271, 308] on div "ID Tipo de operación Tipo / Método Estado Fecha de creación Fecha de aprobación…" at bounding box center [807, 490] width 1469 height 466
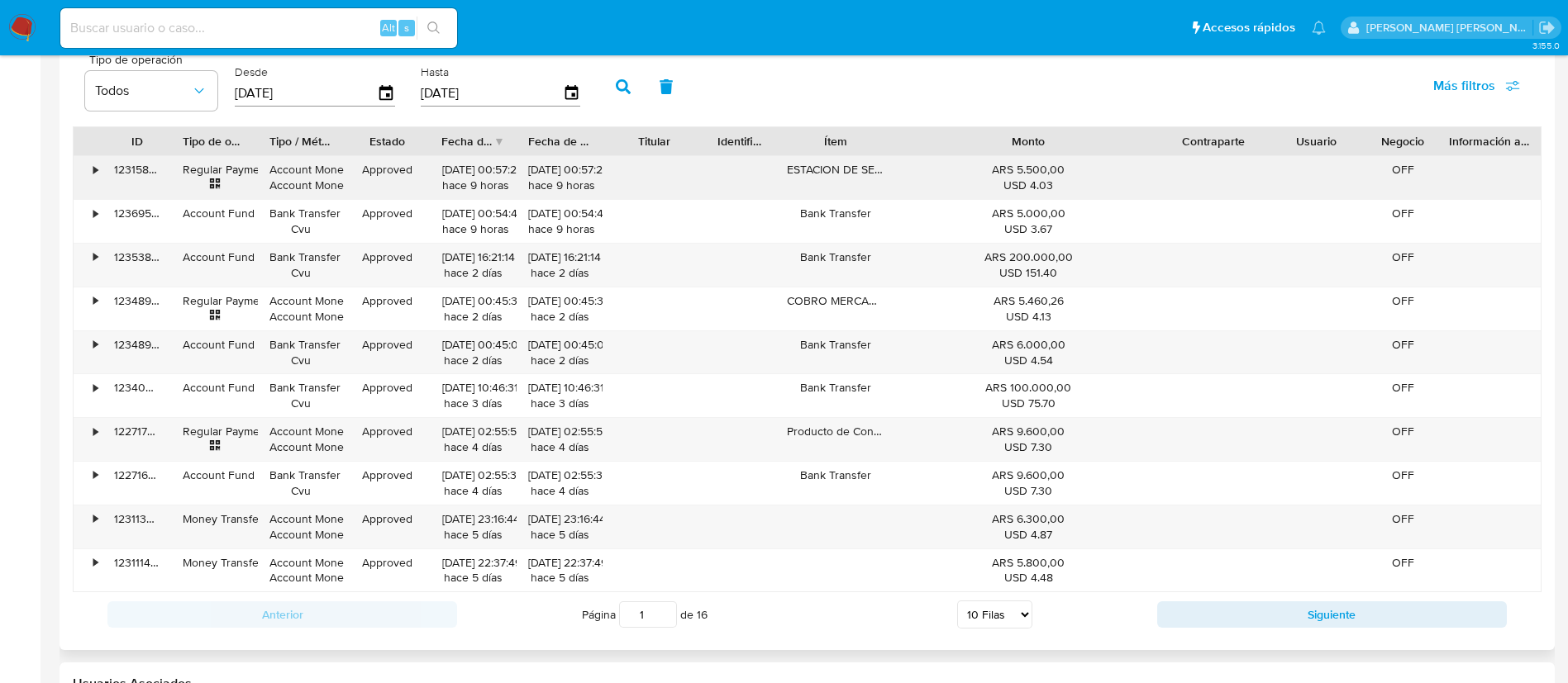
scroll to position [1520, 0]
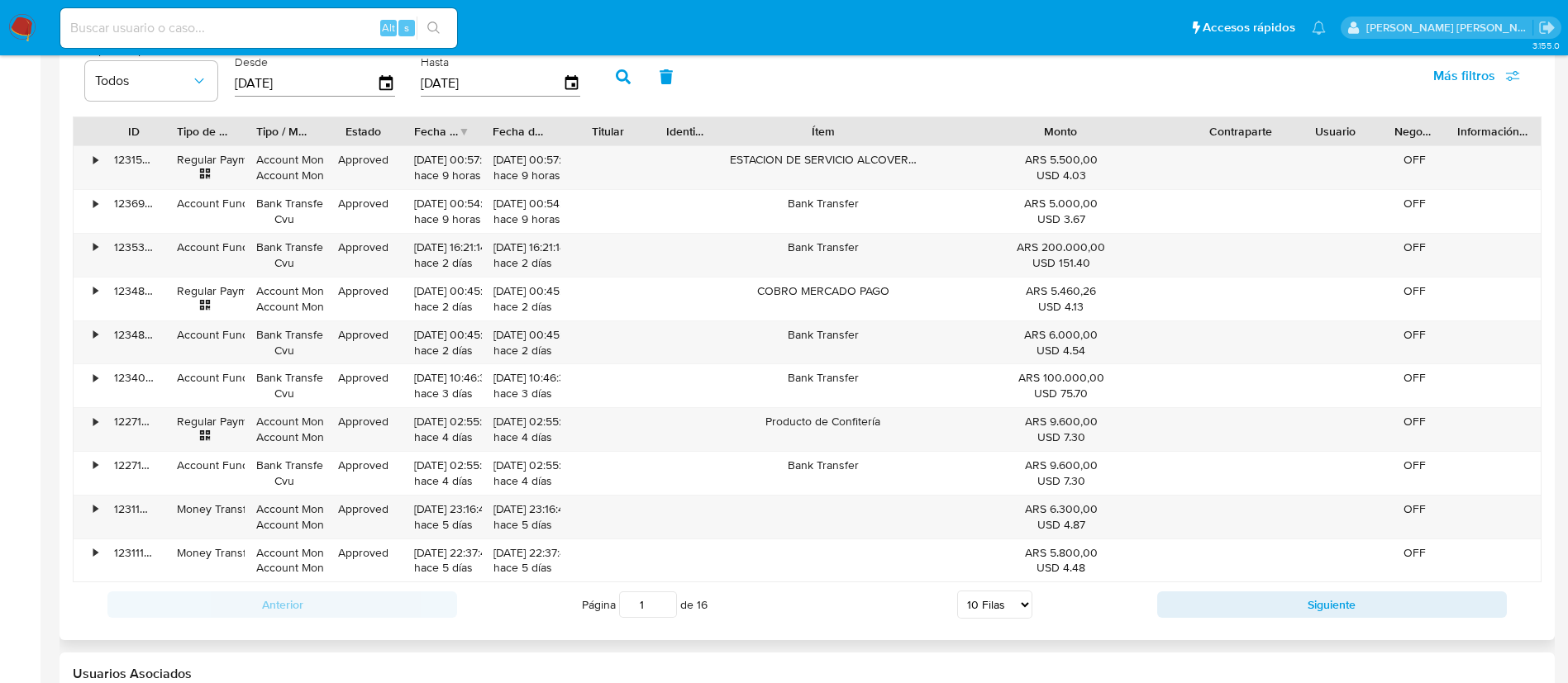
drag, startPoint x: 893, startPoint y: 120, endPoint x: 982, endPoint y: 121, distance: 89.0
click at [982, 121] on div "ID Tipo de operación Tipo / Método Estado Fecha de creación Fecha de aprobación…" at bounding box center [807, 131] width 1467 height 28
click at [1004, 612] on select "5 Filas 10 Filas 20 Filas 25 Filas 50 Filas 100 Filas" at bounding box center [994, 604] width 75 height 28
select select "100"
click at [957, 590] on select "5 Filas 10 Filas 20 Filas 25 Filas 50 Filas 100 Filas" at bounding box center [994, 604] width 75 height 28
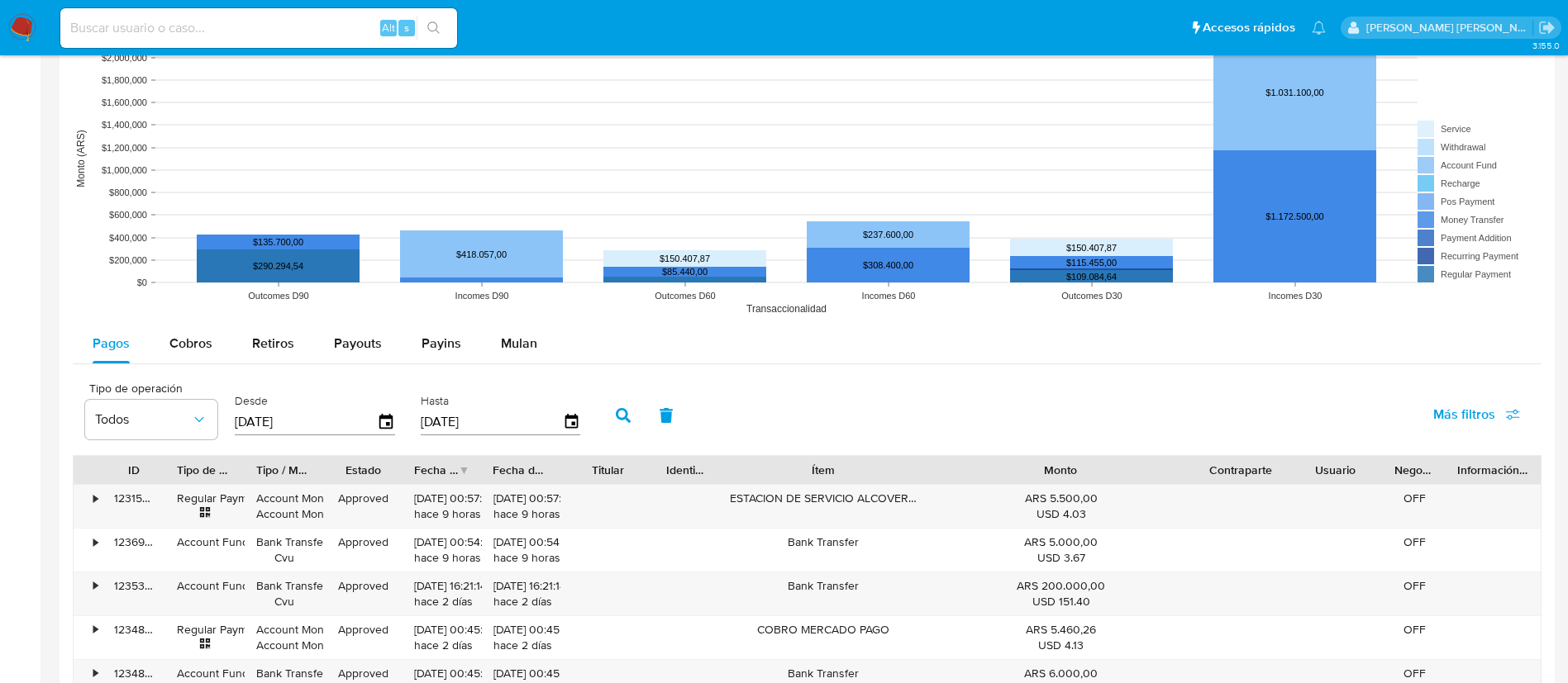
scroll to position [1183, 0]
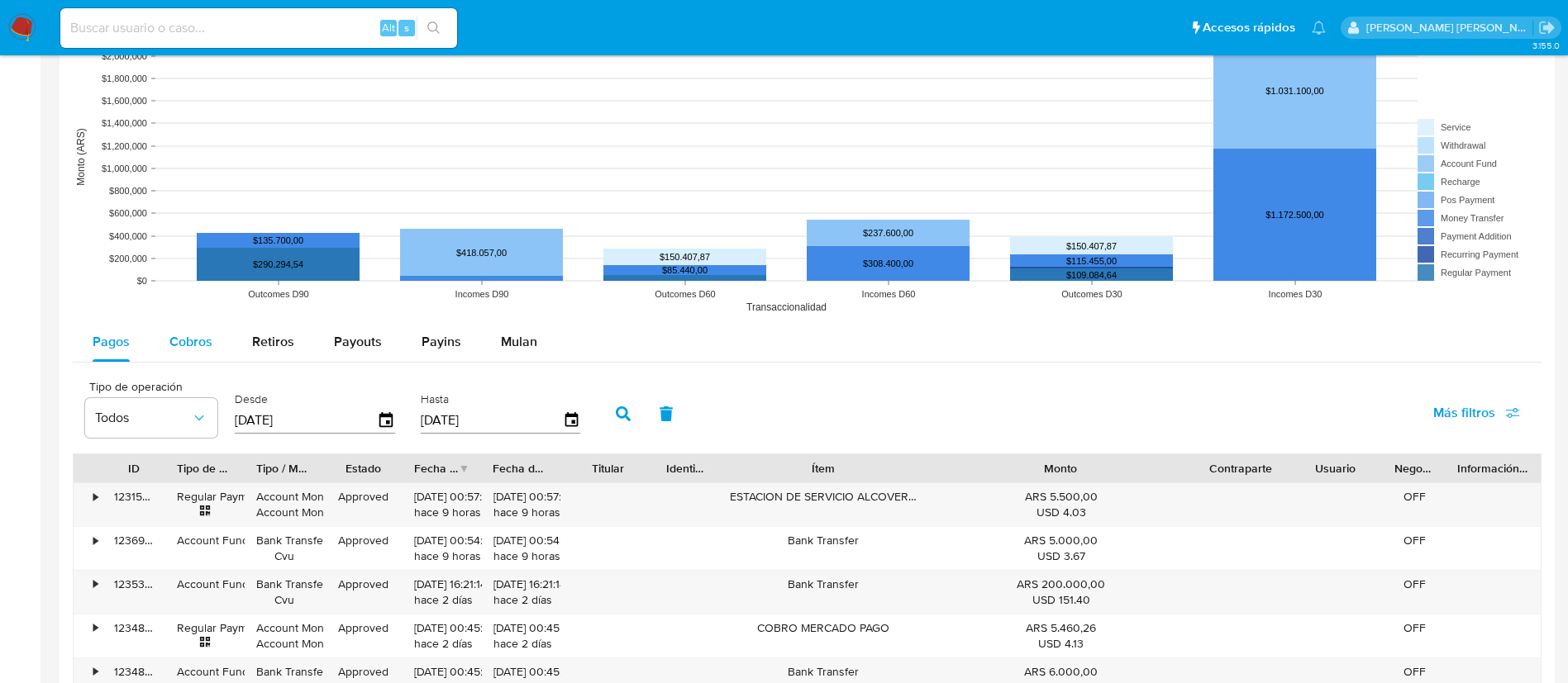
click at [192, 346] on span "Cobros" at bounding box center [191, 341] width 43 height 19
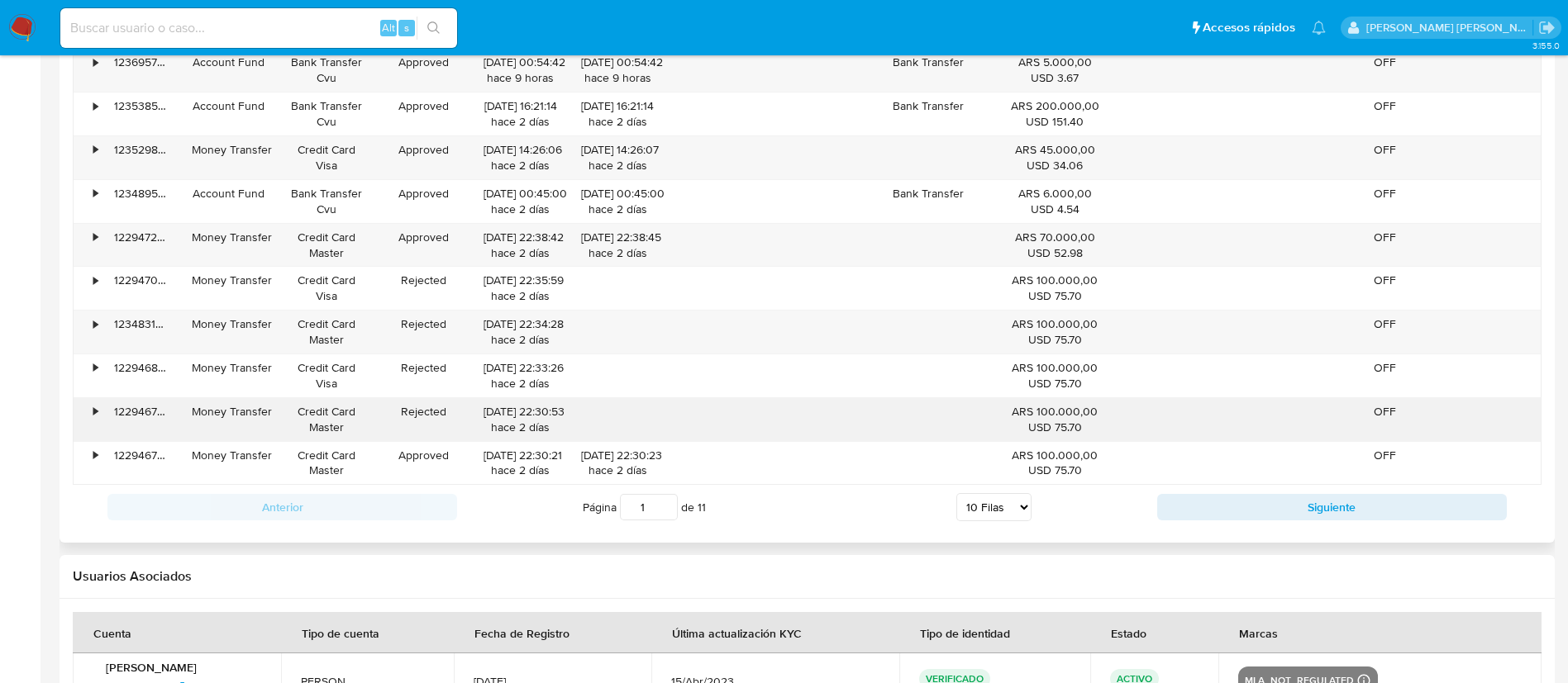
scroll to position [1619, 0]
click at [1001, 506] on select "5 Filas 10 Filas 20 Filas 25 Filas 50 Filas 100 Filas" at bounding box center [993, 505] width 75 height 28
select select "100"
click at [956, 491] on select "5 Filas 10 Filas 20 Filas 25 Filas 50 Filas 100 Filas" at bounding box center [993, 505] width 75 height 28
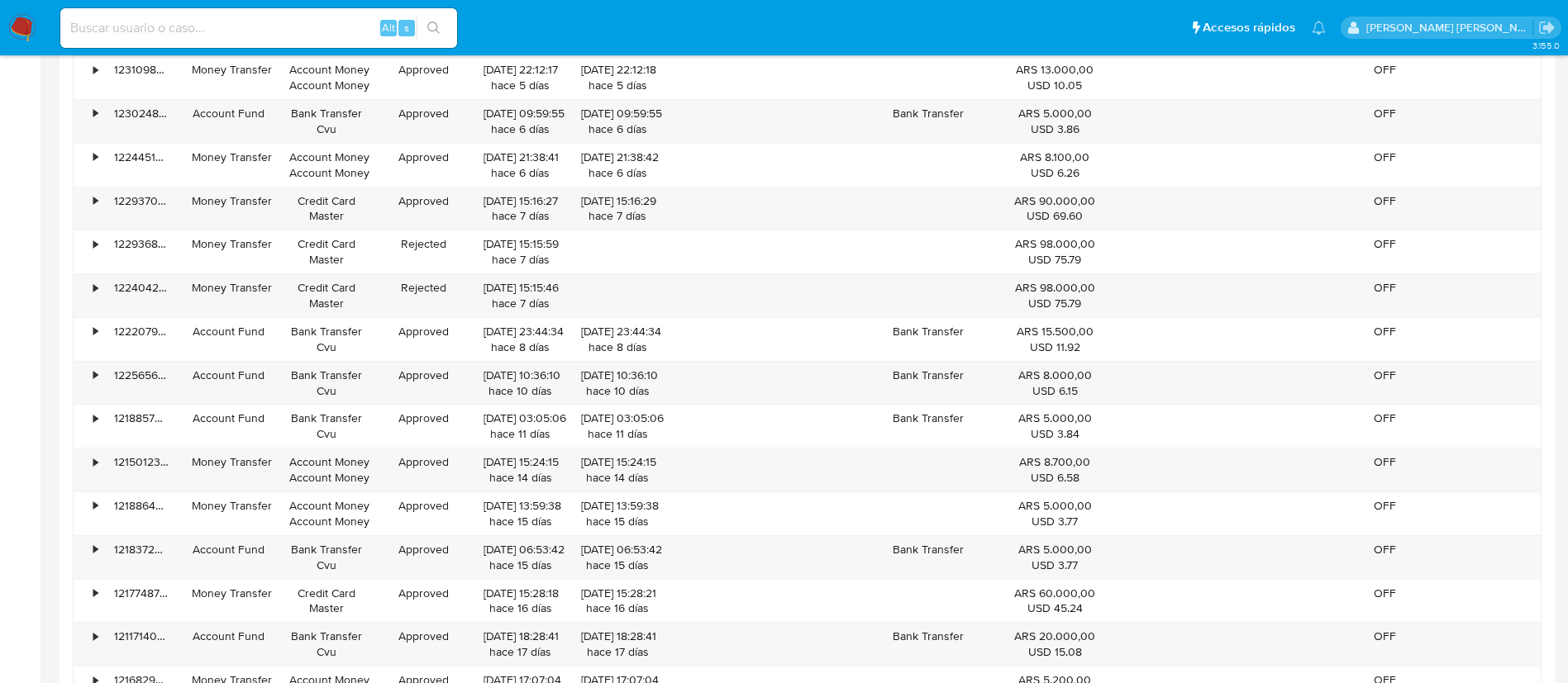
scroll to position [2244, 0]
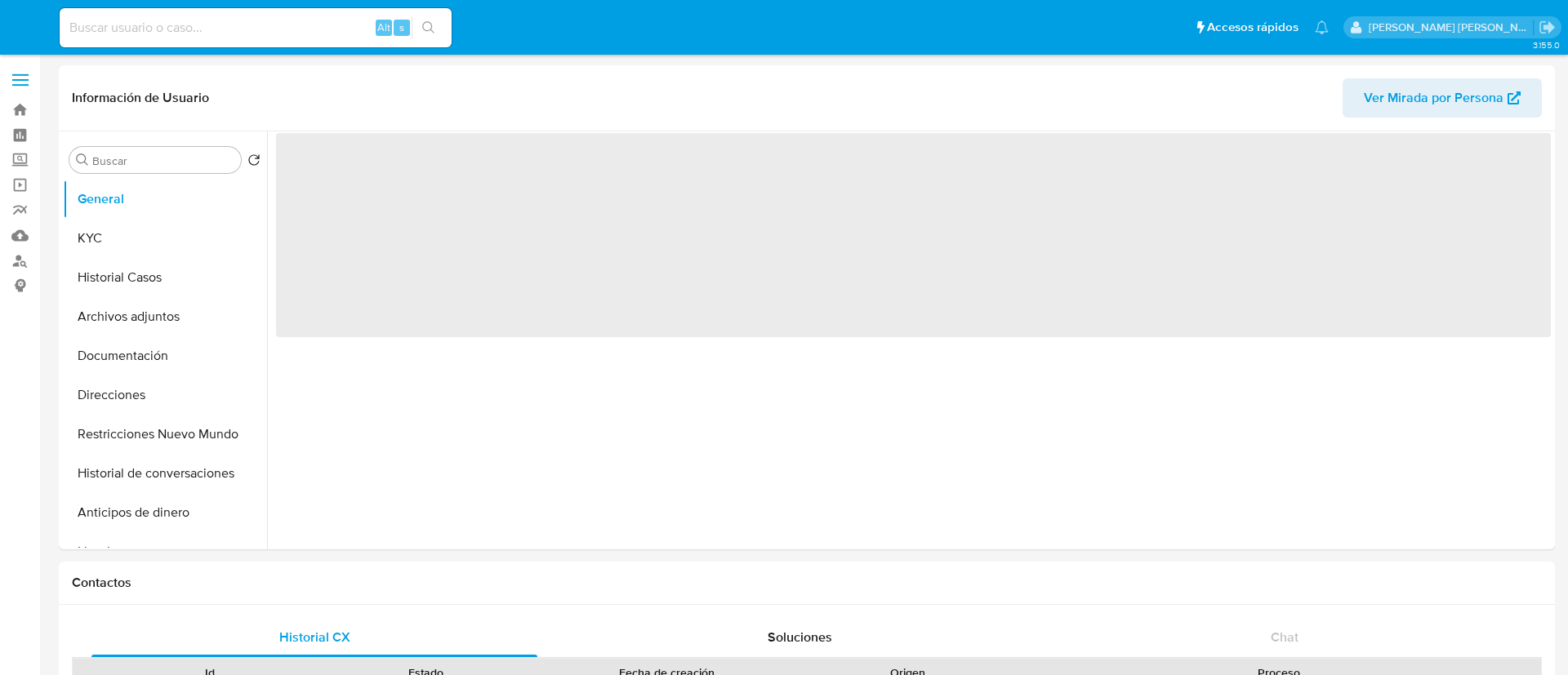
select select "10"
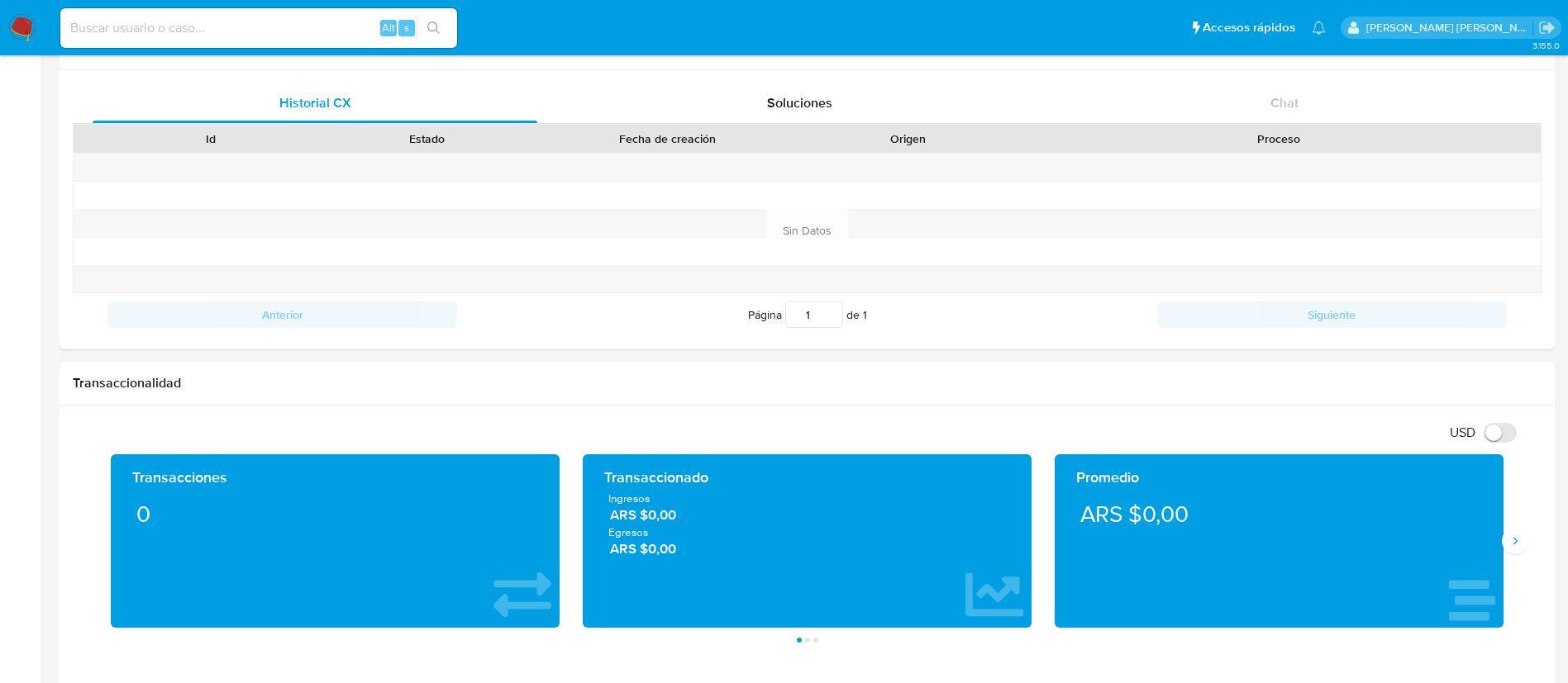
scroll to position [651, 0]
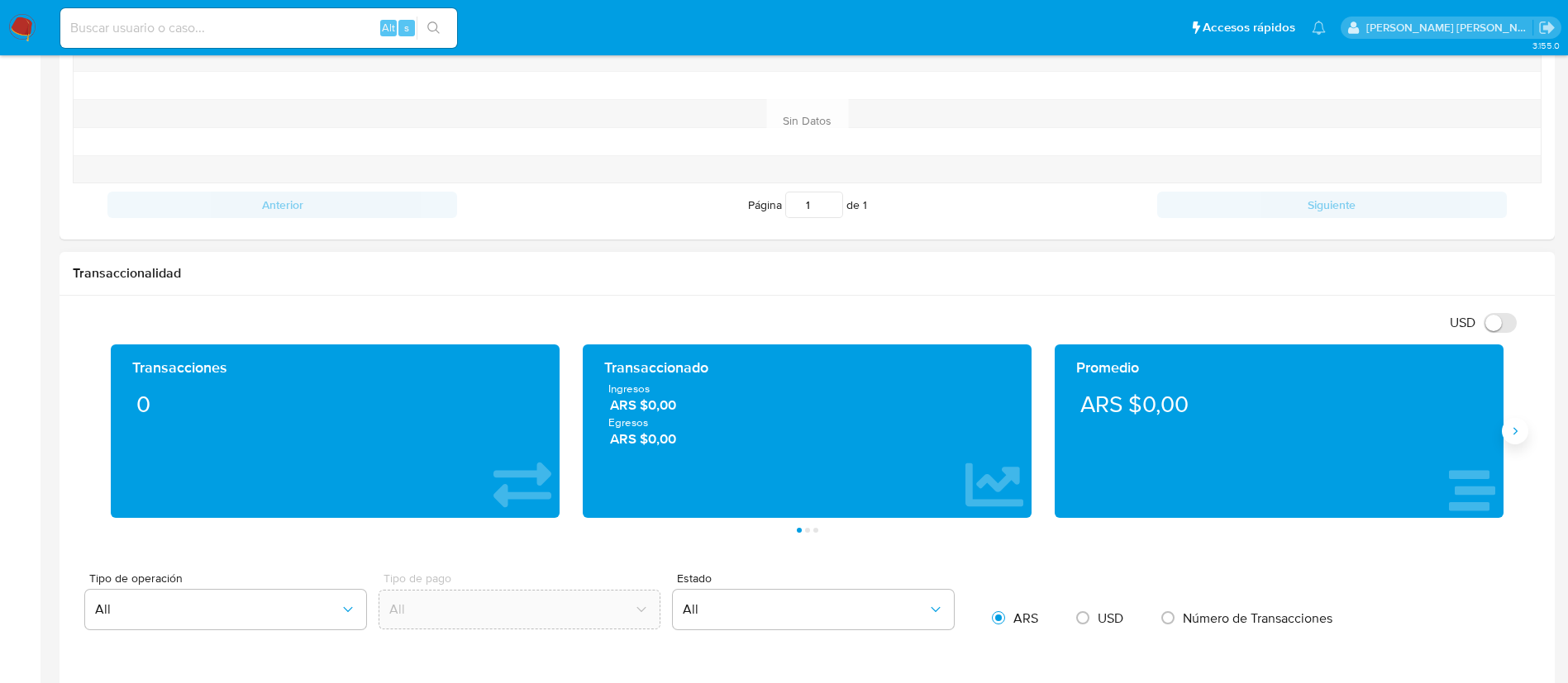
click at [1516, 429] on icon "Siguiente" at bounding box center [1515, 431] width 14 height 14
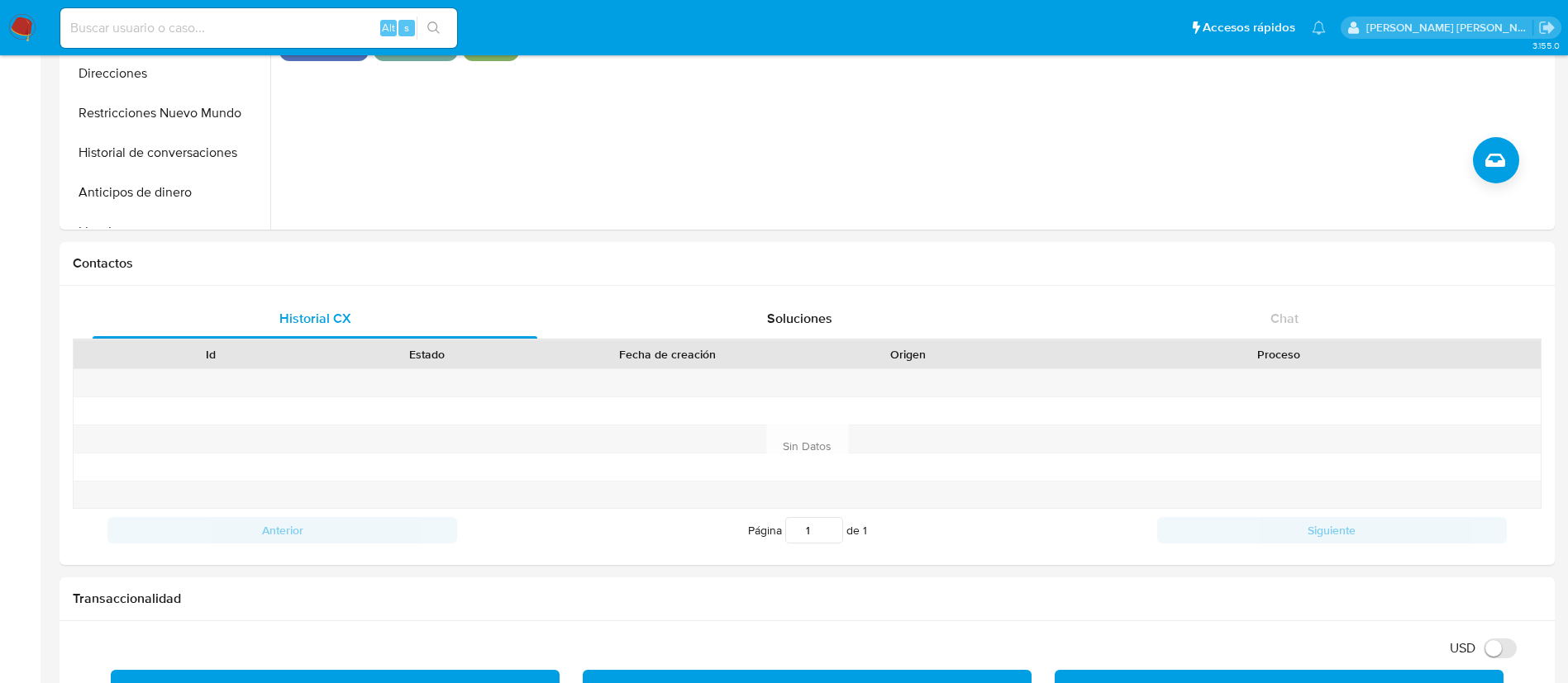
scroll to position [322, 0]
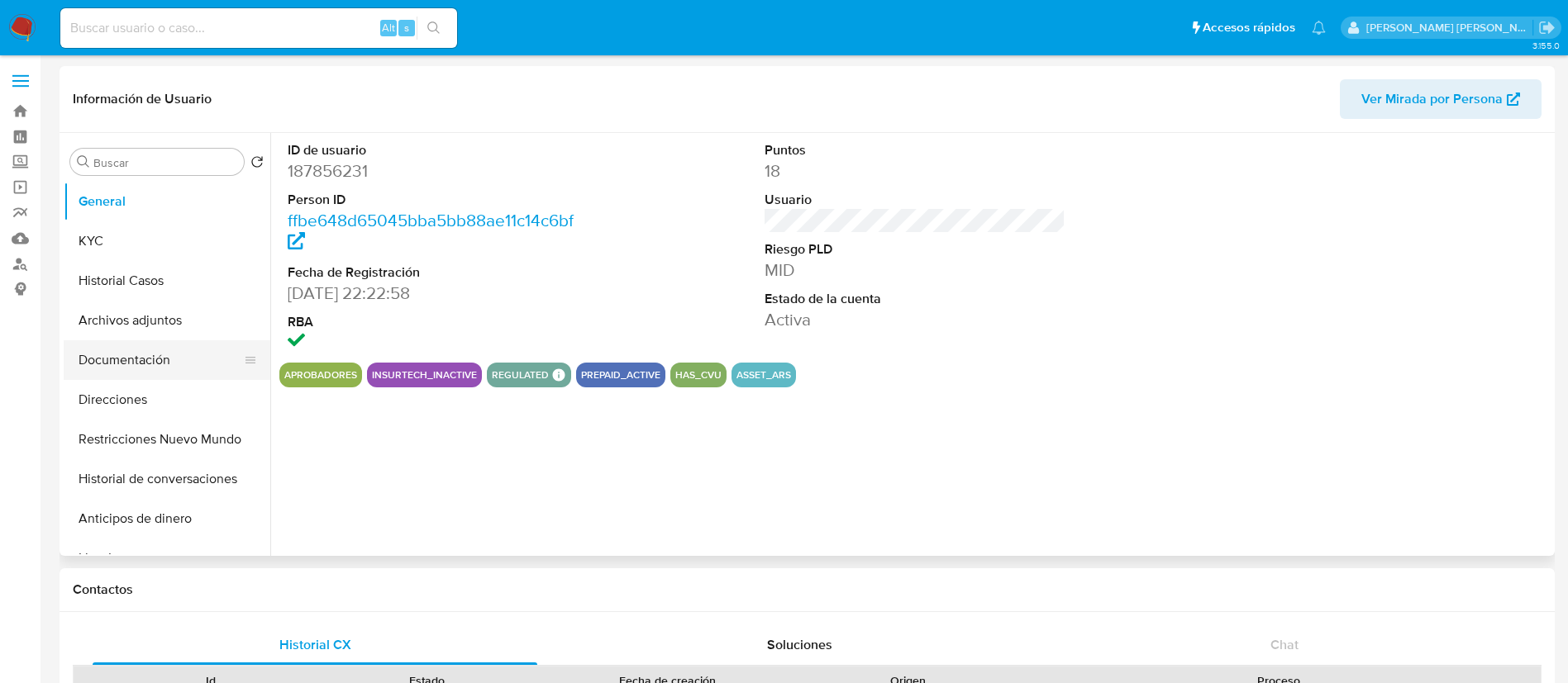
select select "10"
click at [142, 378] on button "Documentación" at bounding box center [160, 360] width 193 height 40
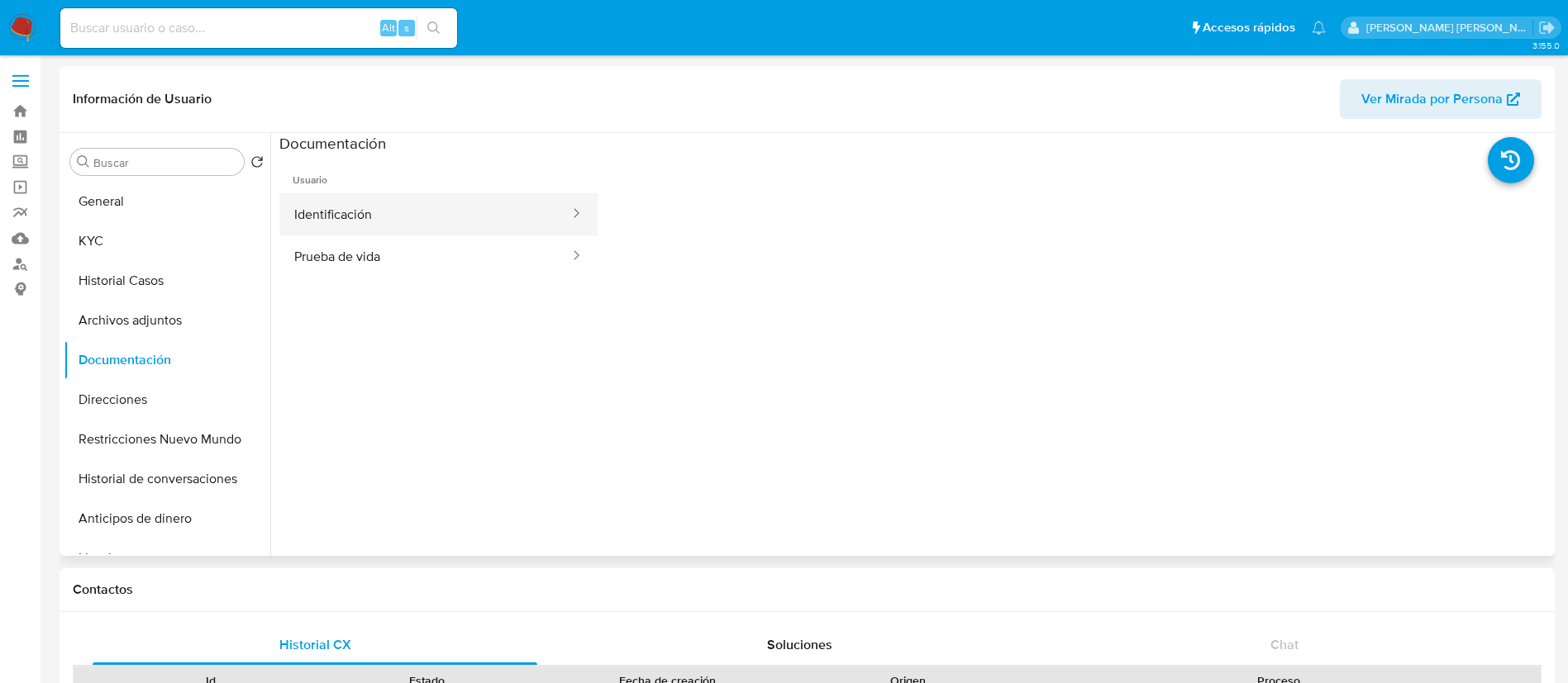
click at [356, 214] on button "Identificación" at bounding box center [426, 214] width 292 height 42
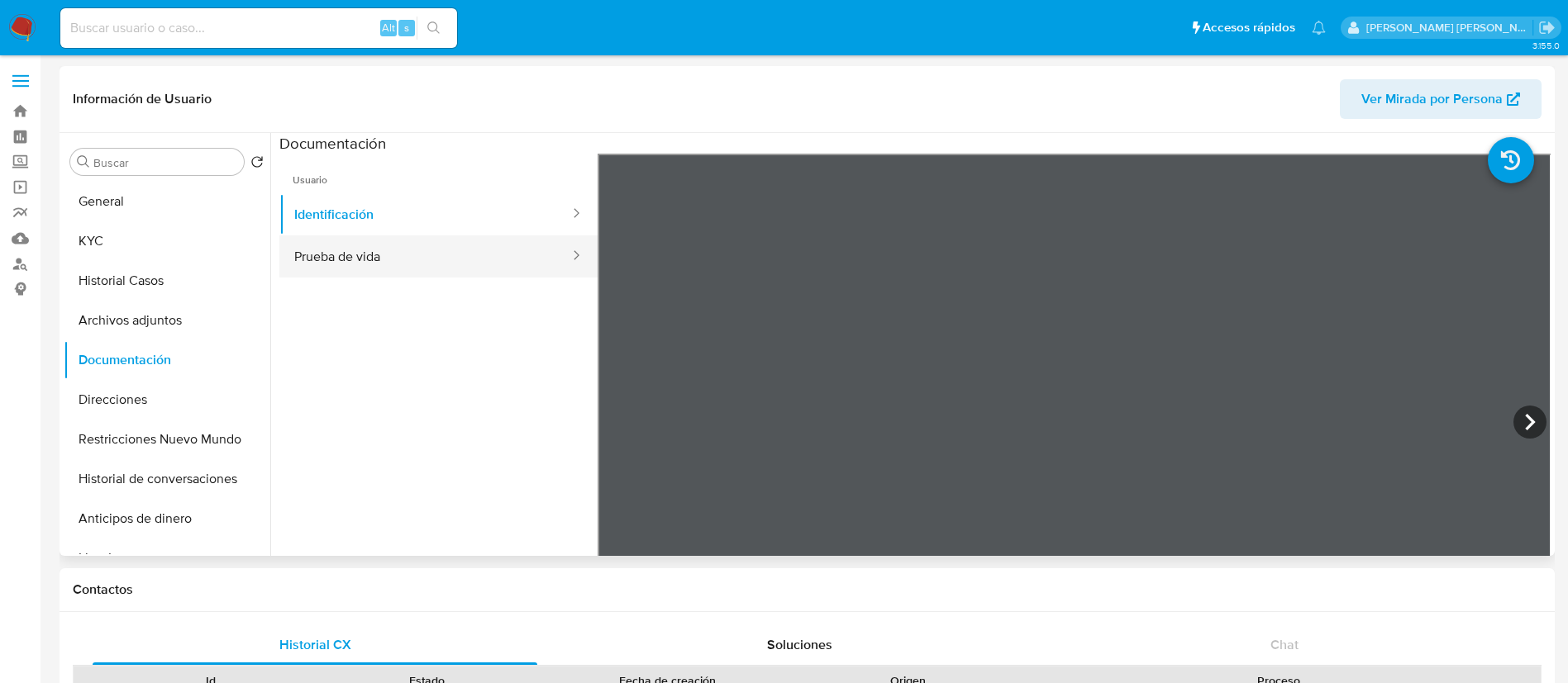
click at [366, 258] on button "Prueba de vida" at bounding box center [426, 256] width 292 height 42
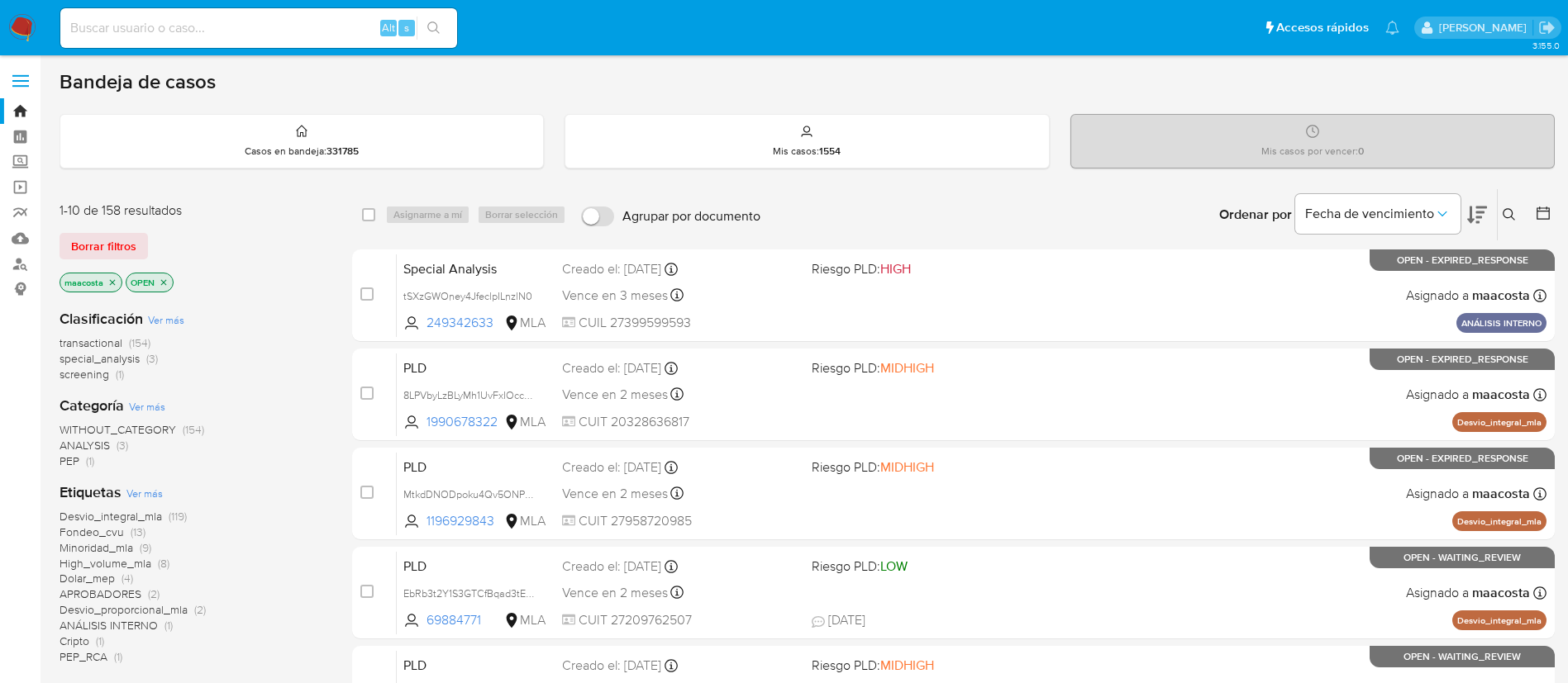
paste input "aoUJM9wDUP4eGk1uyjXzDksC"
click at [324, 30] on input "aoUJM9wDUP4eGk1uyjXzDksC" at bounding box center [259, 28] width 397 height 22
type input "aoUJM9wDUP4eGk1uyjXzDksC"
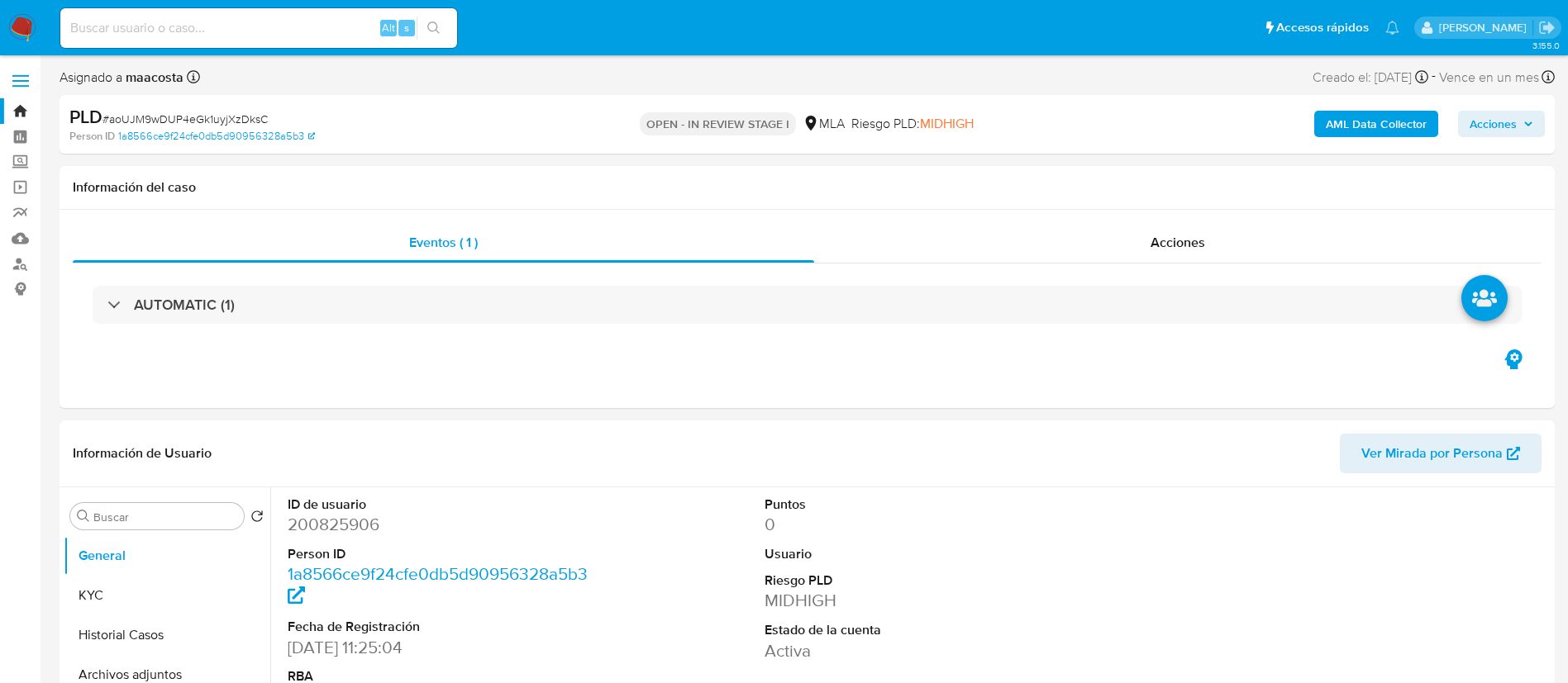
select select "10"
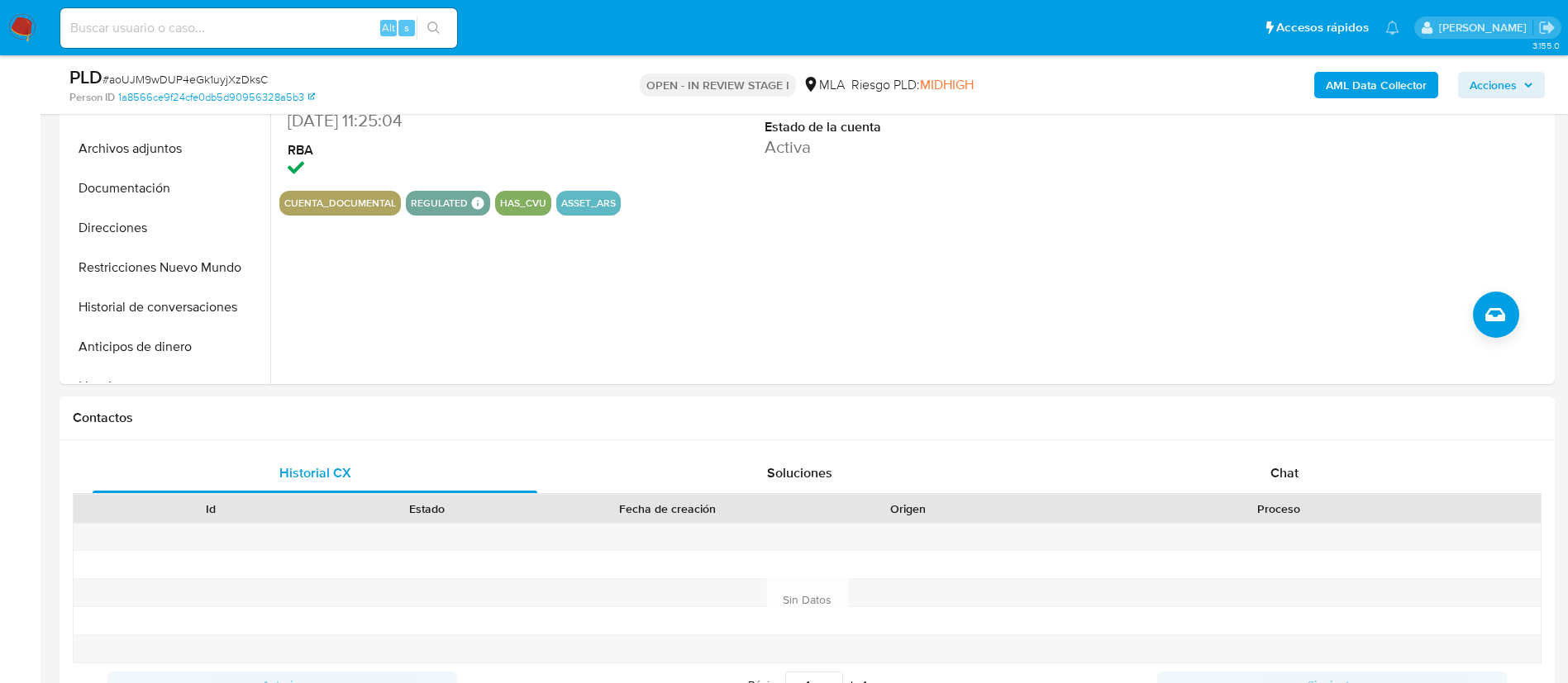
scroll to position [480, 0]
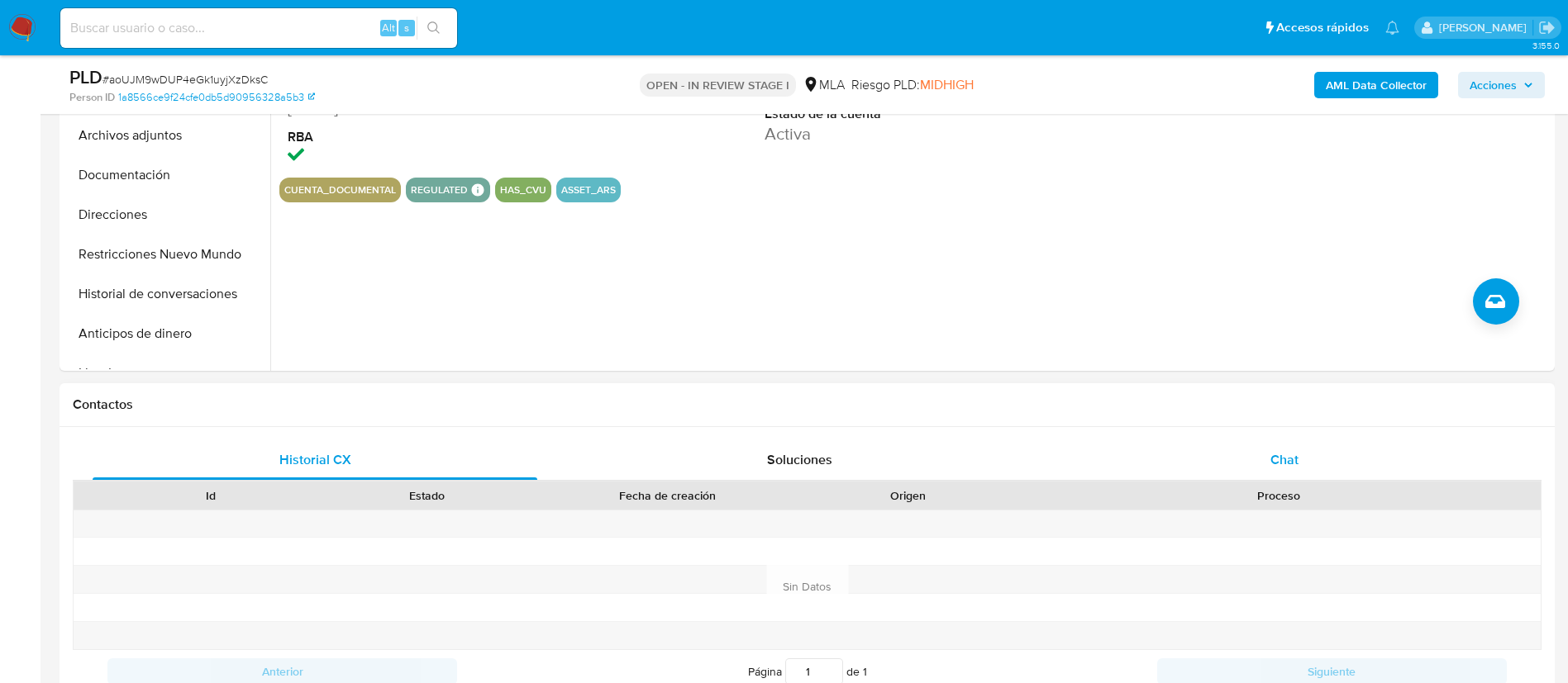
click at [1286, 442] on div "Chat" at bounding box center [1284, 460] width 445 height 40
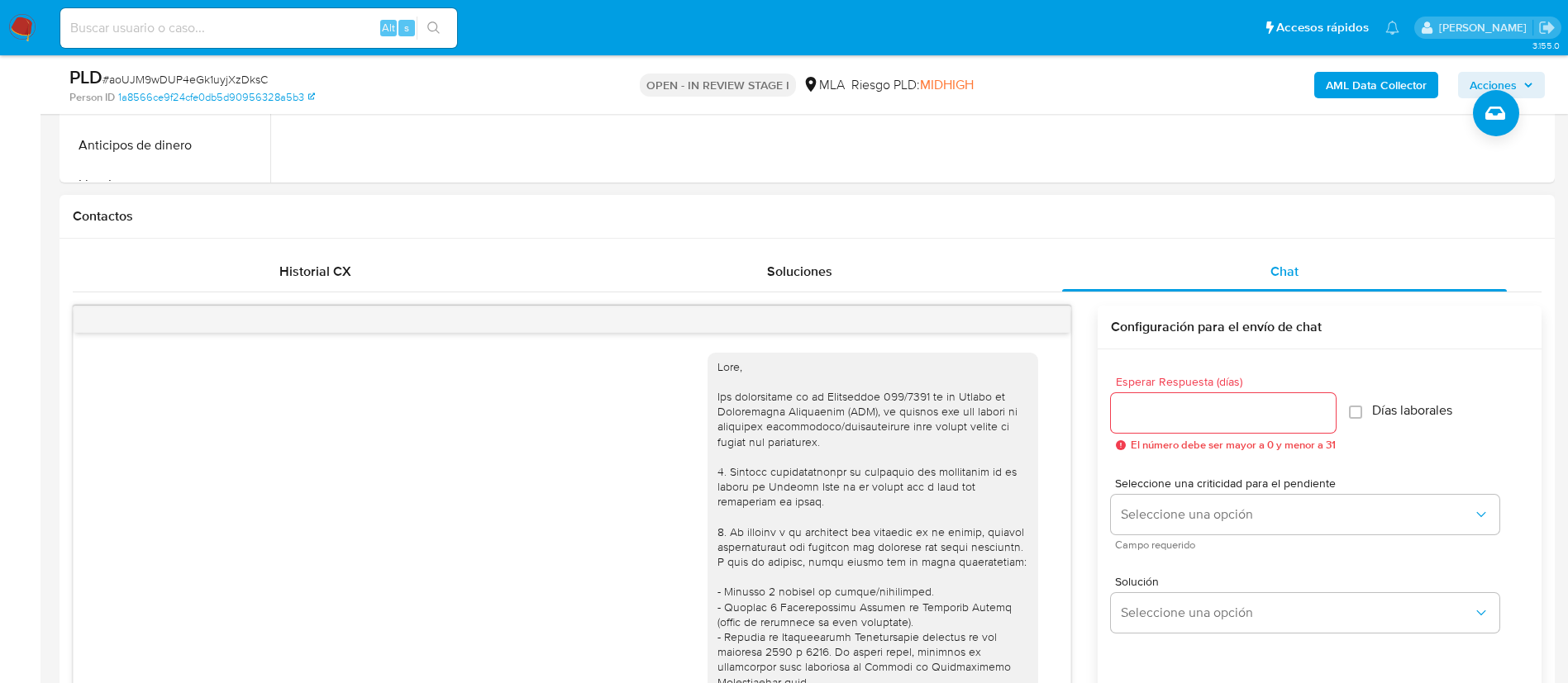
scroll to position [946, 0]
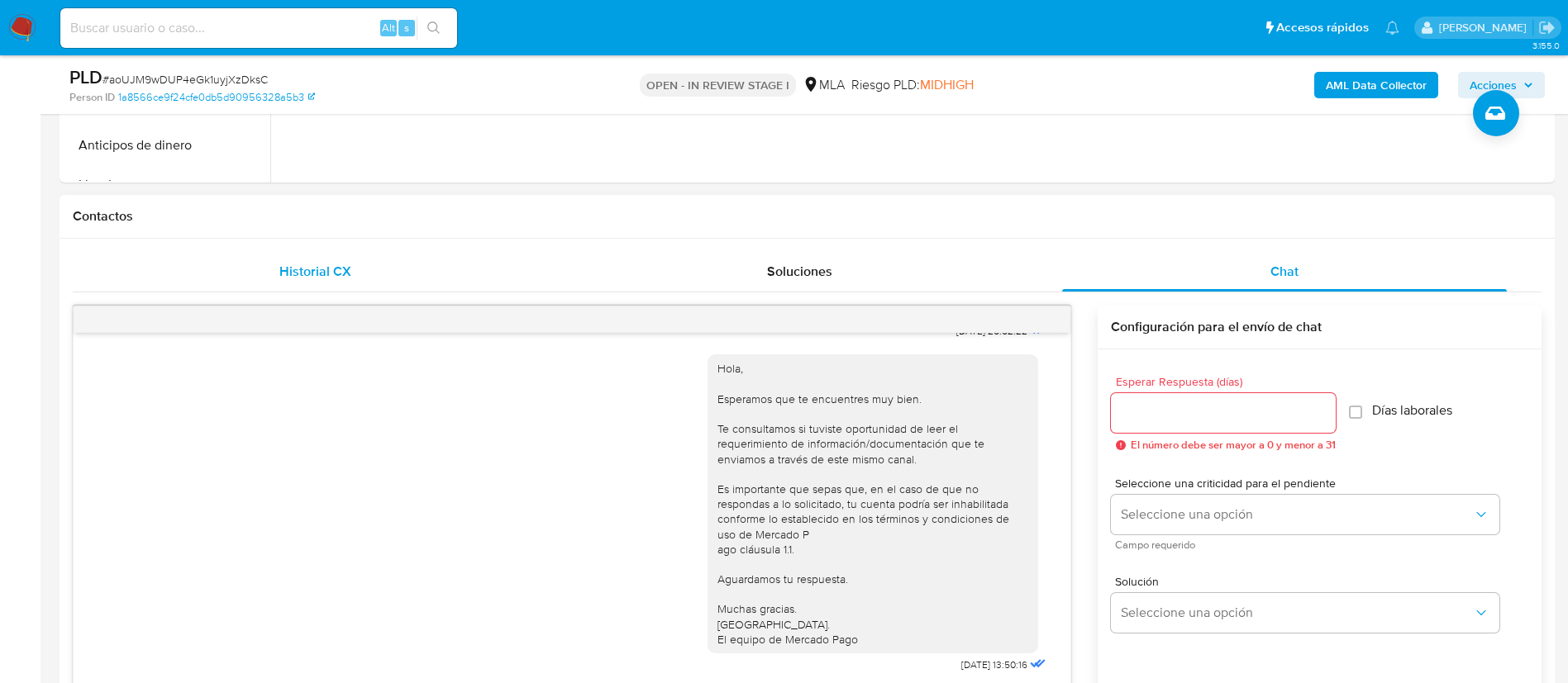
click at [331, 286] on div "Historial CX" at bounding box center [315, 272] width 445 height 40
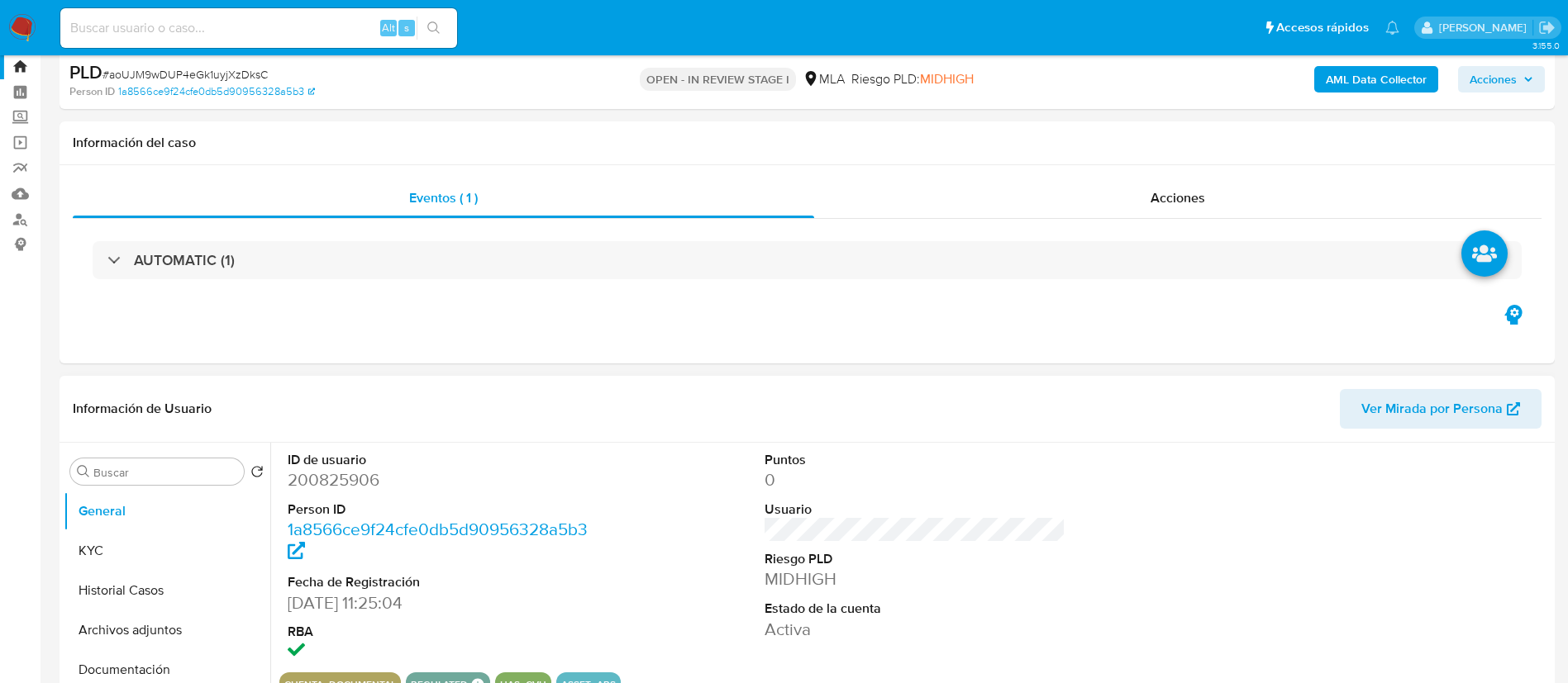
scroll to position [27, 0]
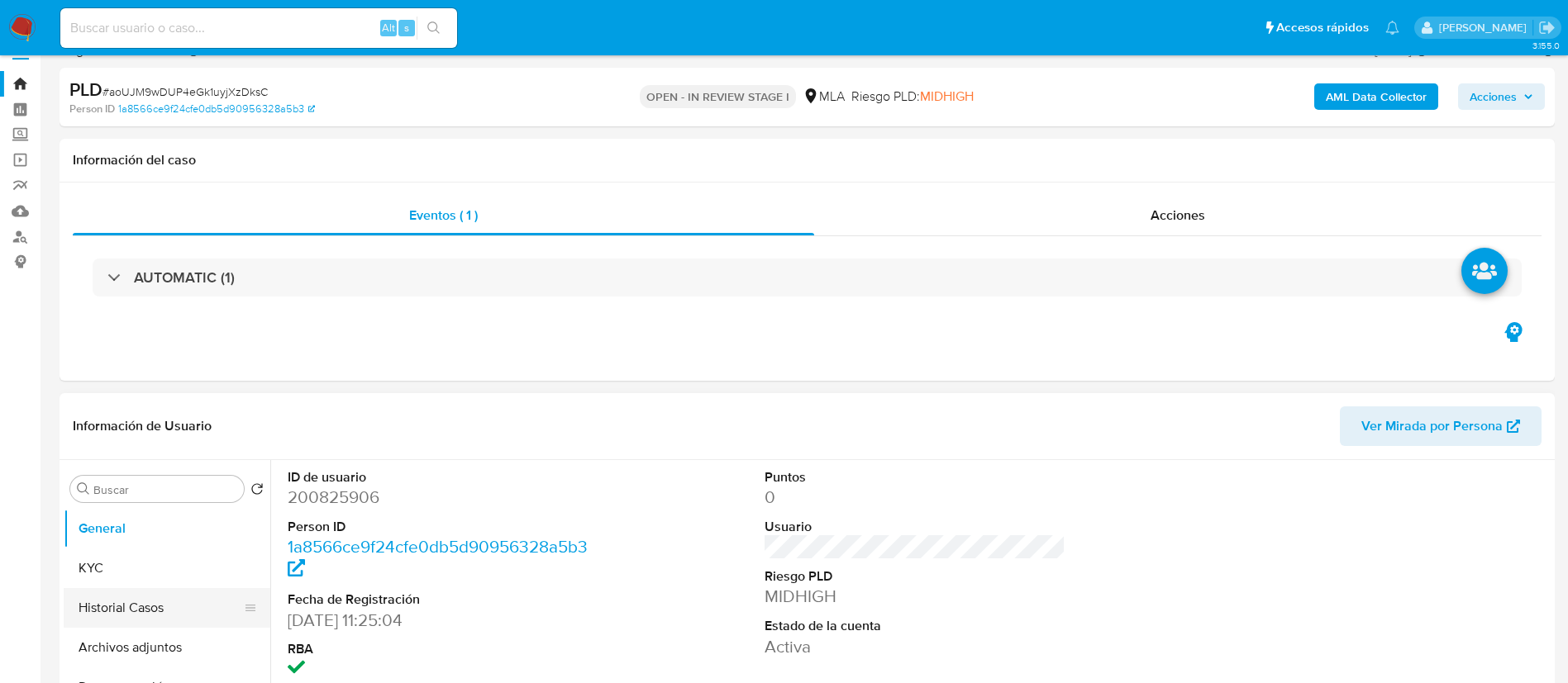
click at [152, 615] on button "Historial Casos" at bounding box center [160, 608] width 193 height 40
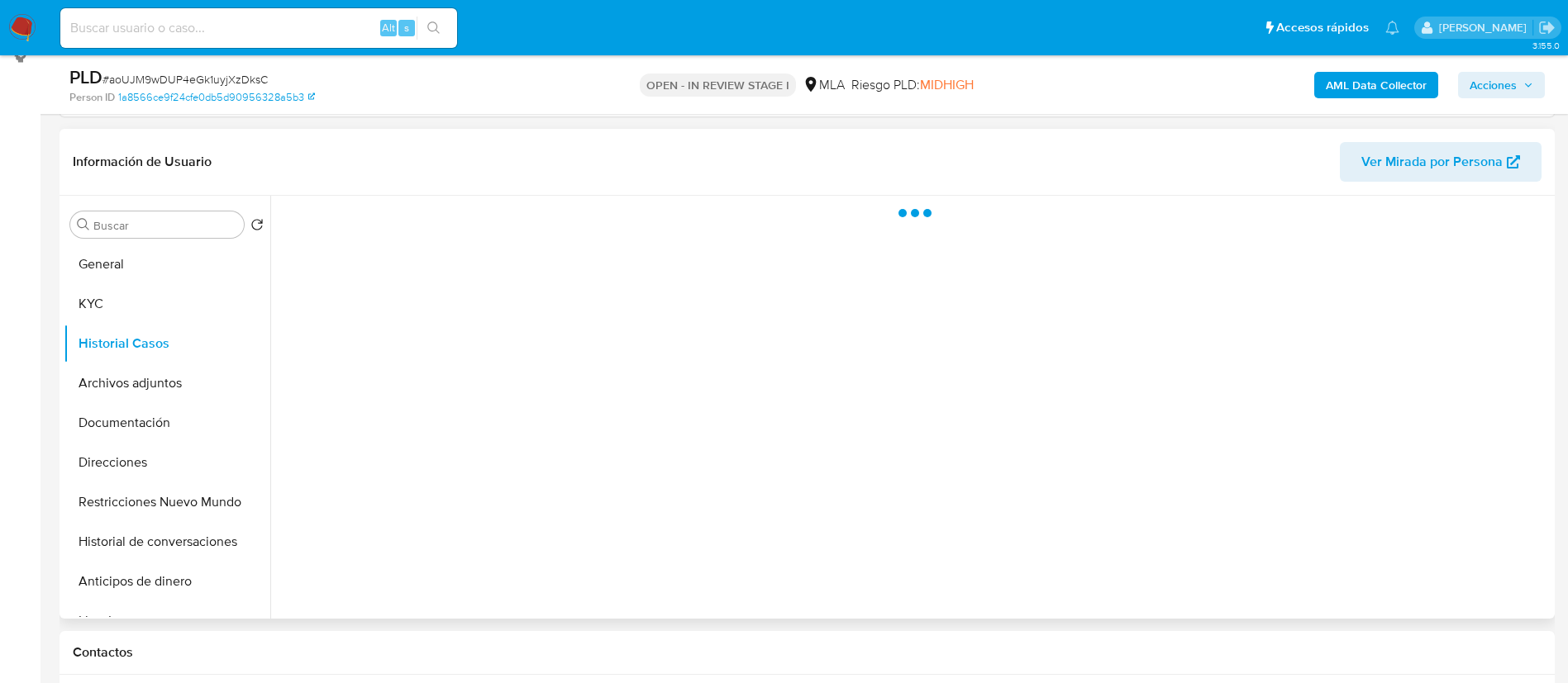
scroll to position [234, 0]
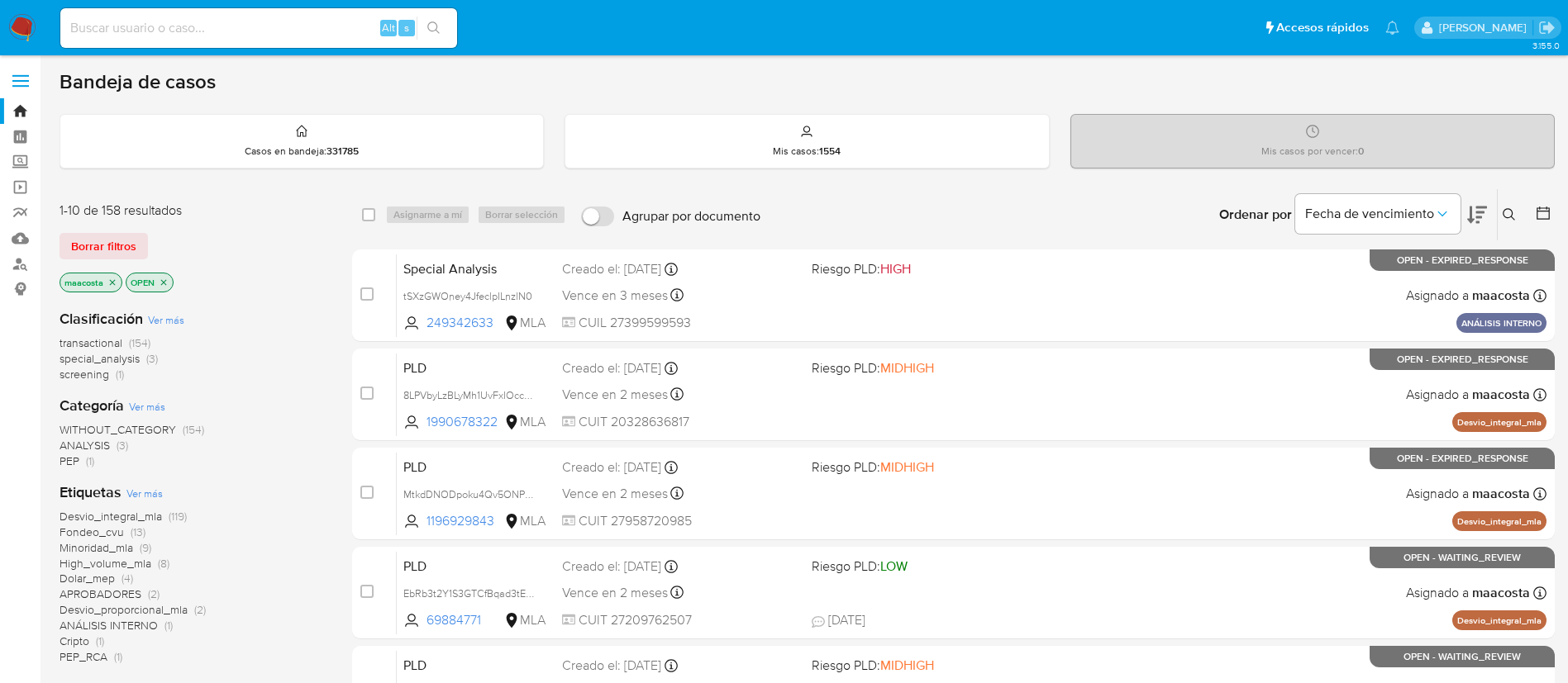
click at [324, 30] on input at bounding box center [259, 28] width 397 height 22
paste input "tr5JrTD0upDk43fjuehmUgKO"
type input "tr5JrTD0upDk43fjuehmUgKO"
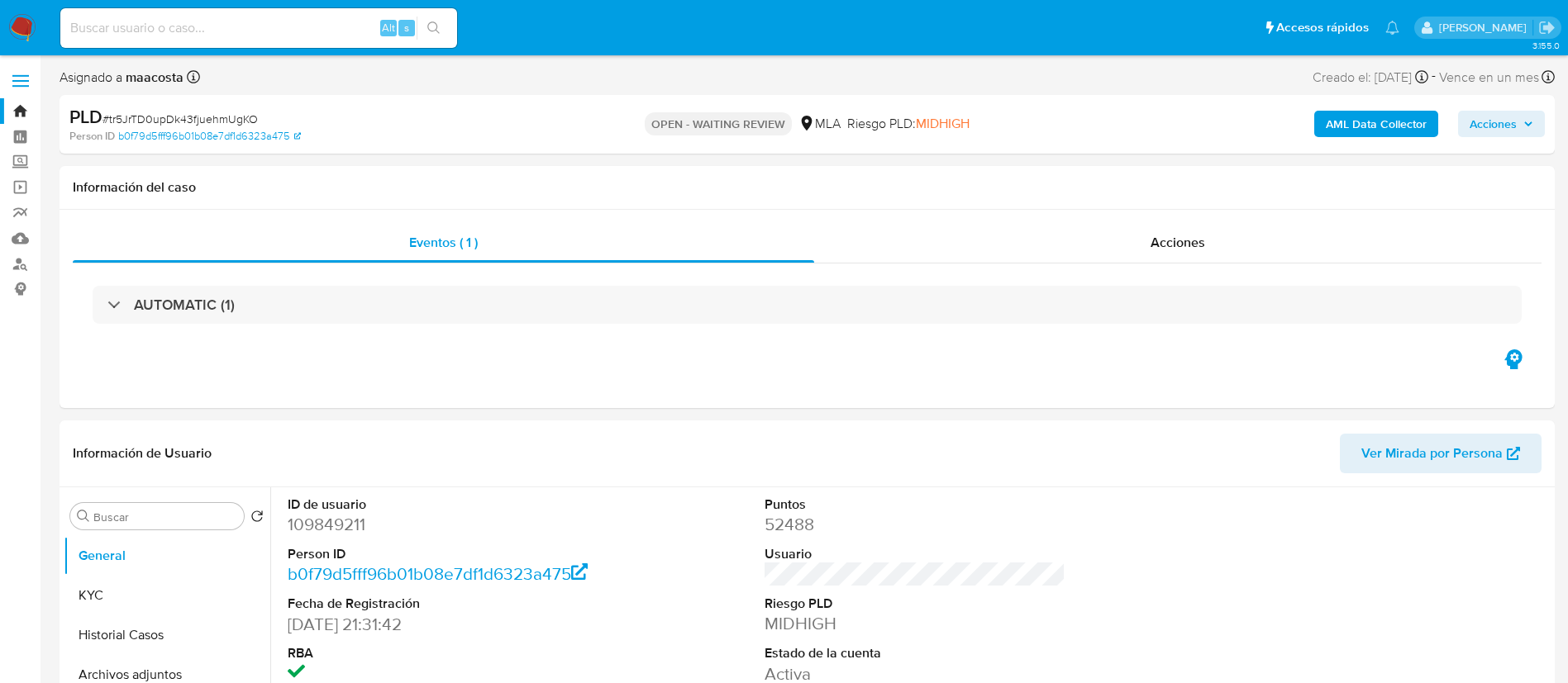
select select "10"
click at [133, 366] on div "Eventos ( 1 ) Acciones AUTOMATIC (1)" at bounding box center [807, 309] width 1495 height 198
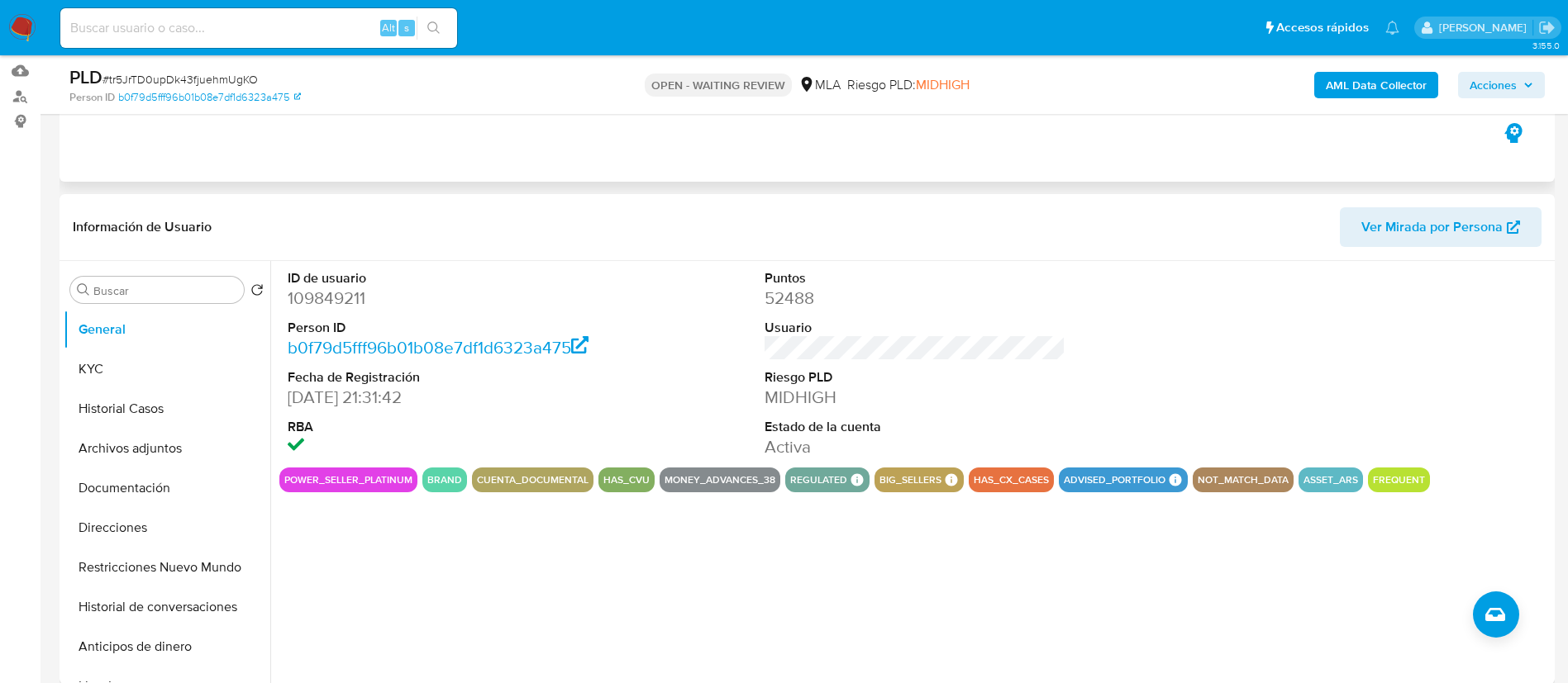
scroll to position [173, 0]
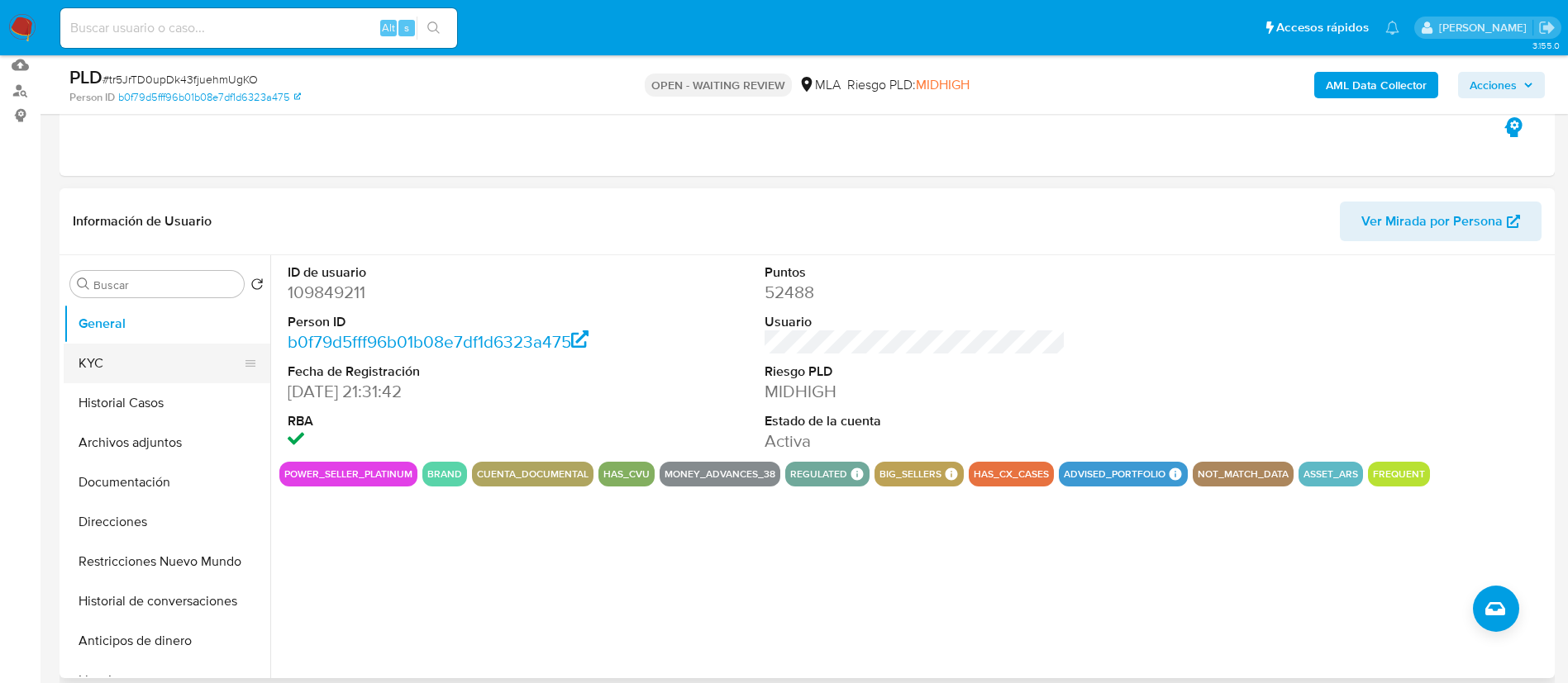
click at [124, 362] on button "KYC" at bounding box center [160, 363] width 193 height 40
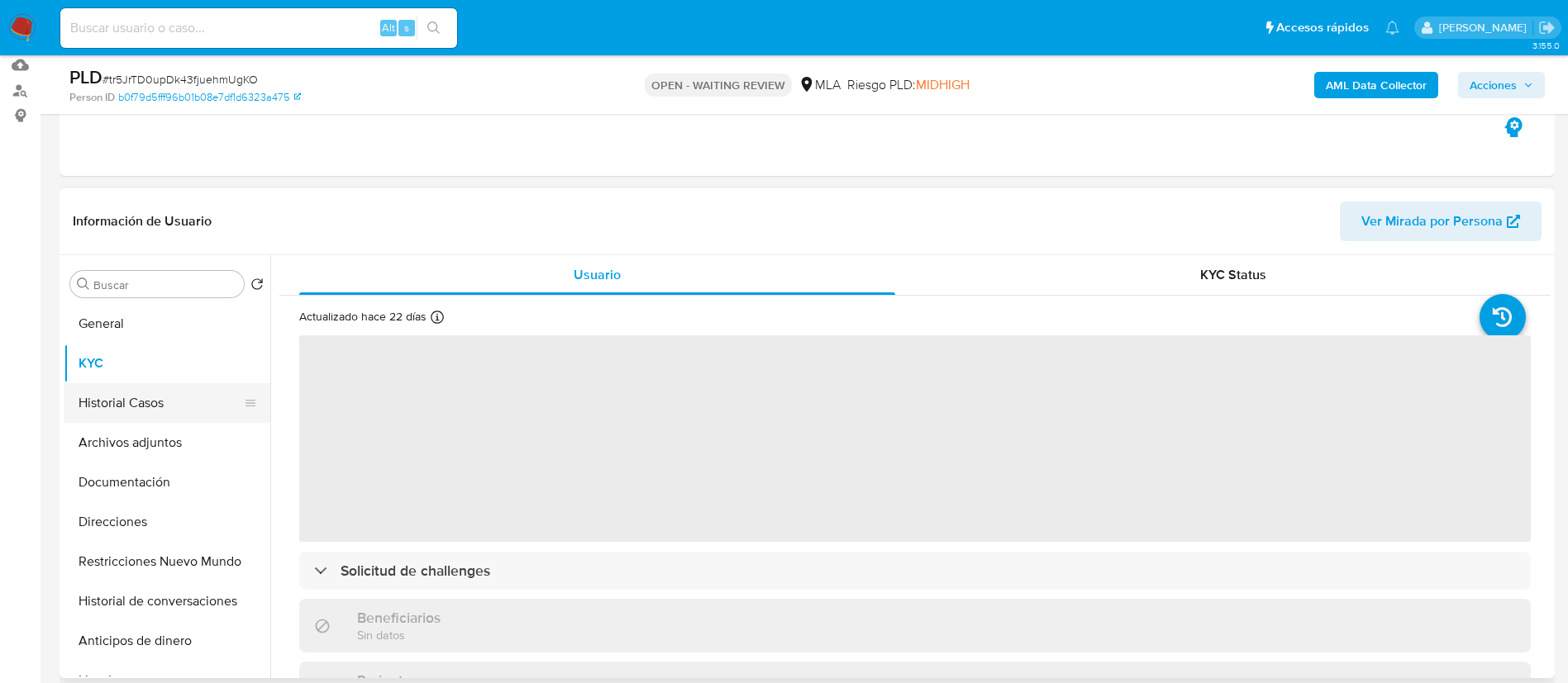
click at [124, 413] on button "Historial Casos" at bounding box center [160, 403] width 193 height 40
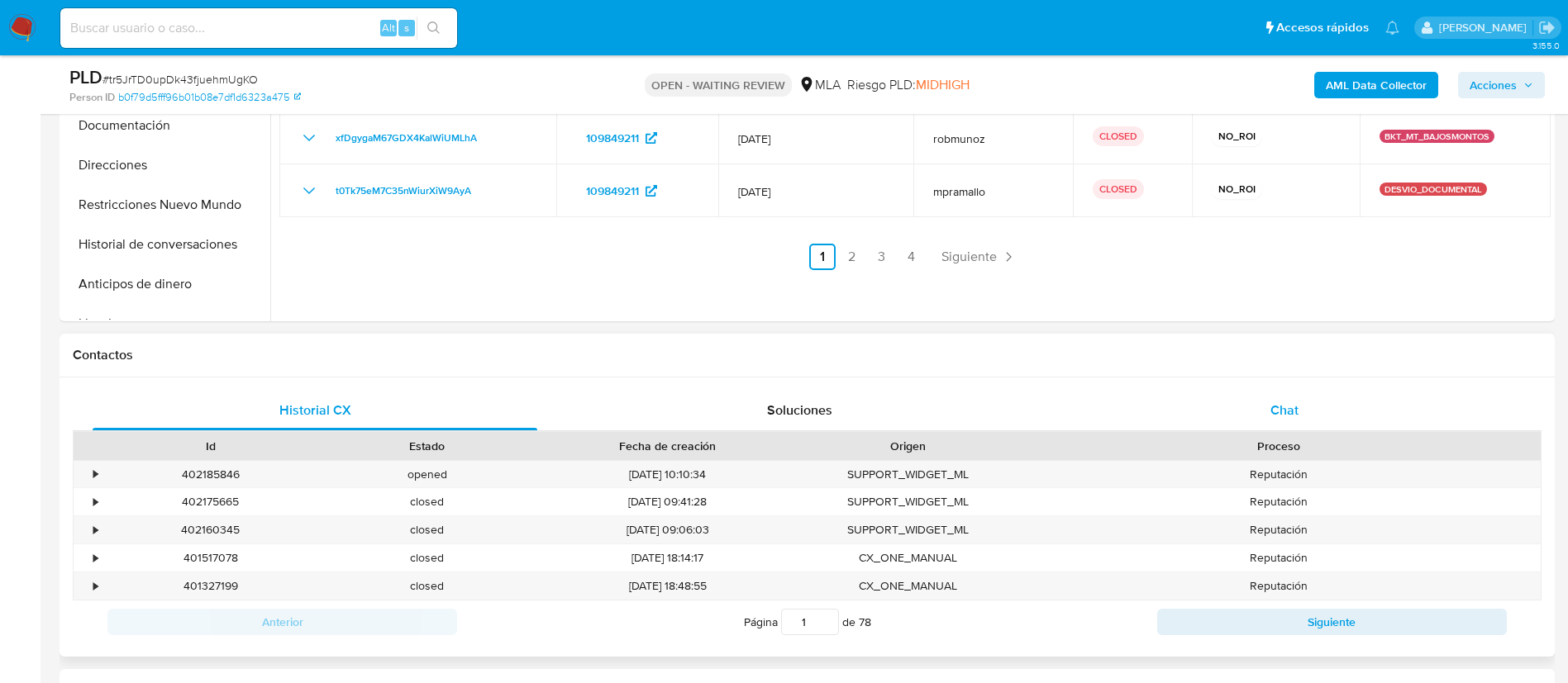
click at [1273, 416] on span "Chat" at bounding box center [1284, 410] width 28 height 19
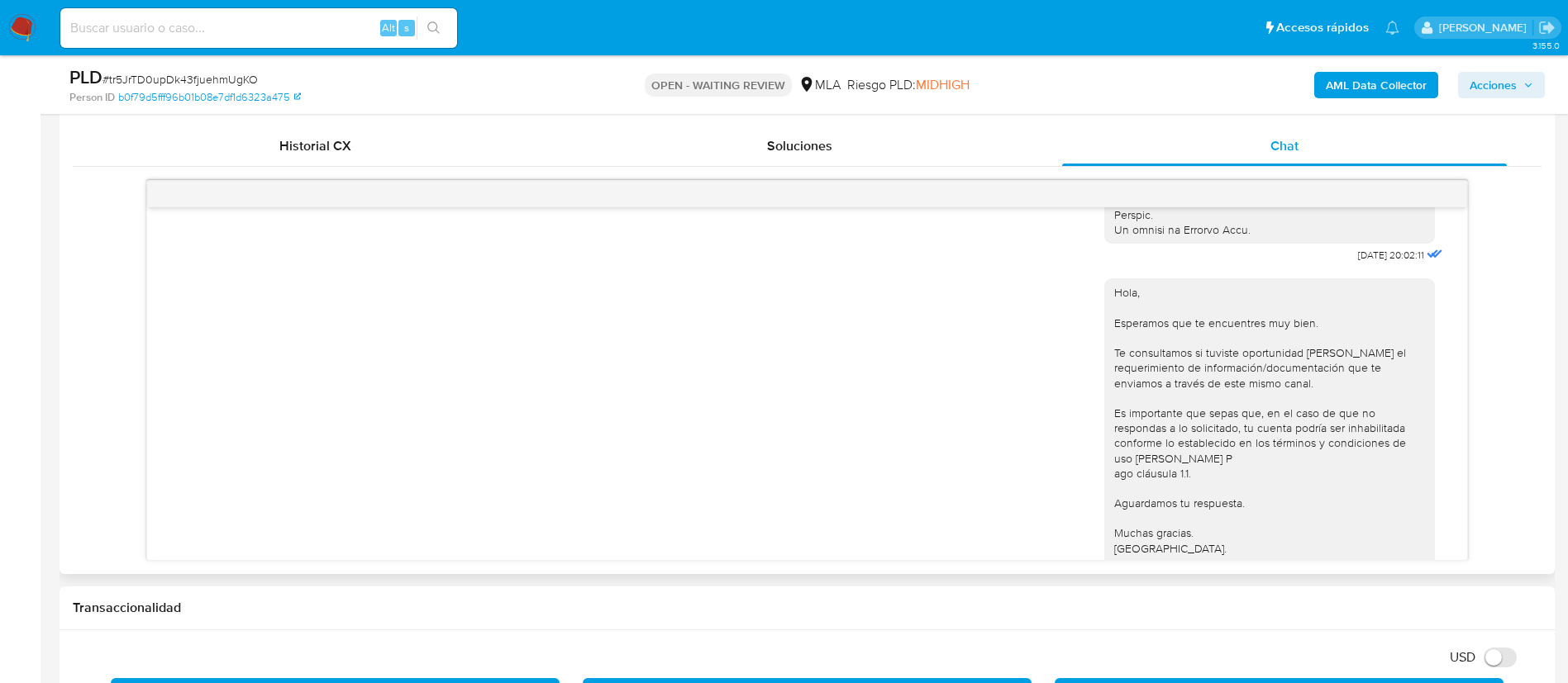
scroll to position [859, 0]
drag, startPoint x: 1307, startPoint y: 281, endPoint x: 1369, endPoint y: 278, distance: 62.1
copy span "17/07/2025"
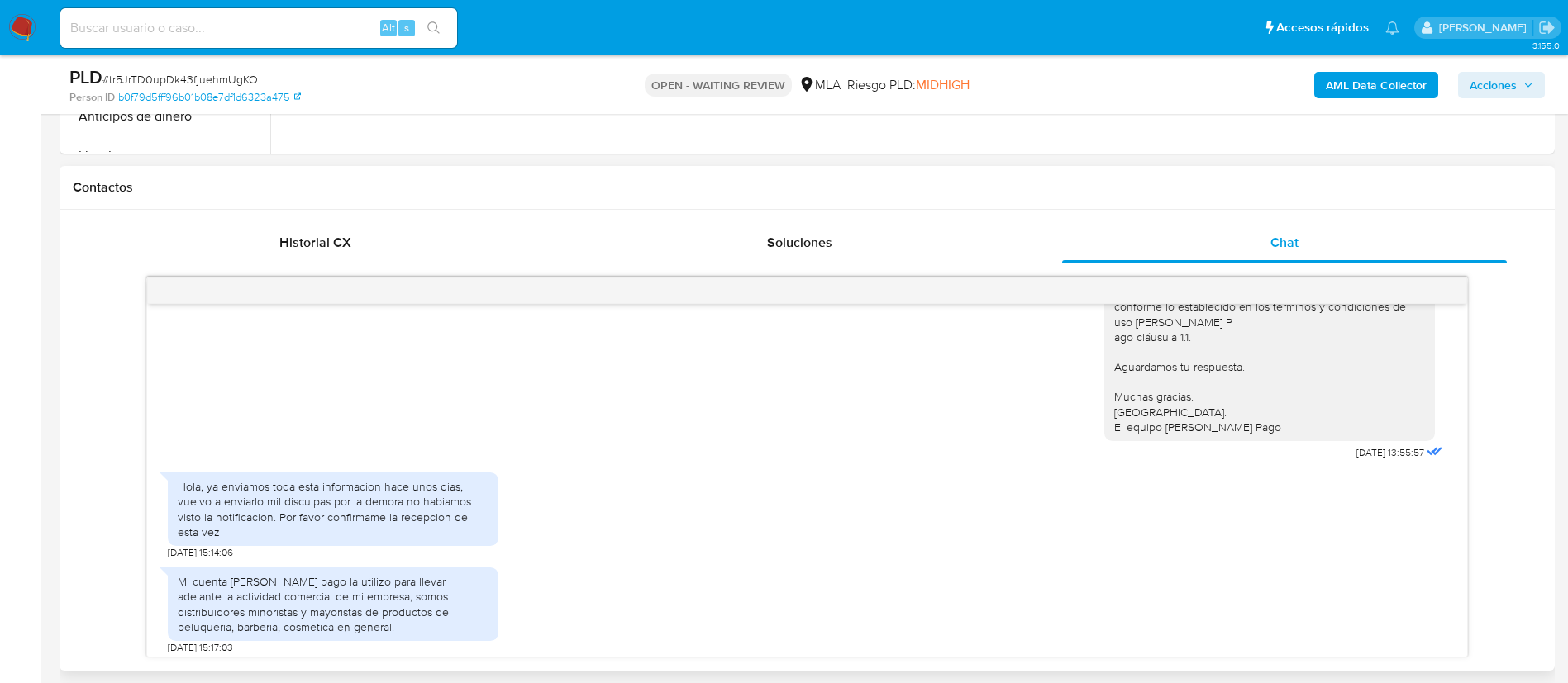
scroll to position [1104, 0]
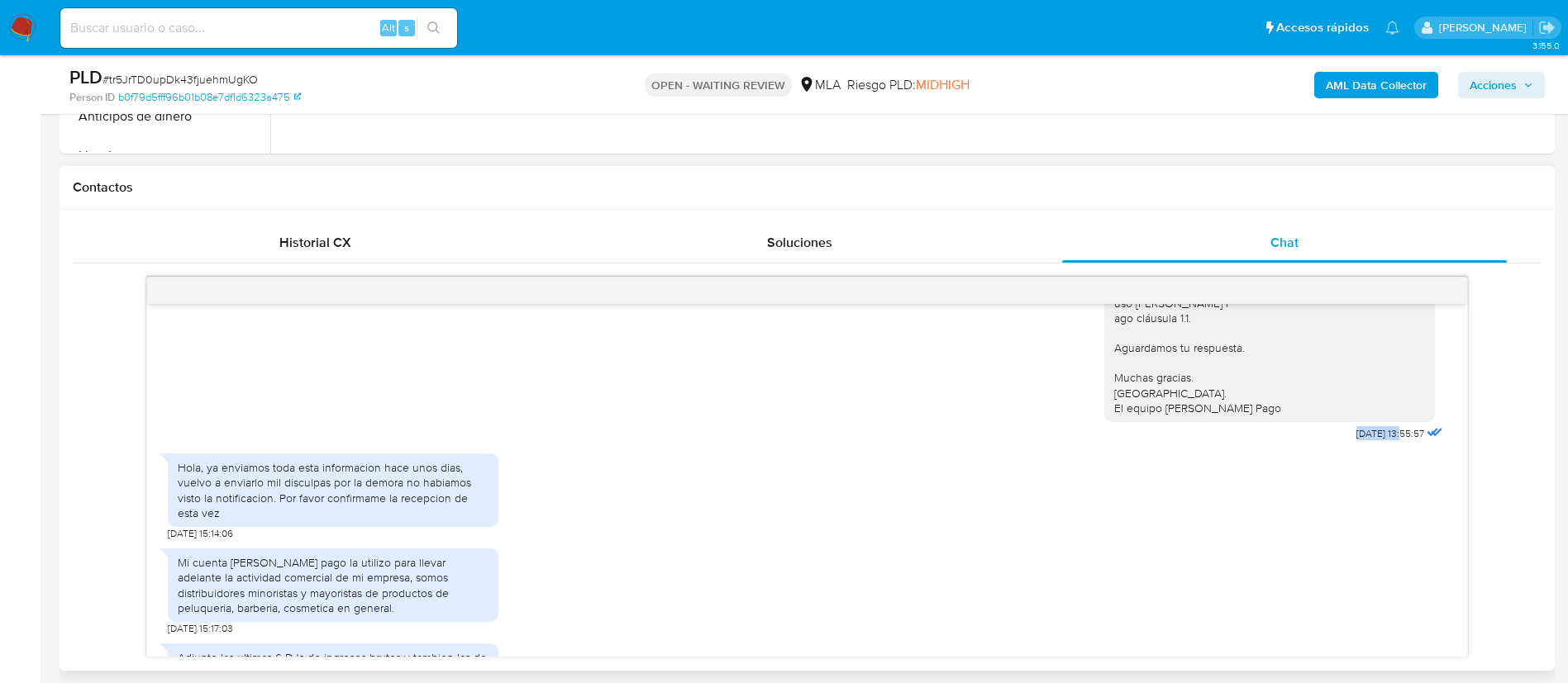
drag, startPoint x: 1310, startPoint y: 480, endPoint x: 1369, endPoint y: 487, distance: 59.4
click at [1369, 445] on div "Hola, Esperamos que te encuentres muy bien. Te consultamos si tuviste oportunid…" at bounding box center [1274, 278] width 342 height 333
copy span "21/07/2025"
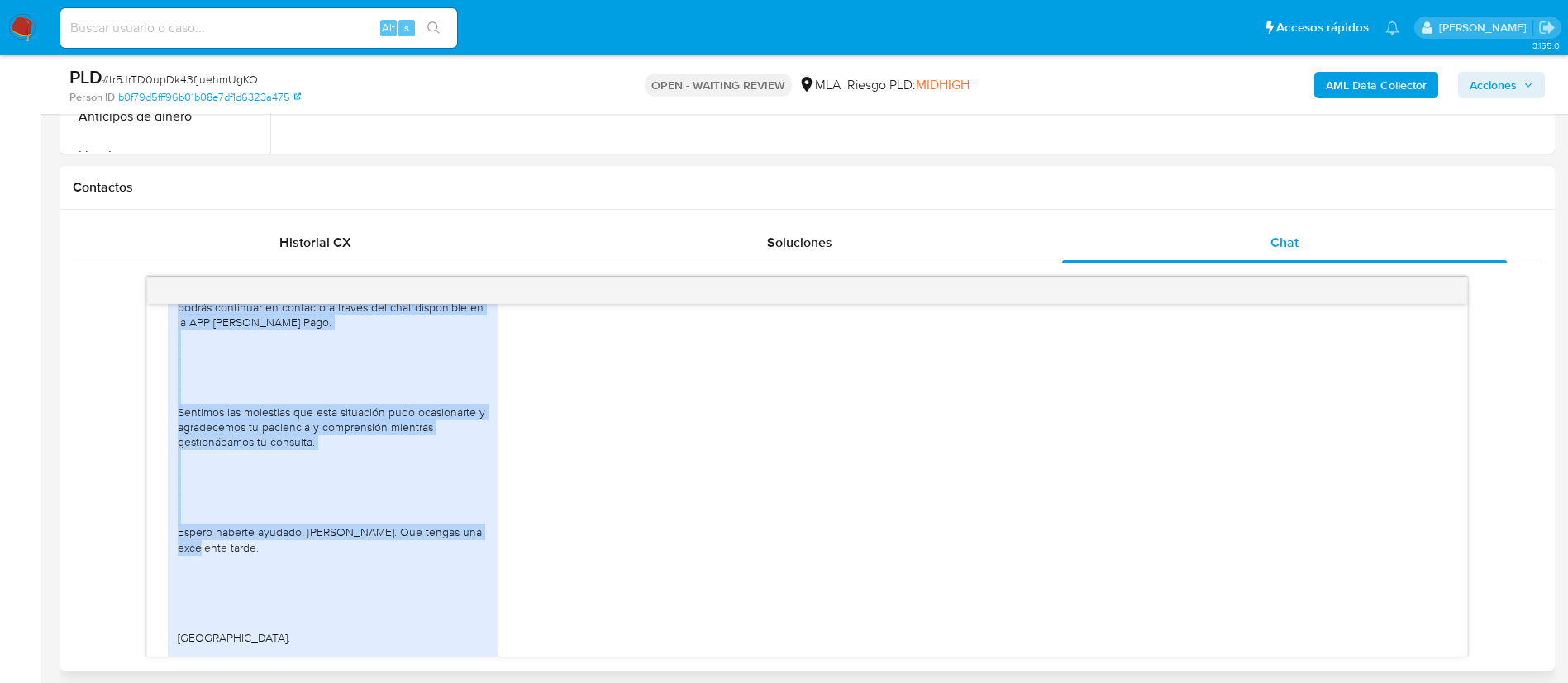
scroll to position [2282, 0]
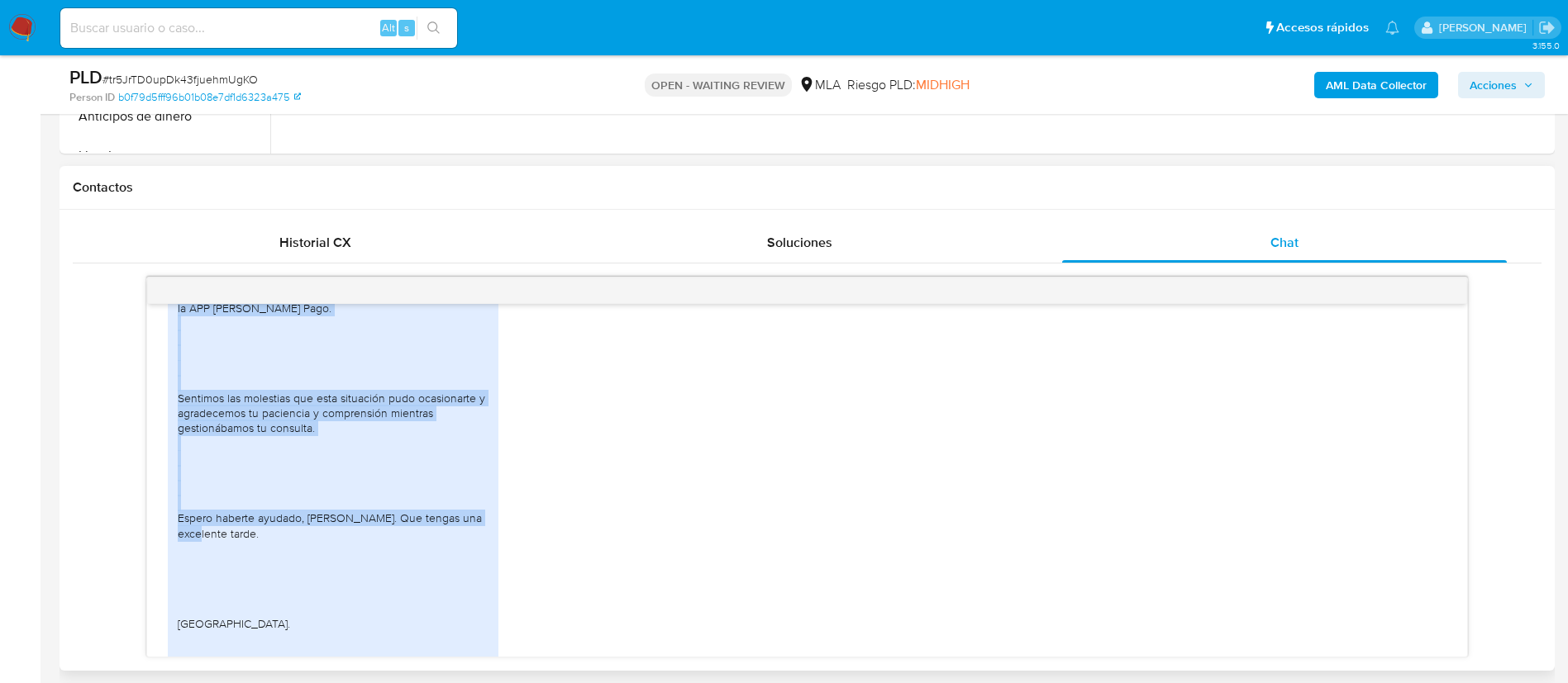
drag, startPoint x: 177, startPoint y: 515, endPoint x: 300, endPoint y: 638, distance: 173.9
click at [300, 638] on div "17/07/2025 20:02:11 Hola, Esperamos que te encuentres muy bien. Te consultamos …" at bounding box center [807, 479] width 1320 height 352
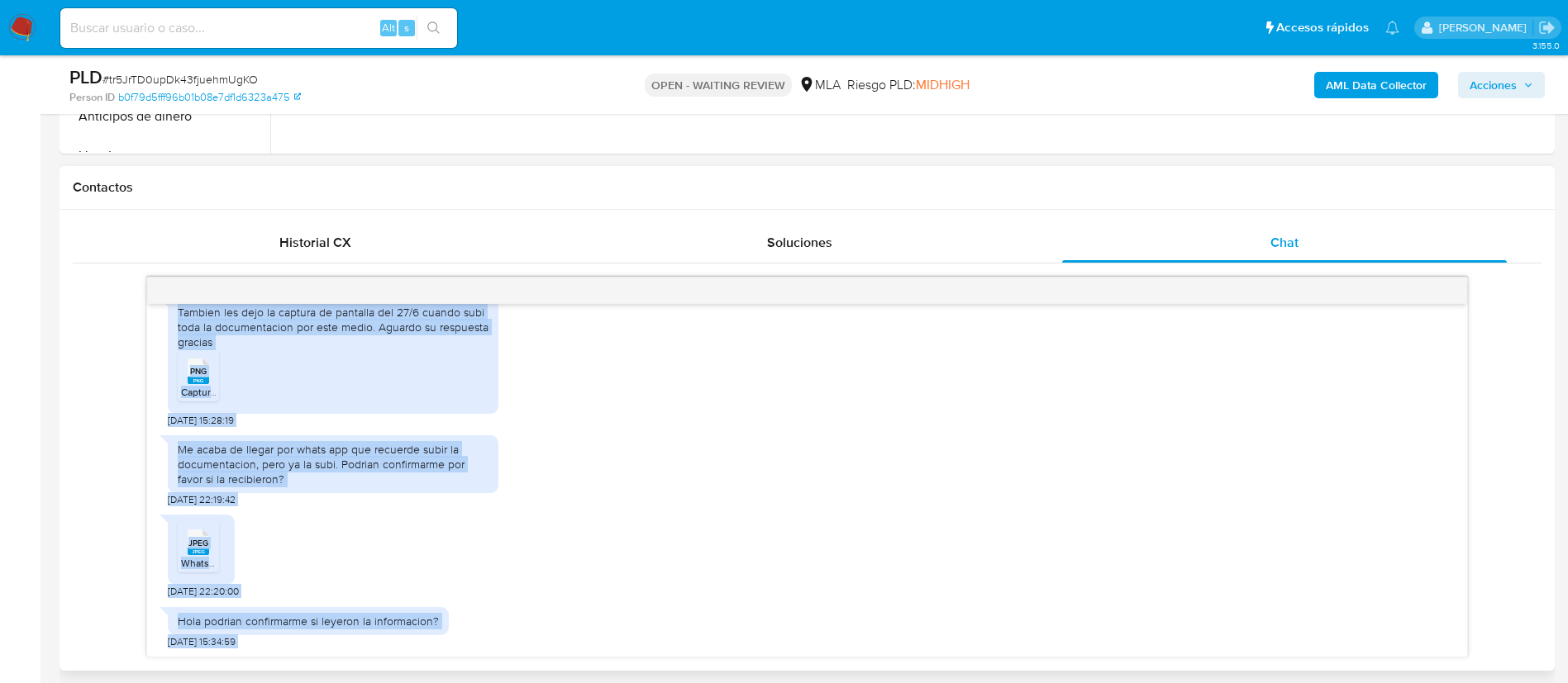
scroll to position [2109, 0]
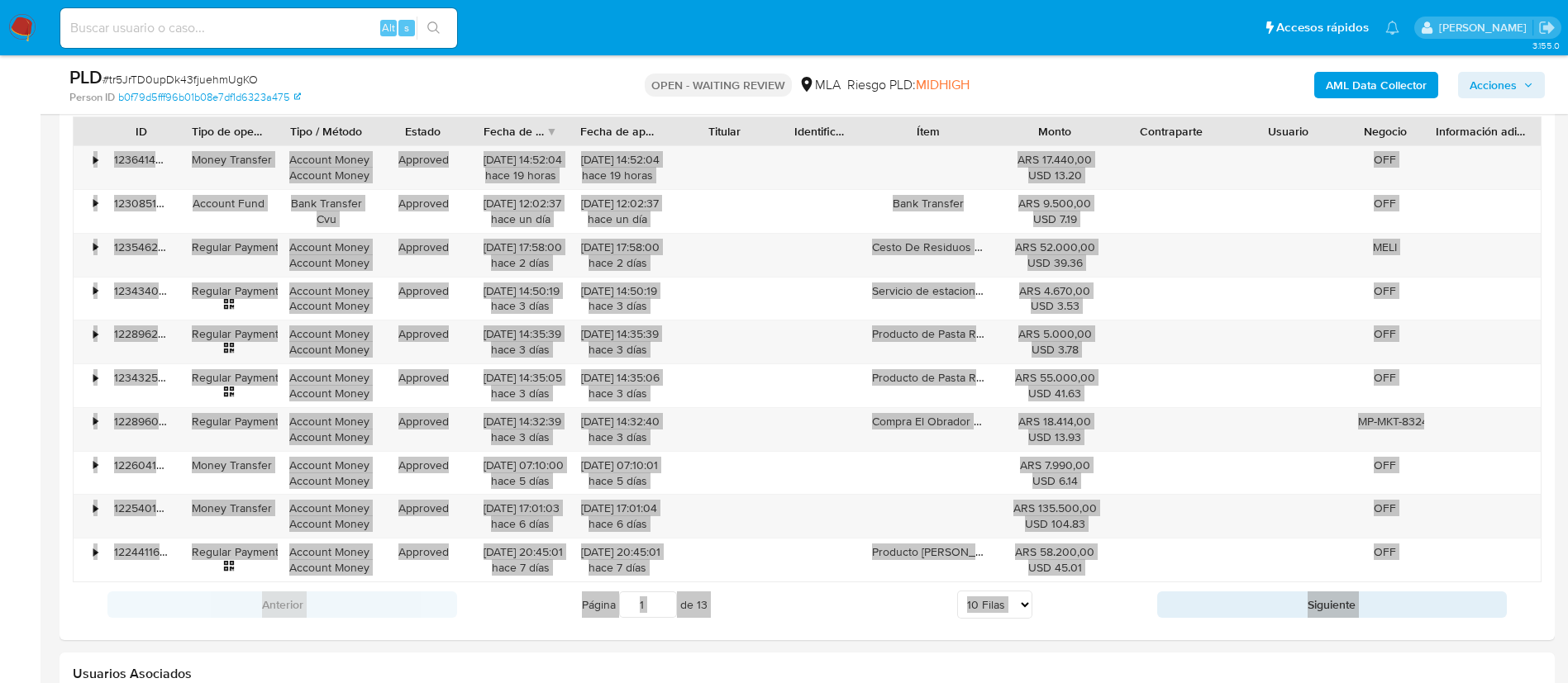
copy div "Hola, ya enviamos toda esta informacion hace unos dias, vuelvo a enviarlo mil d…"
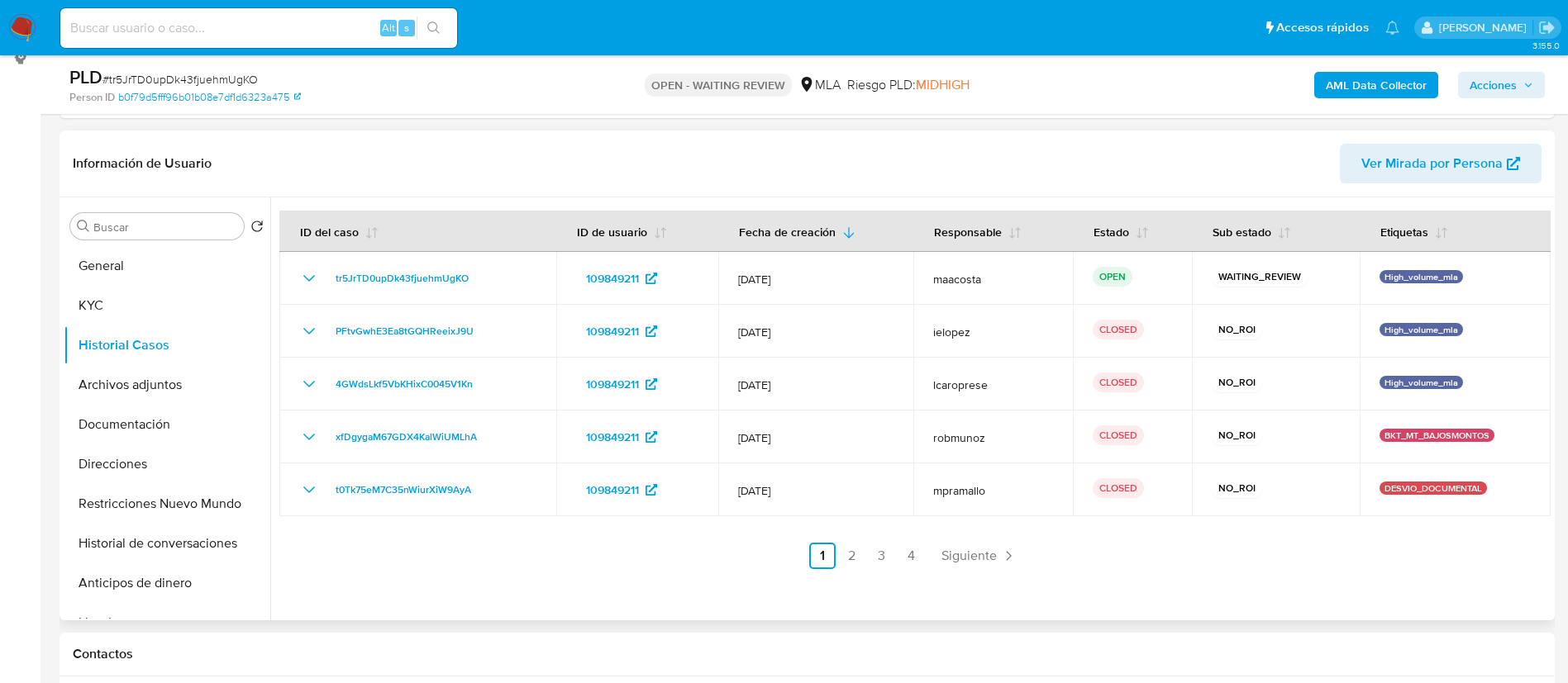
scroll to position [230, 0]
click at [124, 272] on button "General" at bounding box center [160, 268] width 193 height 40
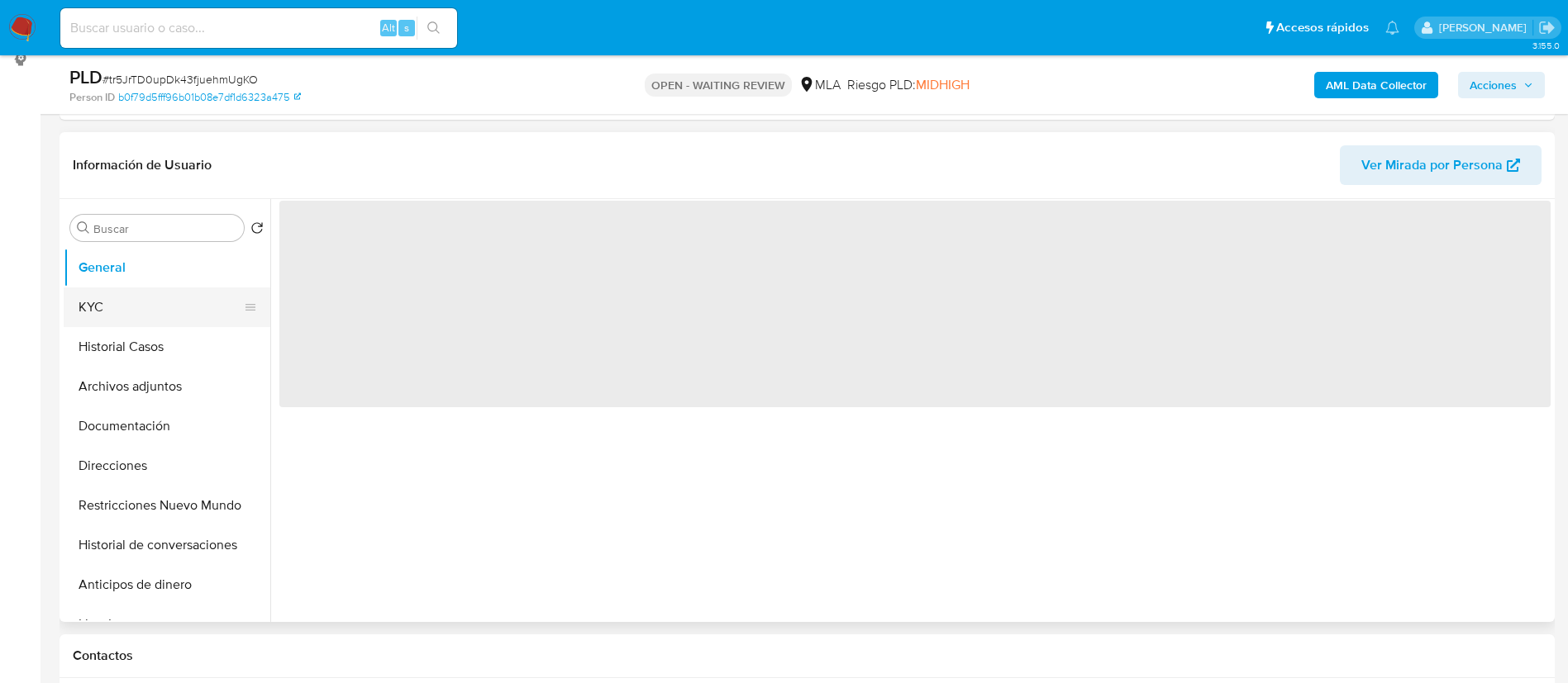
click at [110, 308] on button "KYC" at bounding box center [160, 307] width 193 height 40
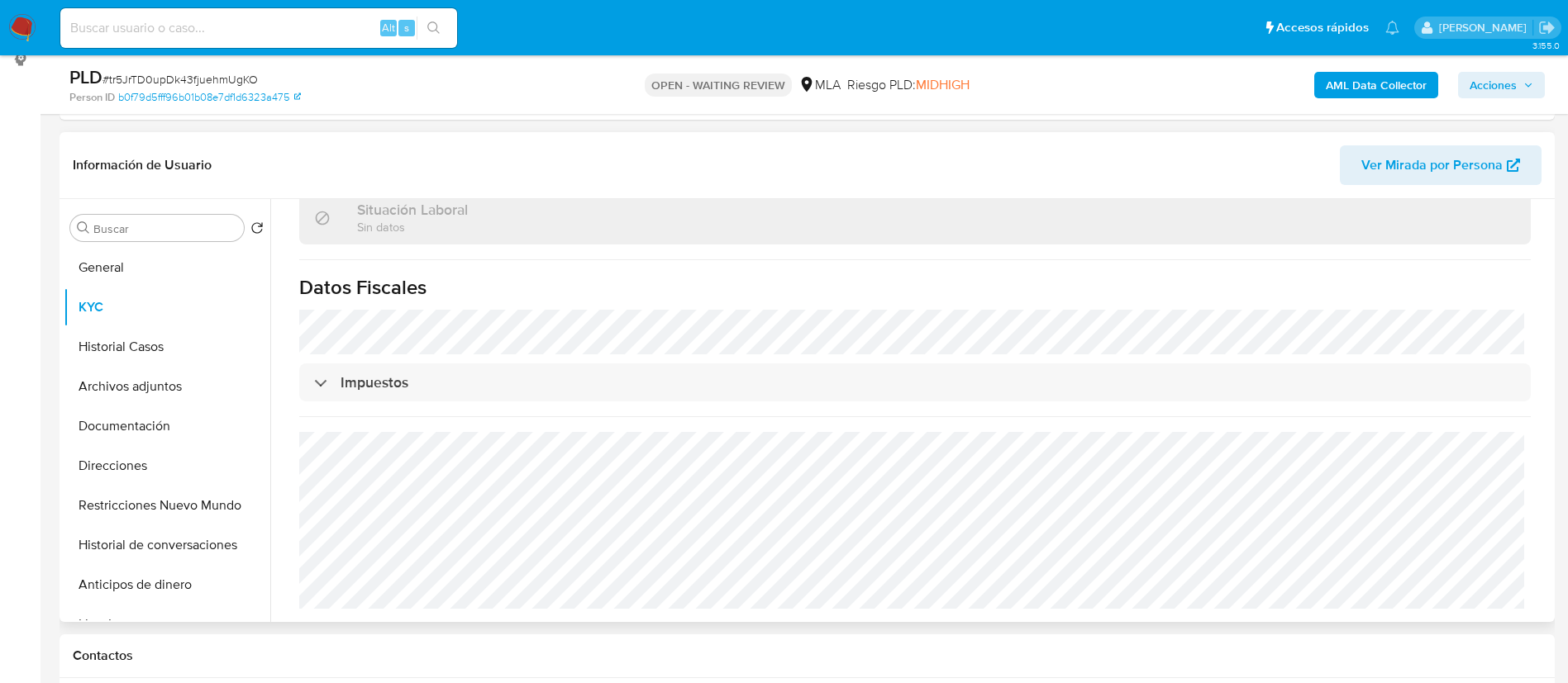
scroll to position [869, 0]
click at [133, 460] on button "Direcciones" at bounding box center [160, 466] width 193 height 40
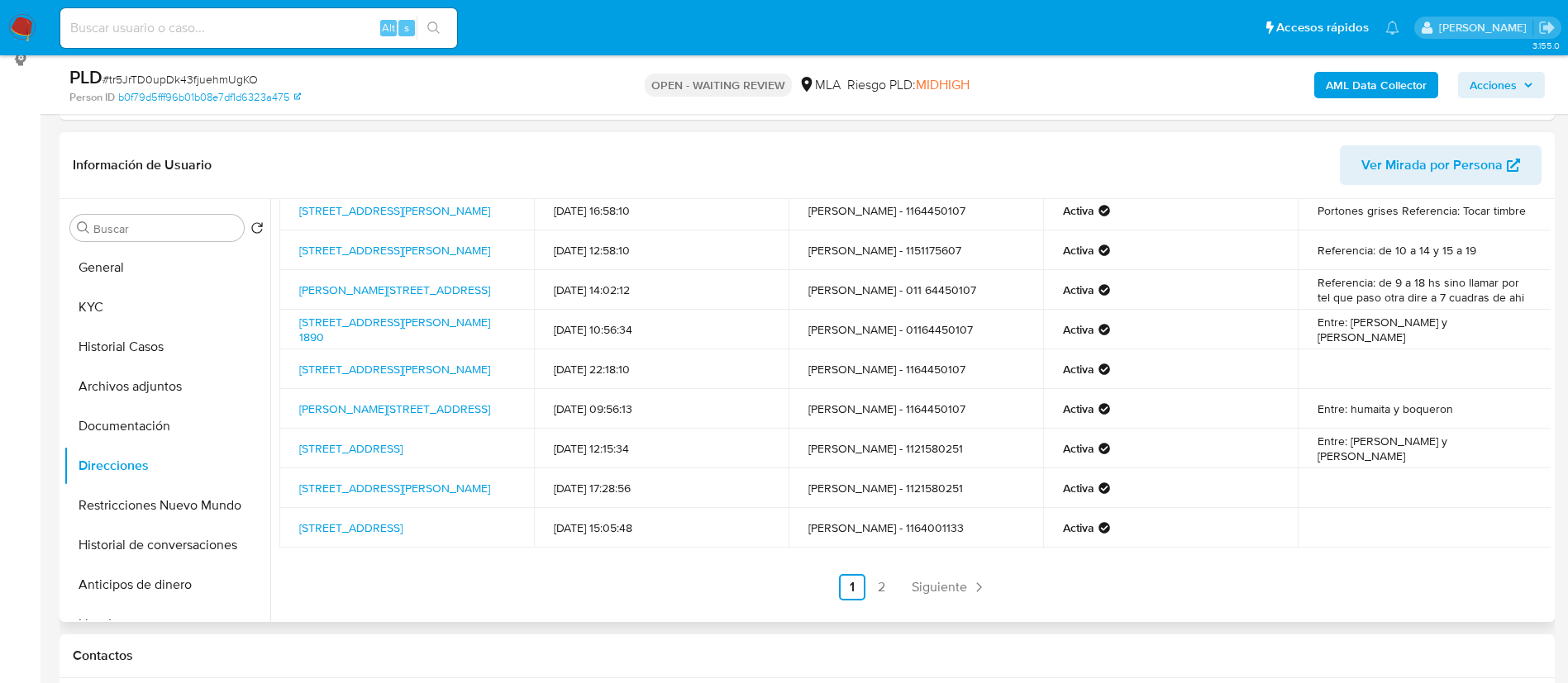
scroll to position [111, 0]
click at [876, 592] on link "2" at bounding box center [881, 587] width 26 height 26
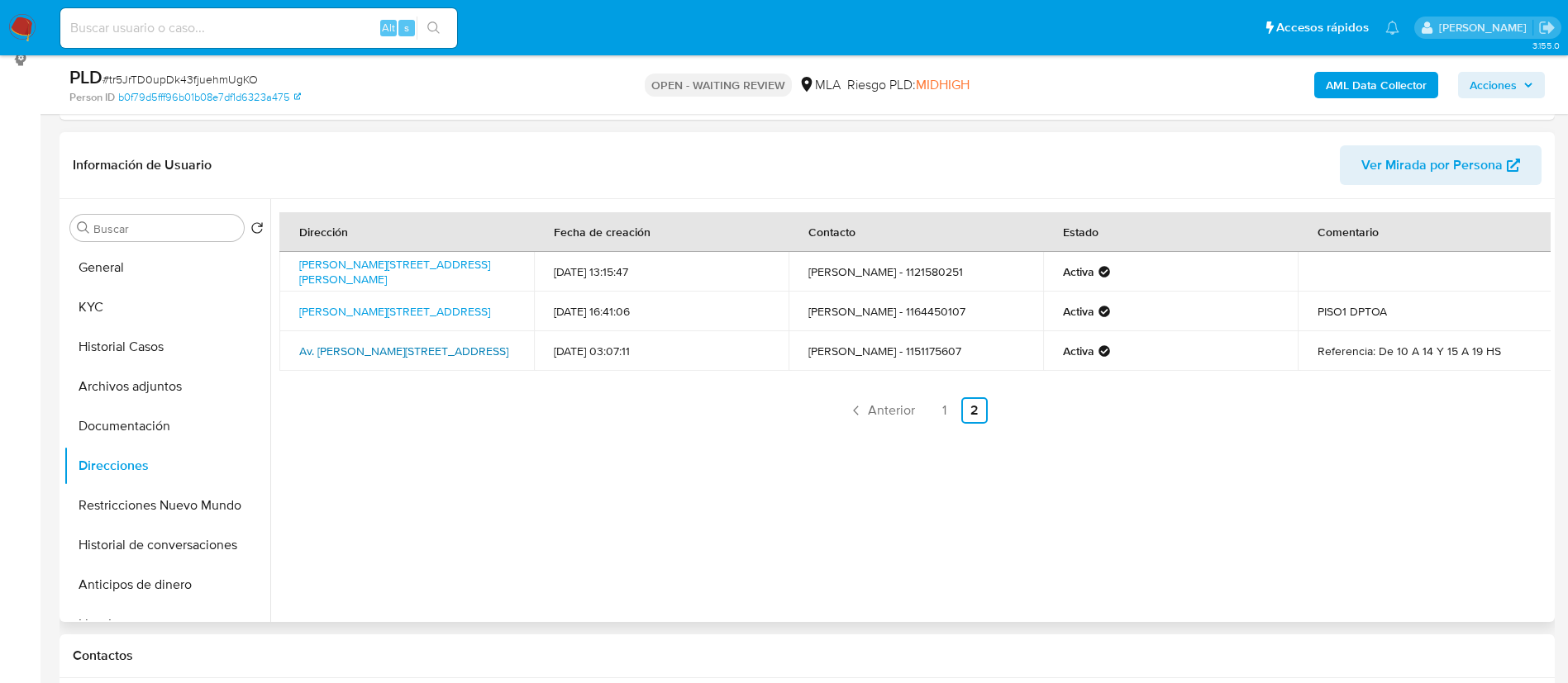
click at [344, 342] on link "Av. Beiro 5268, Villa Devoto, Capital Federal, 1419, Argentina 5268" at bounding box center [404, 351] width 209 height 16
click at [940, 418] on link "1" at bounding box center [944, 410] width 26 height 26
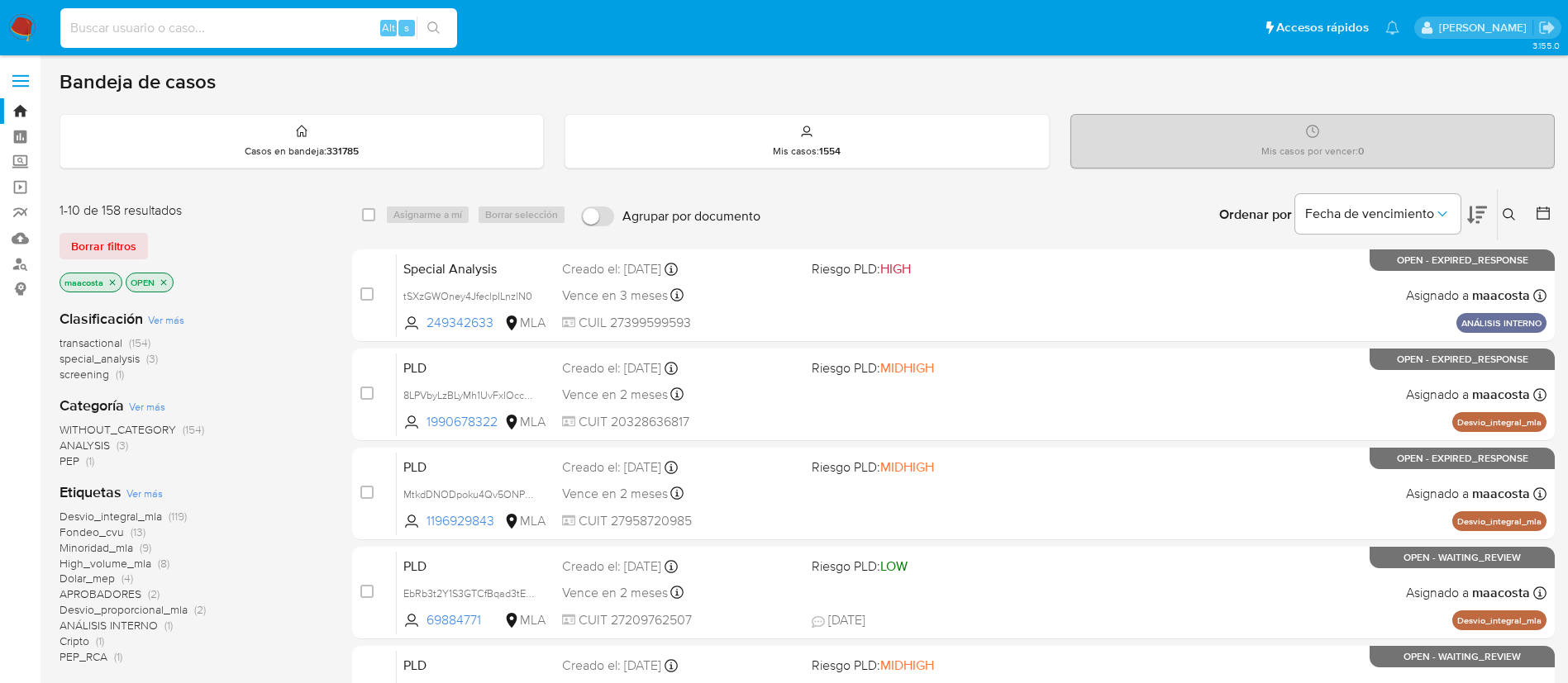
click at [324, 30] on input at bounding box center [259, 28] width 397 height 22
paste input "iiTk232xzcFqfOLak2kWNRsi"
type input "iiTk232xzcFqfOLak2kWNRsi"
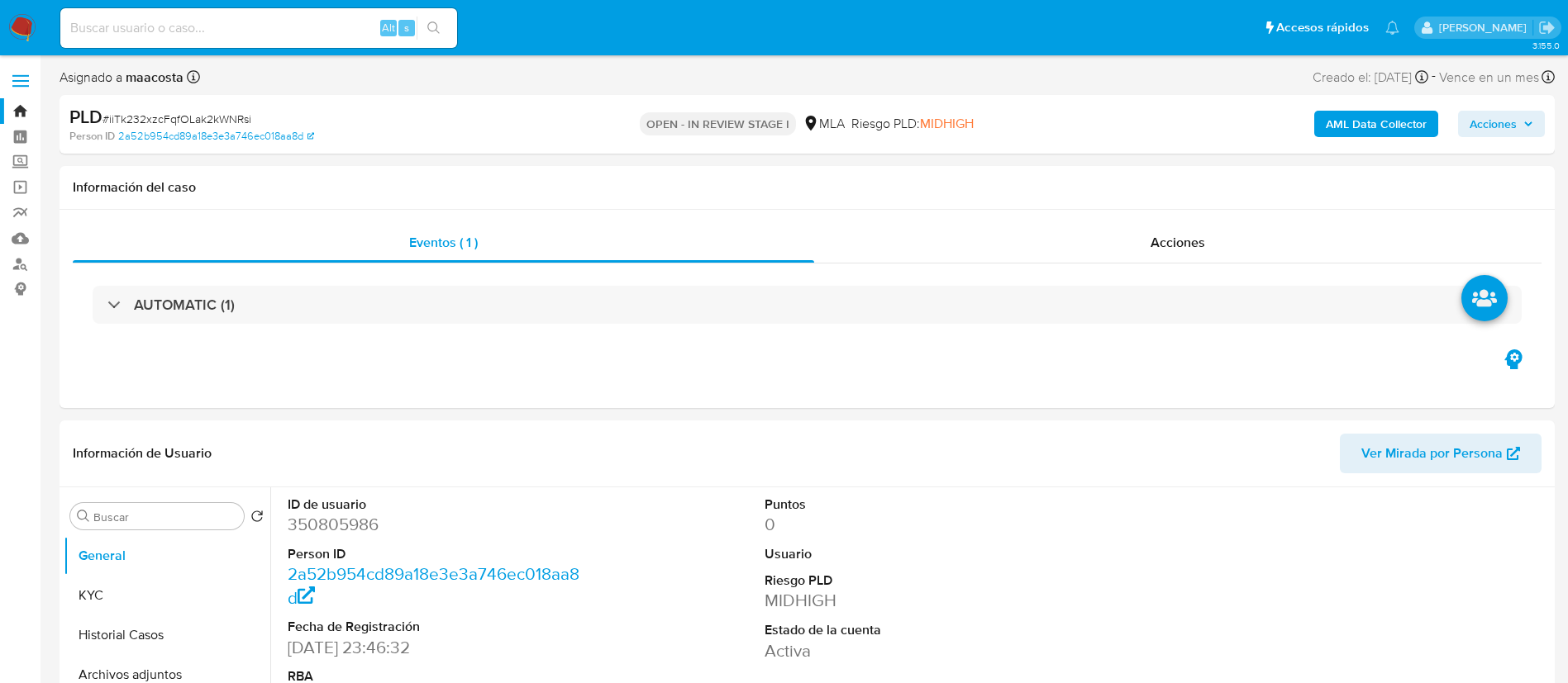
select select "10"
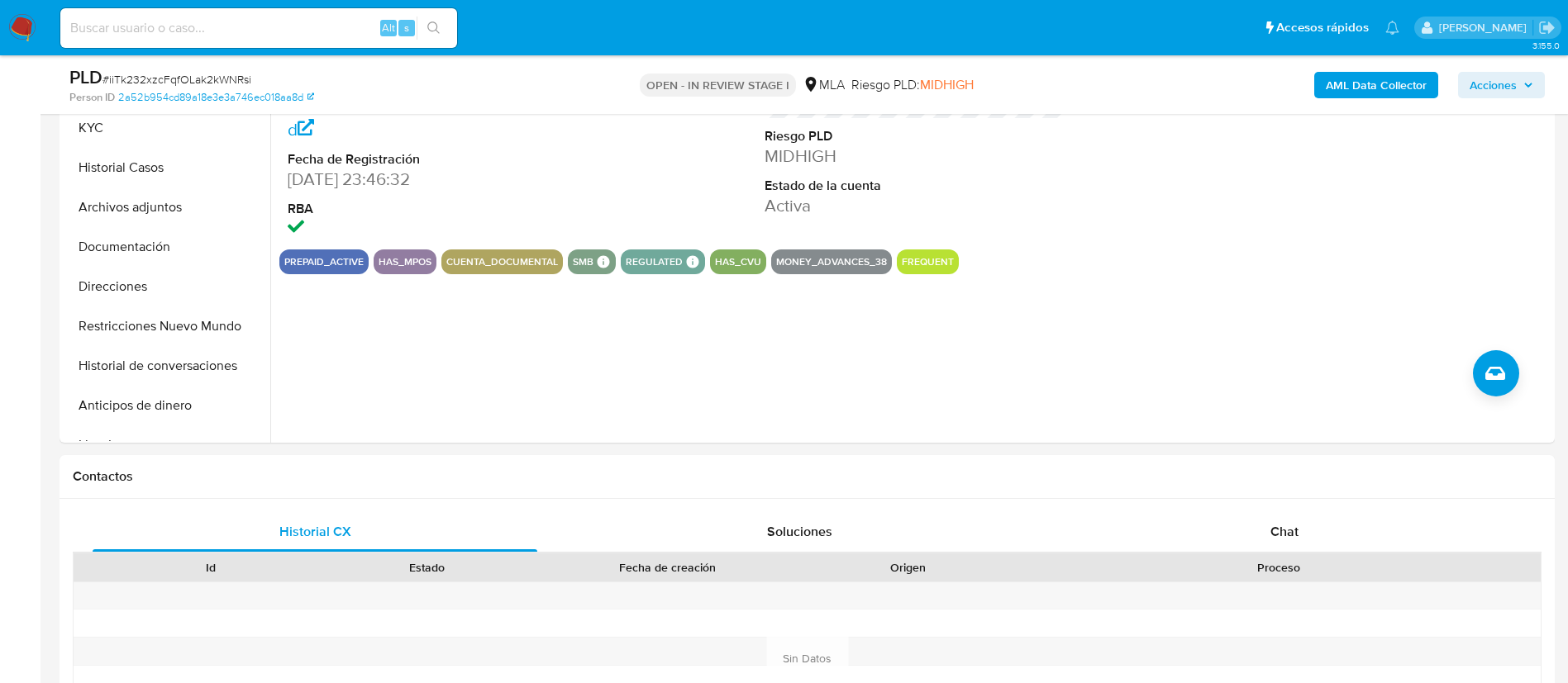
scroll to position [499, 0]
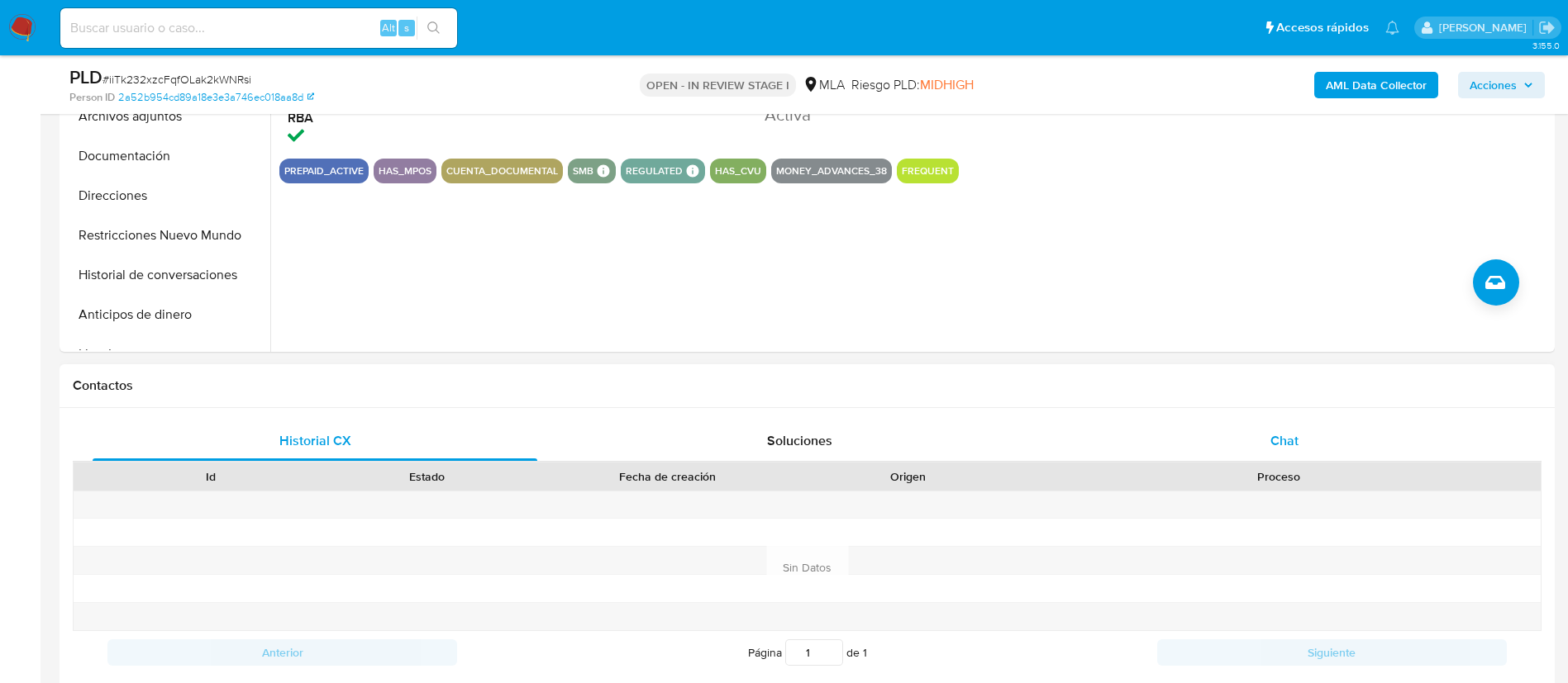
click at [1261, 430] on div "Chat" at bounding box center [1284, 441] width 445 height 40
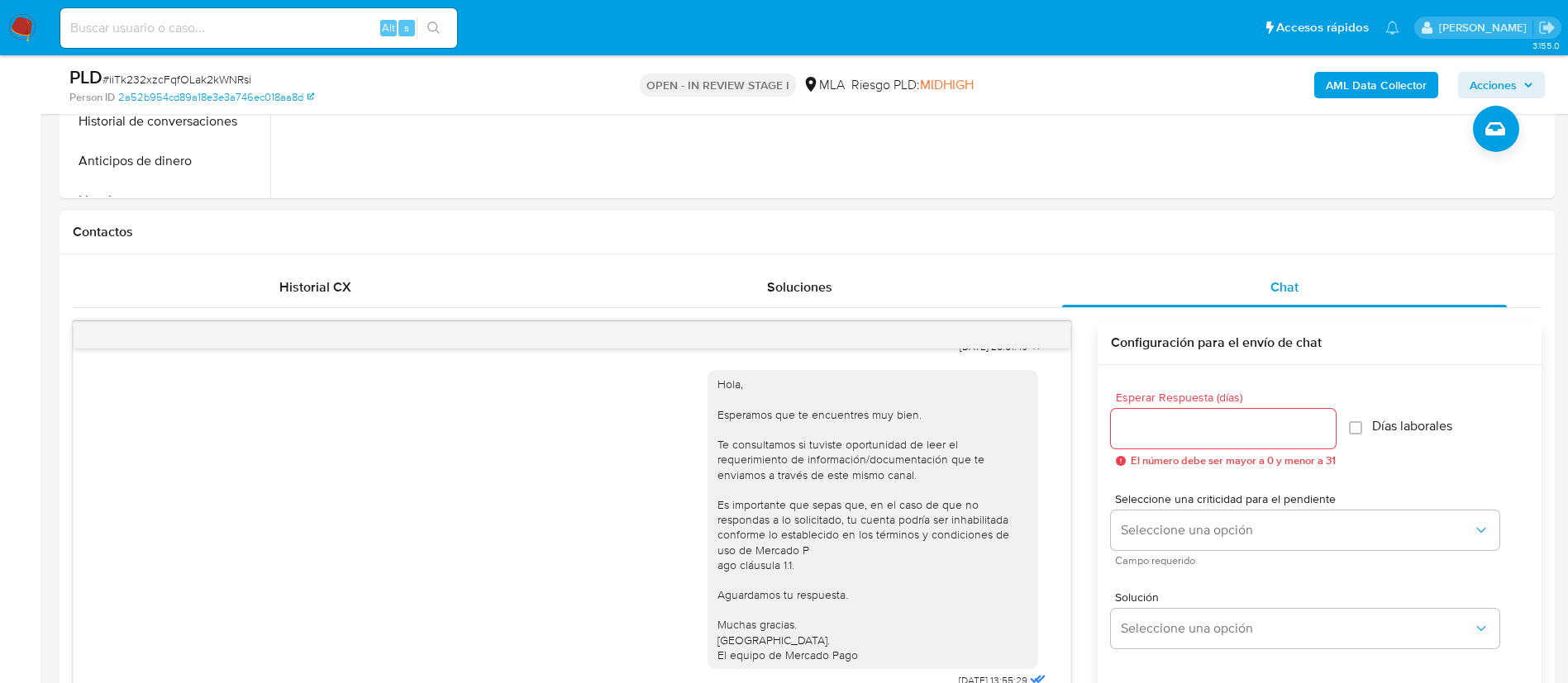
scroll to position [0, 0]
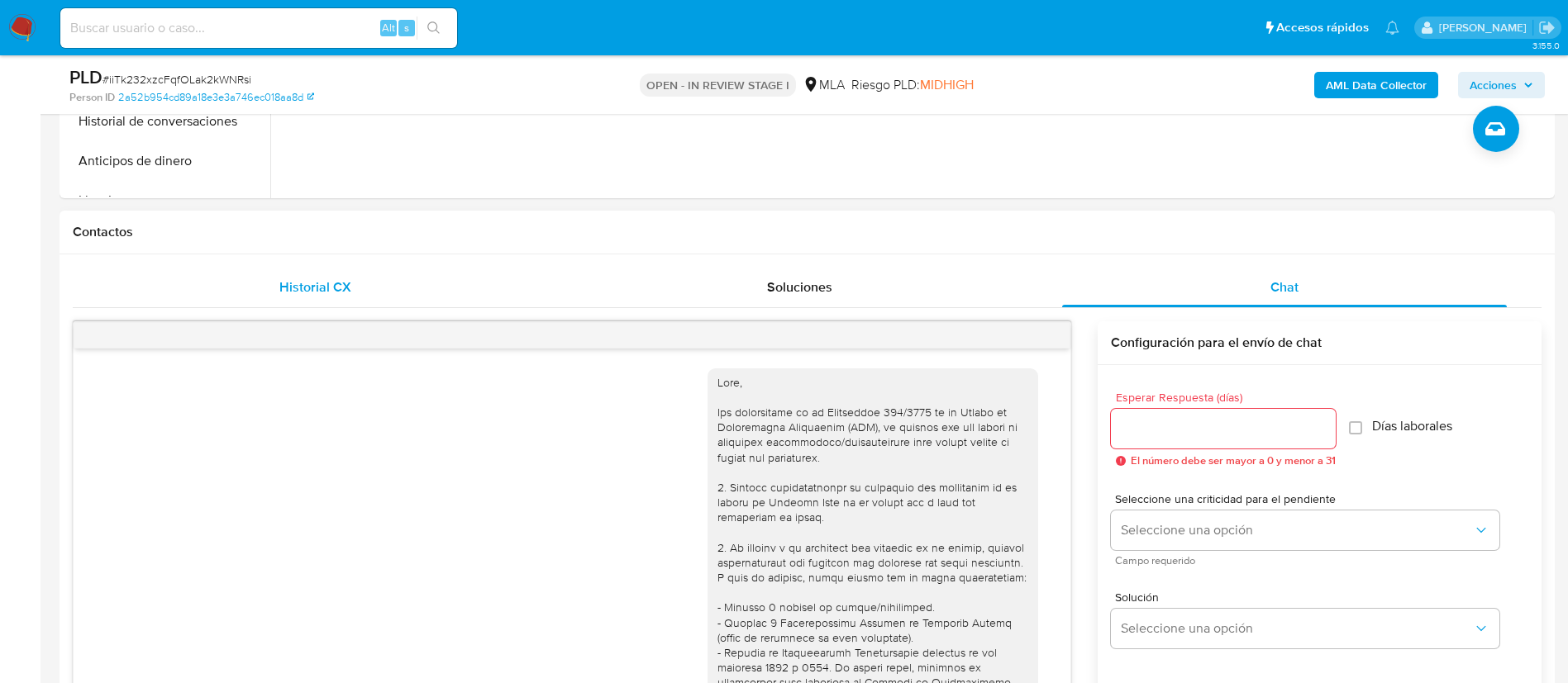
click at [318, 290] on span "Historial CX" at bounding box center [316, 287] width 72 height 19
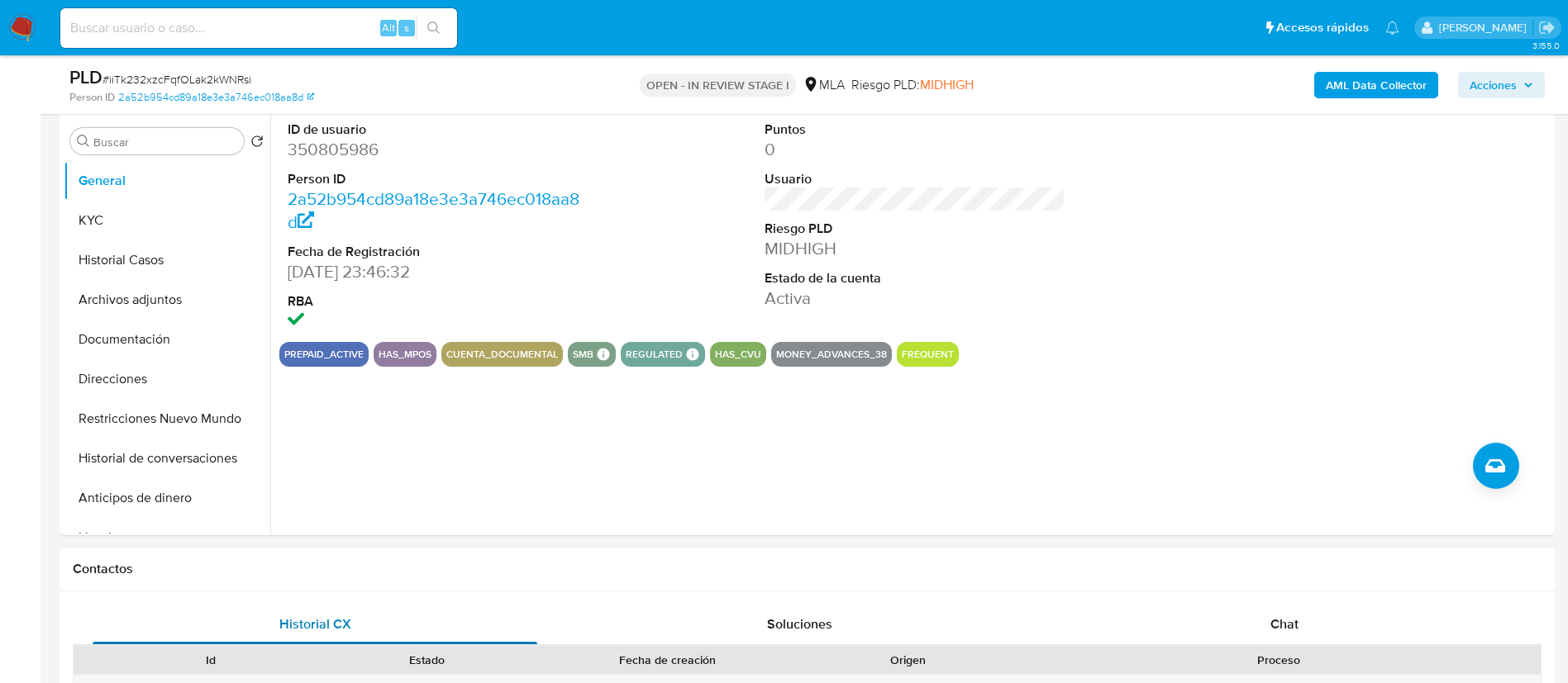
scroll to position [255, 0]
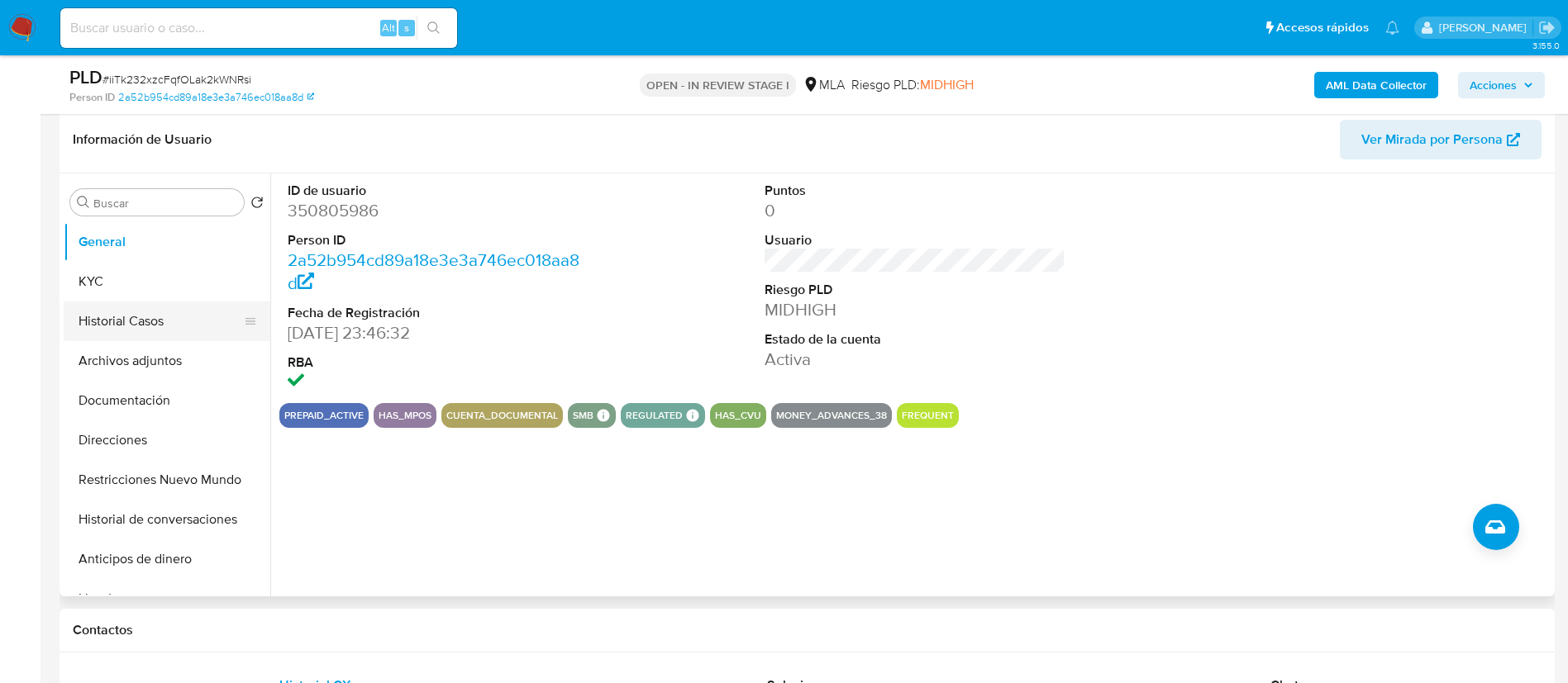
click at [148, 310] on button "Historial Casos" at bounding box center [160, 322] width 193 height 40
